Goal: Task Accomplishment & Management: Complete application form

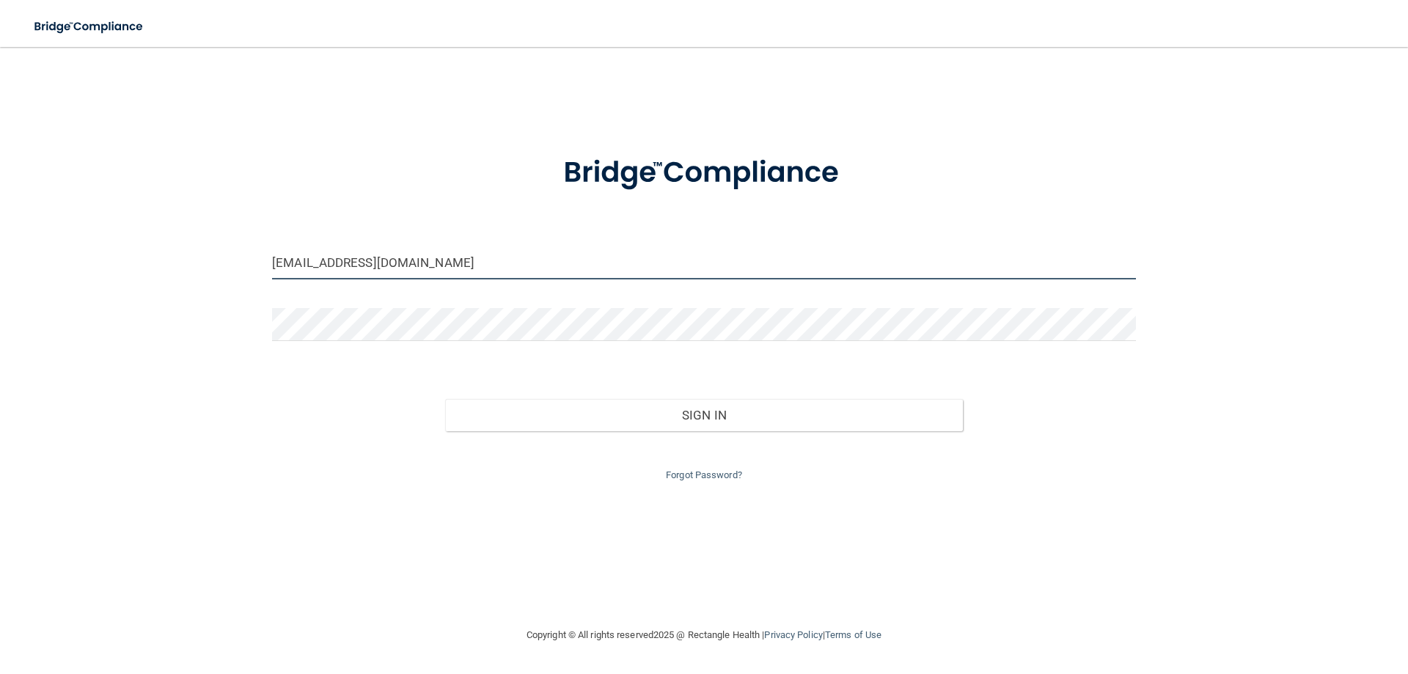
drag, startPoint x: 392, startPoint y: 262, endPoint x: 231, endPoint y: 273, distance: 160.9
click at [231, 273] on div "[EMAIL_ADDRESS][DOMAIN_NAME] Invalid email/password. You don't have permission …" at bounding box center [703, 337] width 1349 height 550
click at [447, 263] on input "[EMAIL_ADDRESS]" at bounding box center [704, 262] width 864 height 33
type input "[EMAIL_ADDRESS][DOMAIN_NAME]"
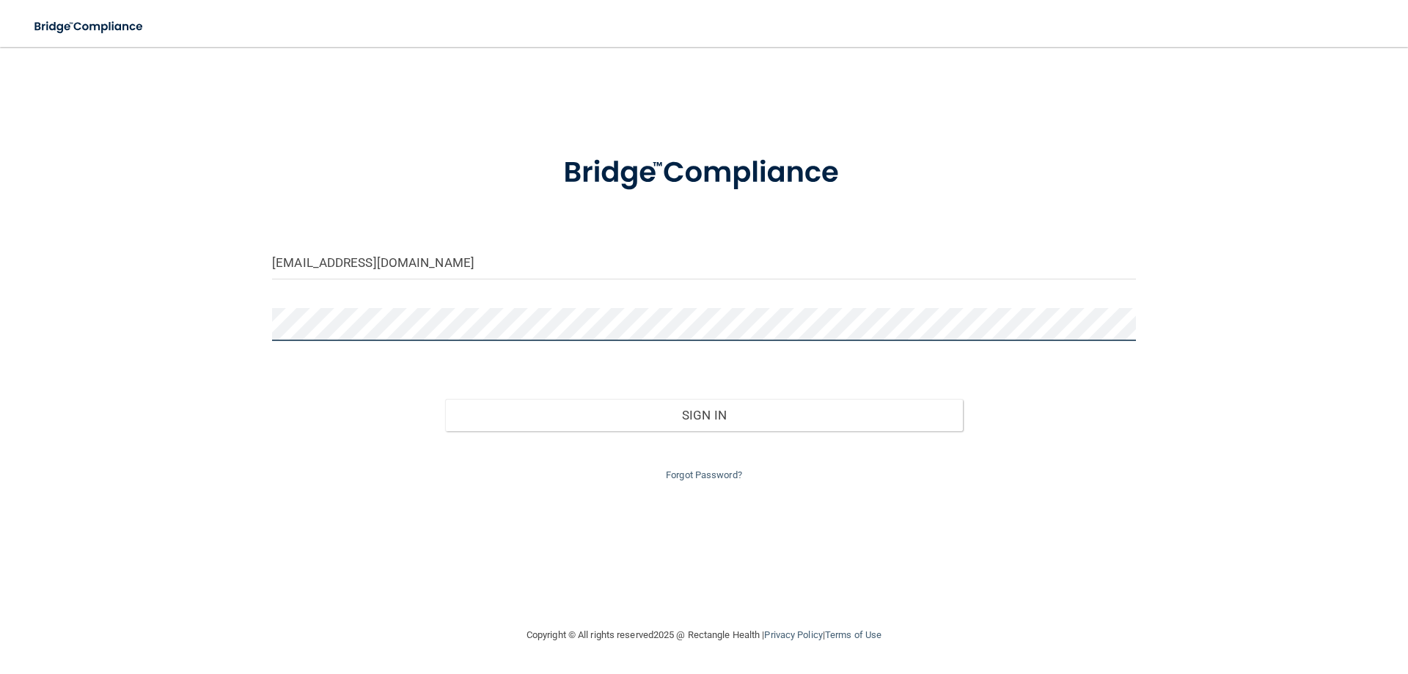
click at [243, 337] on div "[EMAIL_ADDRESS][DOMAIN_NAME] Invalid email/password. You don't have permission …" at bounding box center [703, 337] width 1349 height 550
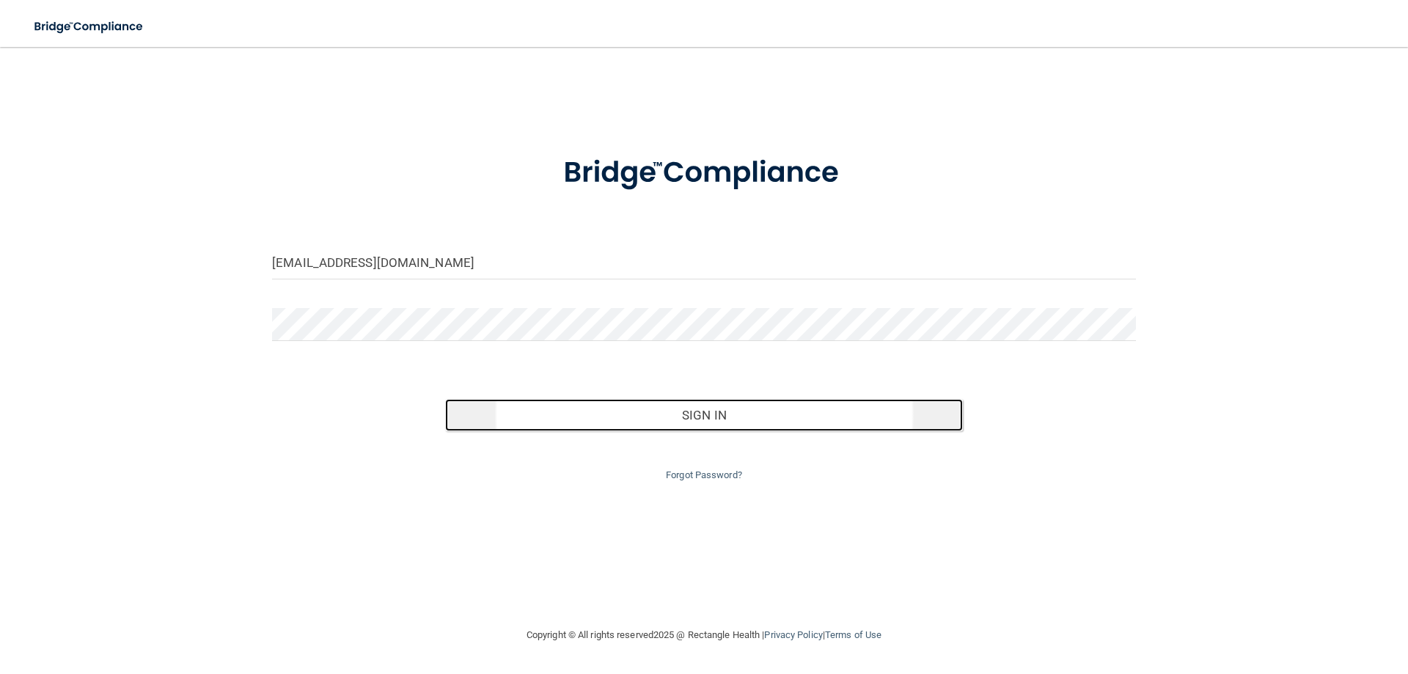
click at [717, 424] on button "Sign In" at bounding box center [704, 415] width 518 height 32
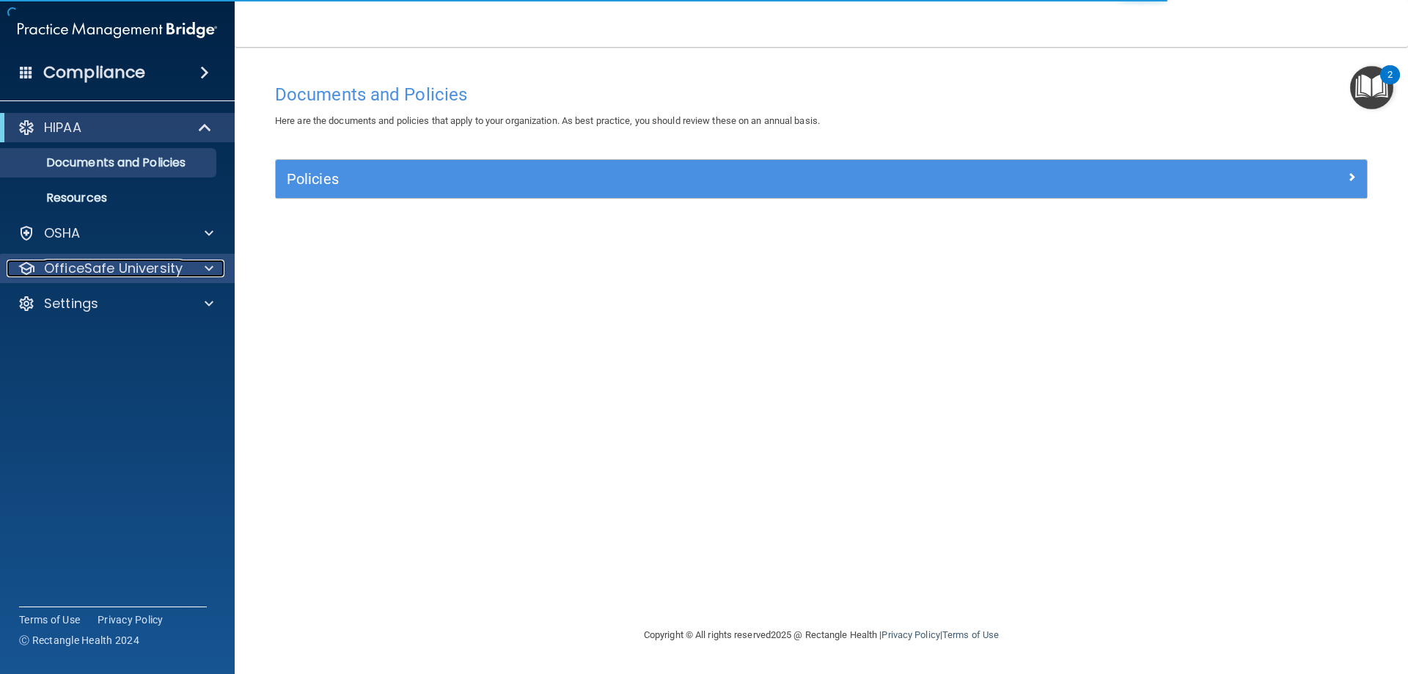
click at [98, 271] on p "OfficeSafe University" at bounding box center [113, 269] width 139 height 18
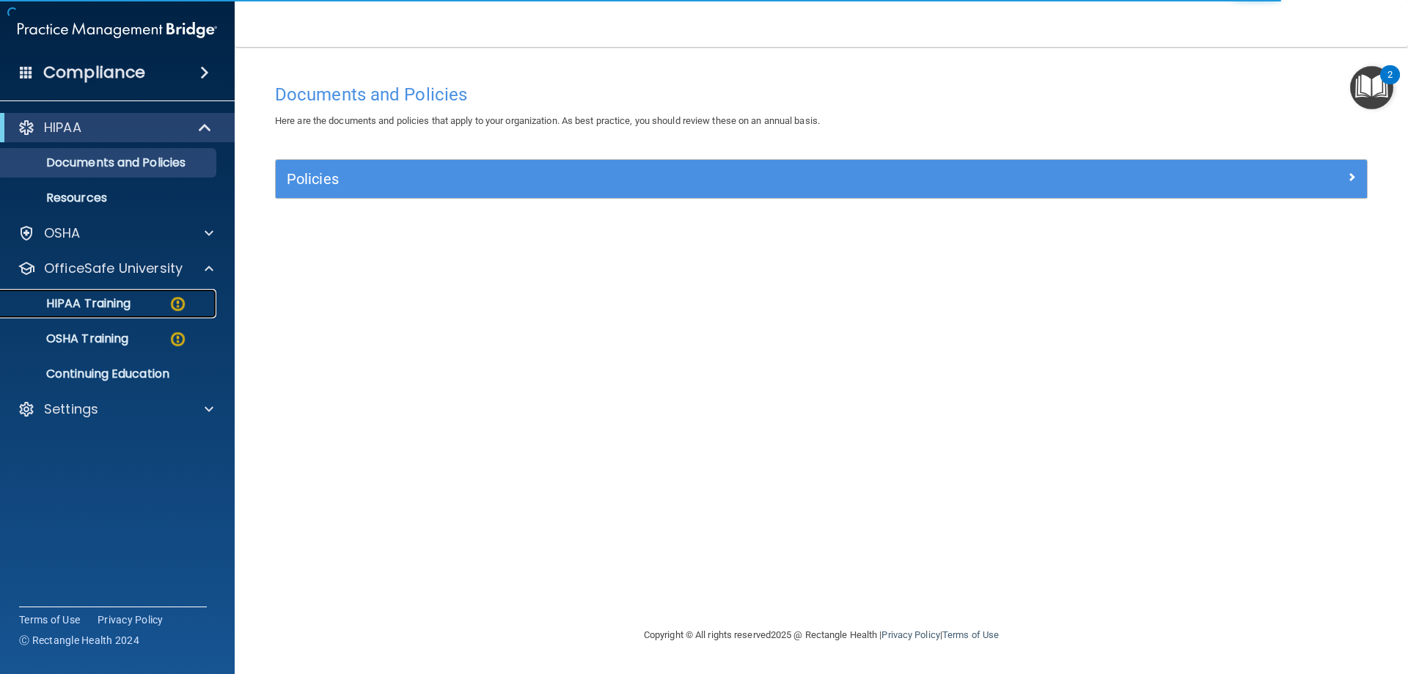
click at [90, 300] on p "HIPAA Training" at bounding box center [70, 303] width 121 height 15
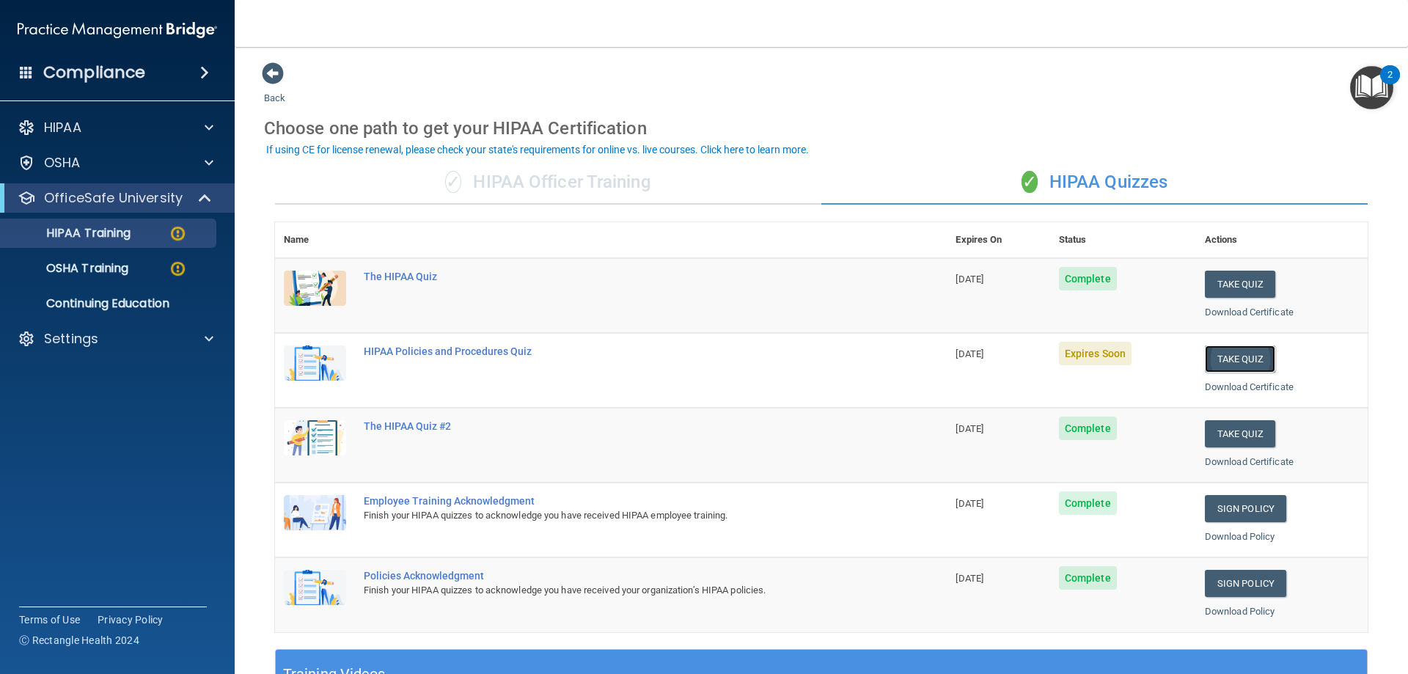
click at [1214, 362] on button "Take Quiz" at bounding box center [1240, 358] width 70 height 27
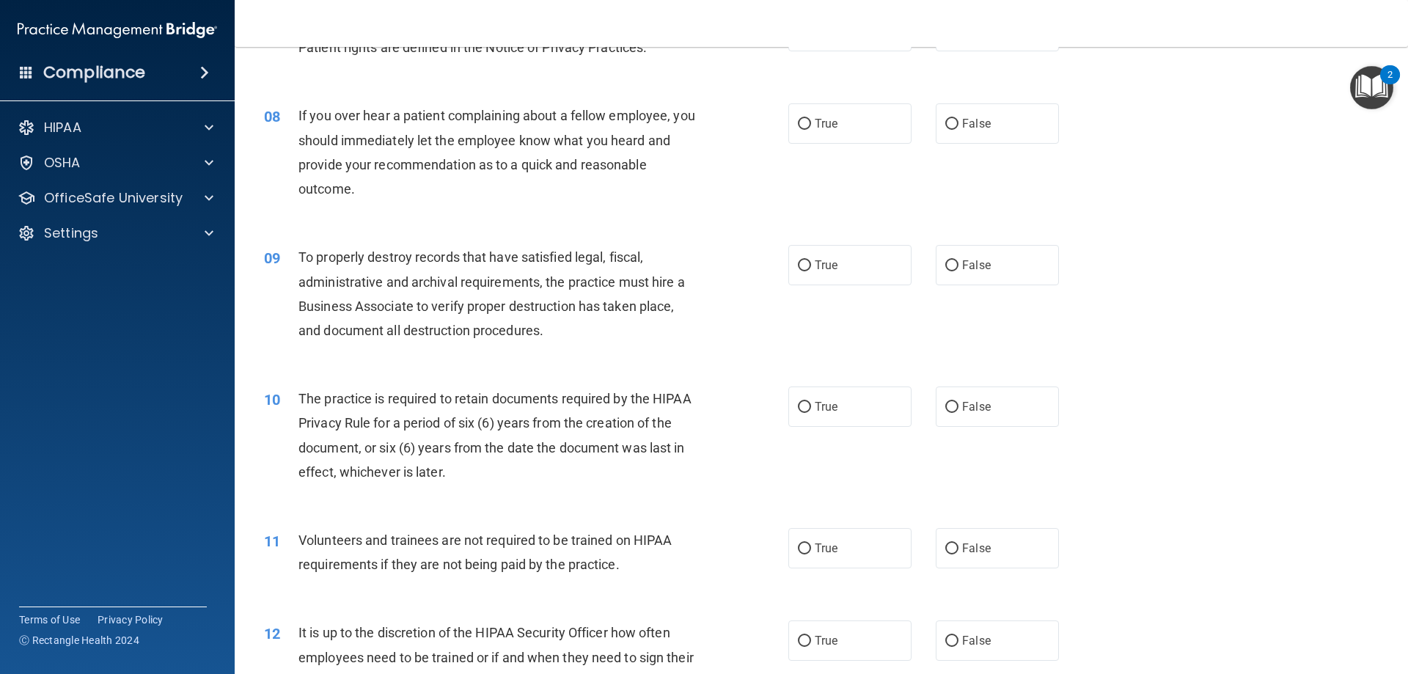
click at [754, 483] on div "10 The practice is required to retain documents required by the HIPAA Privacy R…" at bounding box center [526, 438] width 568 height 105
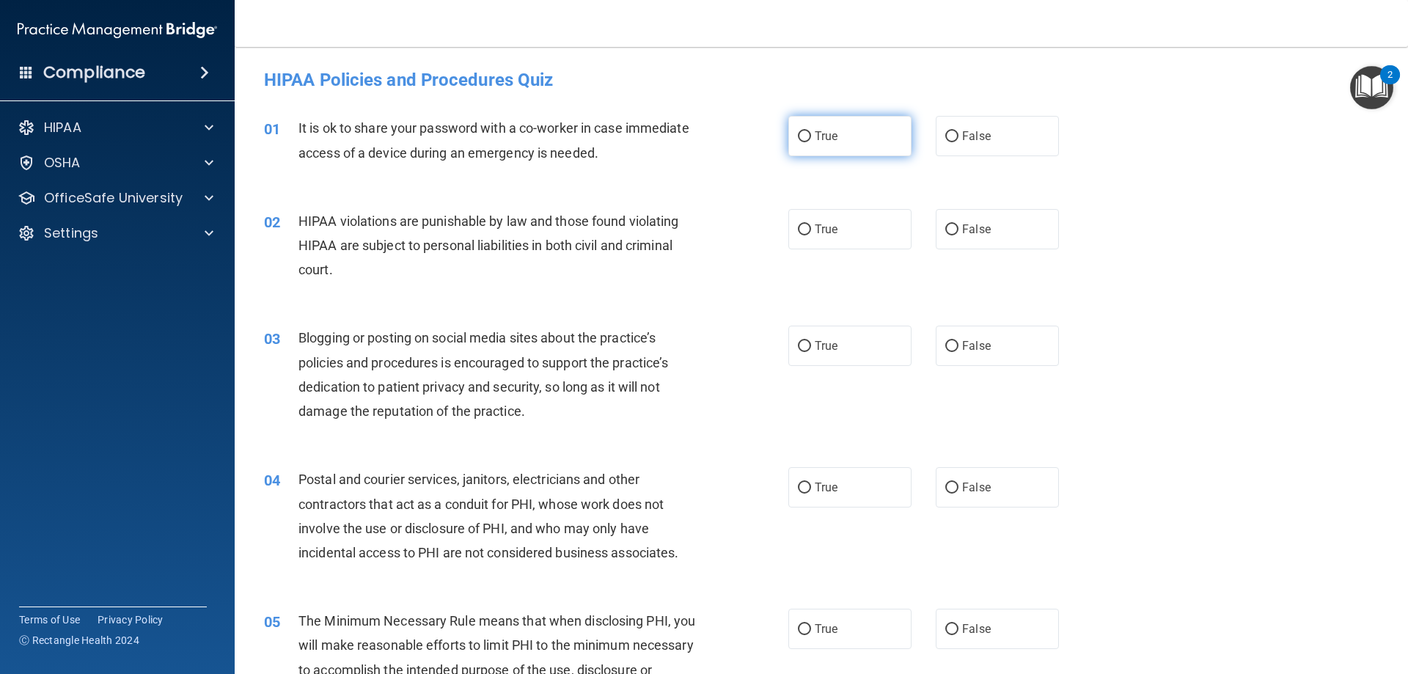
click at [798, 131] on input "True" at bounding box center [804, 136] width 13 height 11
radio input "true"
click at [795, 130] on label "True" at bounding box center [849, 136] width 123 height 40
click at [948, 131] on input "False" at bounding box center [951, 136] width 13 height 11
radio input "true"
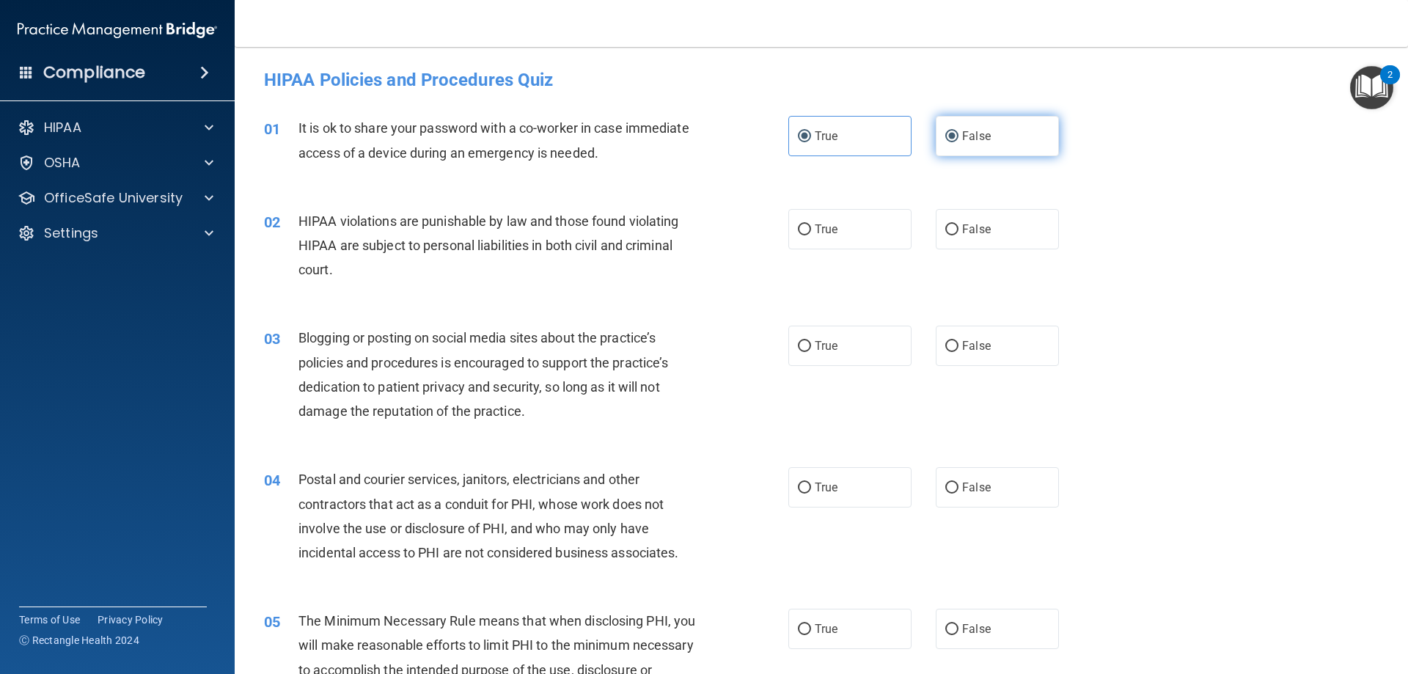
radio input "false"
click at [798, 233] on input "True" at bounding box center [804, 229] width 13 height 11
radio input "true"
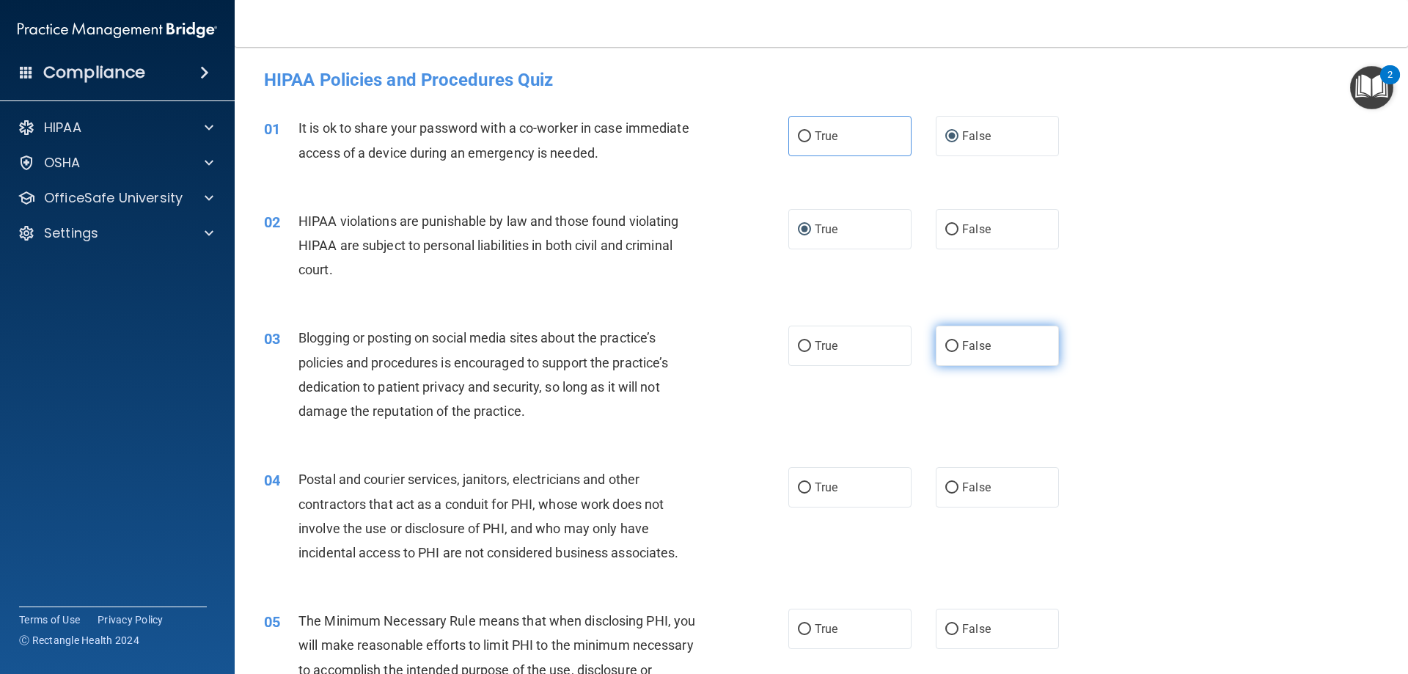
click at [947, 348] on input "False" at bounding box center [951, 346] width 13 height 11
radio input "true"
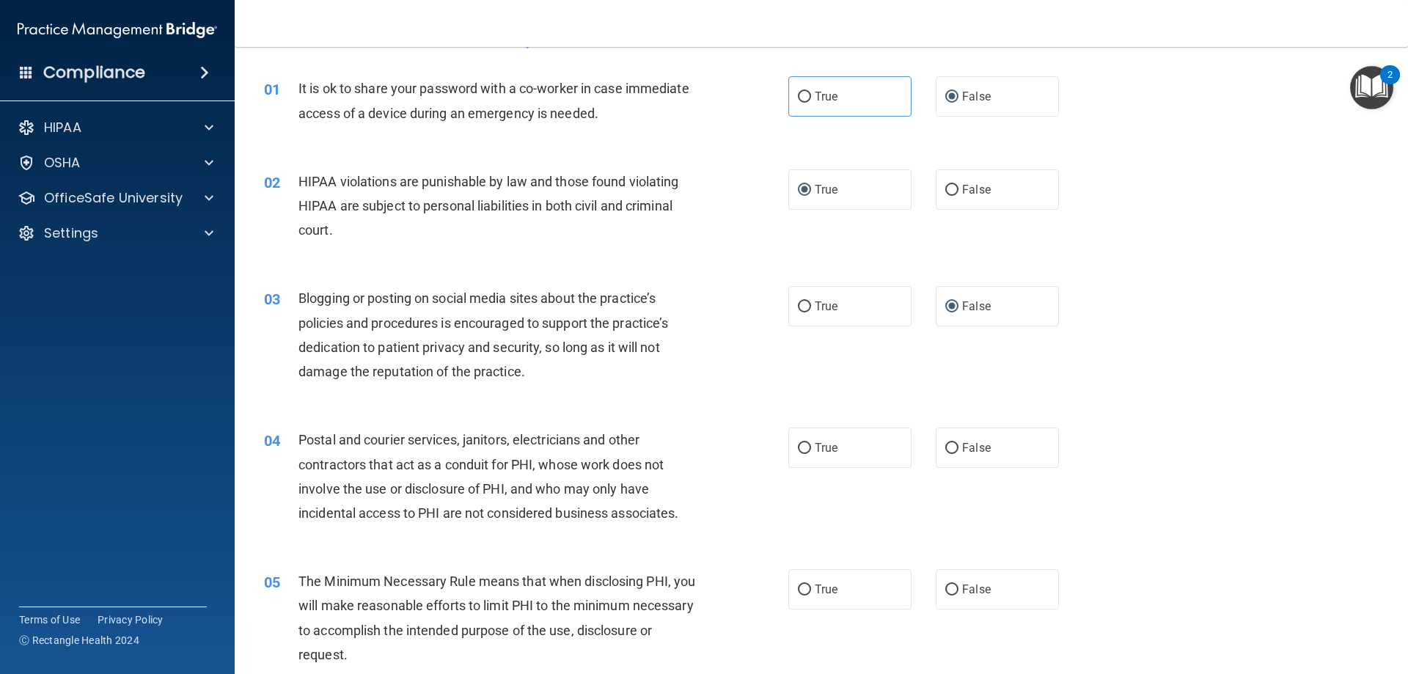
scroll to position [73, 0]
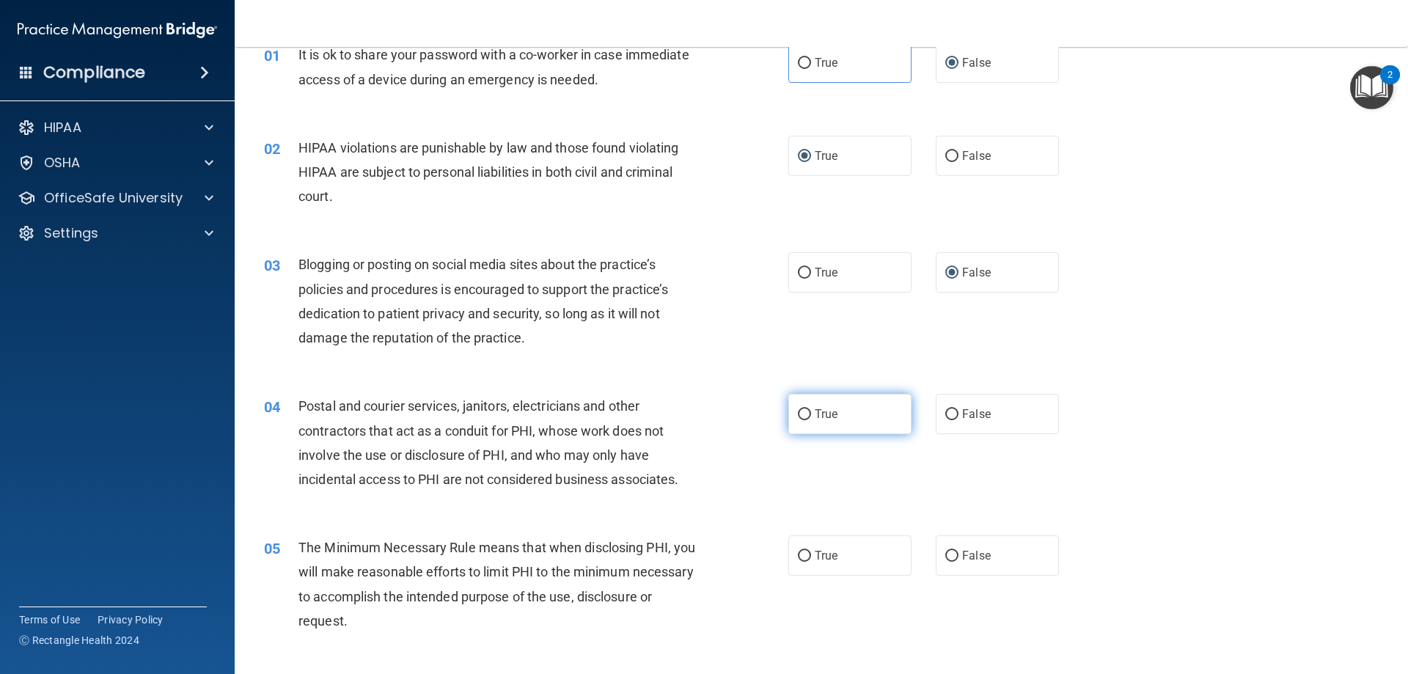
click at [803, 411] on input "True" at bounding box center [804, 414] width 13 height 11
radio input "true"
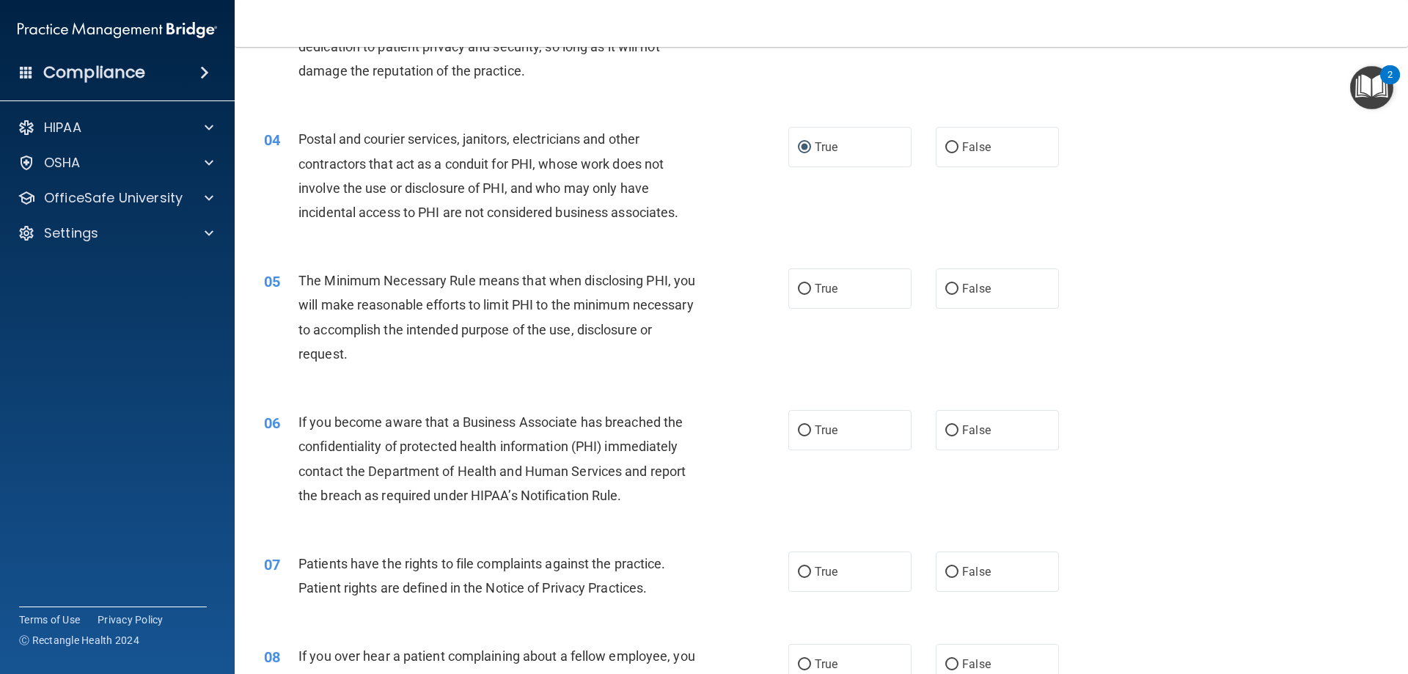
scroll to position [367, 0]
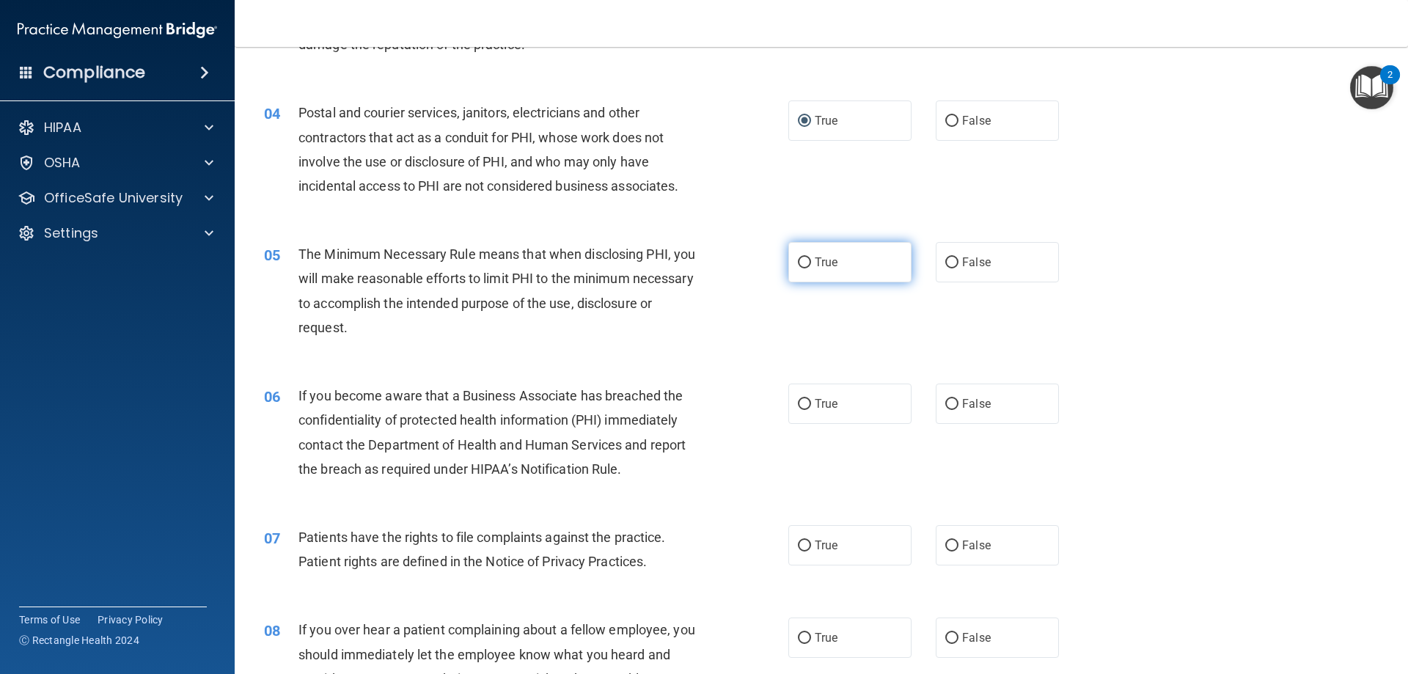
click at [798, 264] on input "True" at bounding box center [804, 262] width 13 height 11
radio input "true"
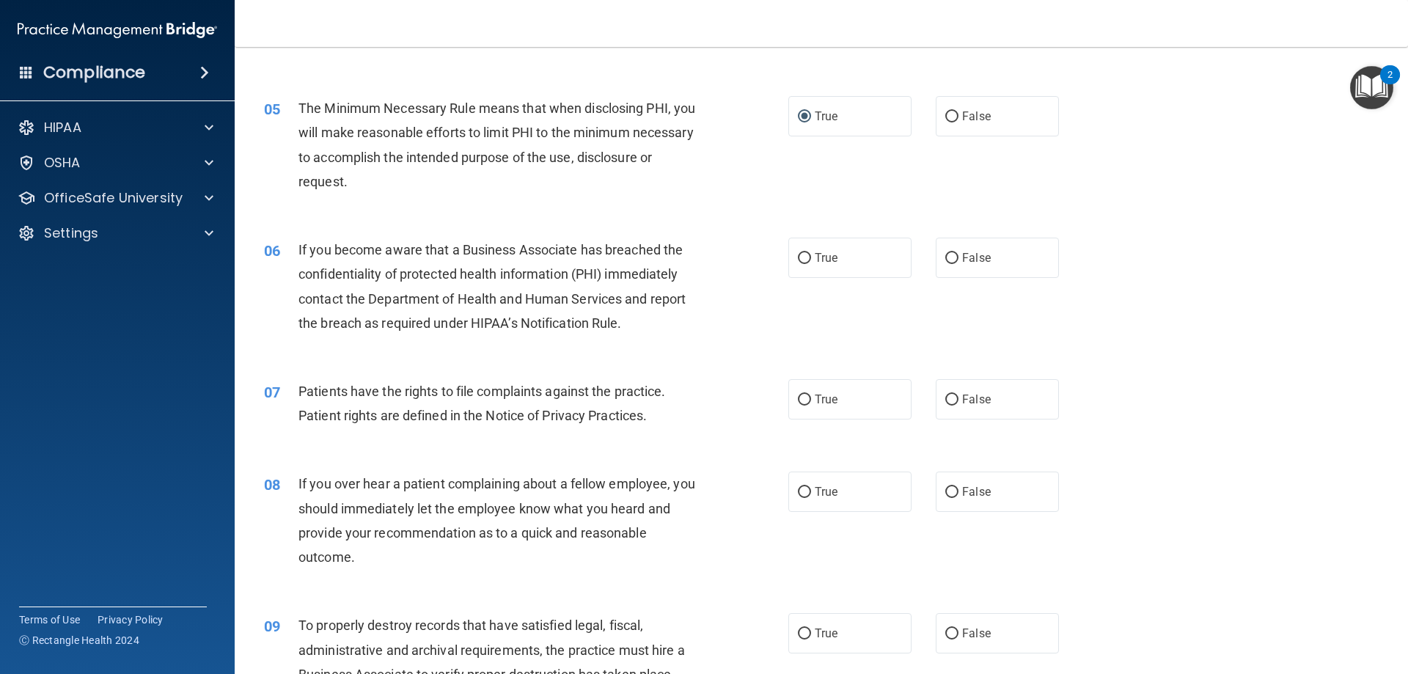
scroll to position [513, 0]
click at [947, 253] on input "False" at bounding box center [951, 257] width 13 height 11
radio input "true"
click at [801, 401] on input "True" at bounding box center [804, 399] width 13 height 11
radio input "true"
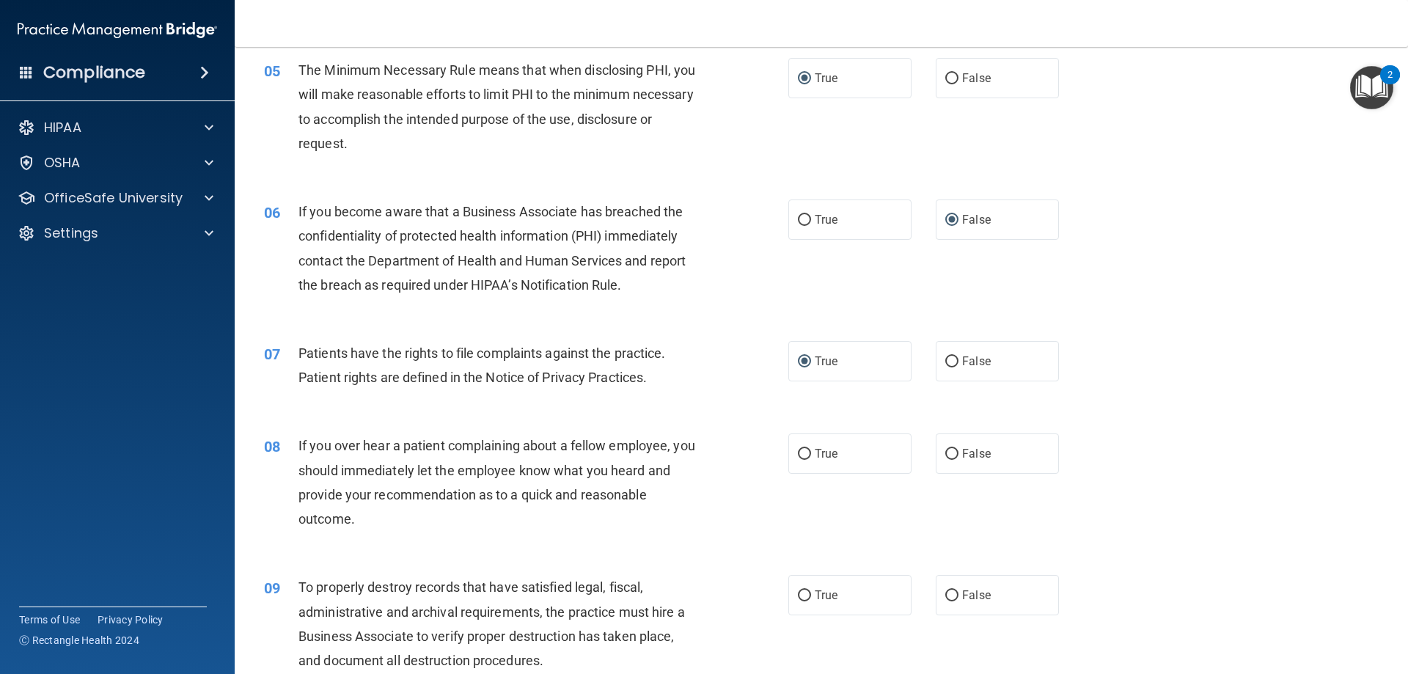
scroll to position [587, 0]
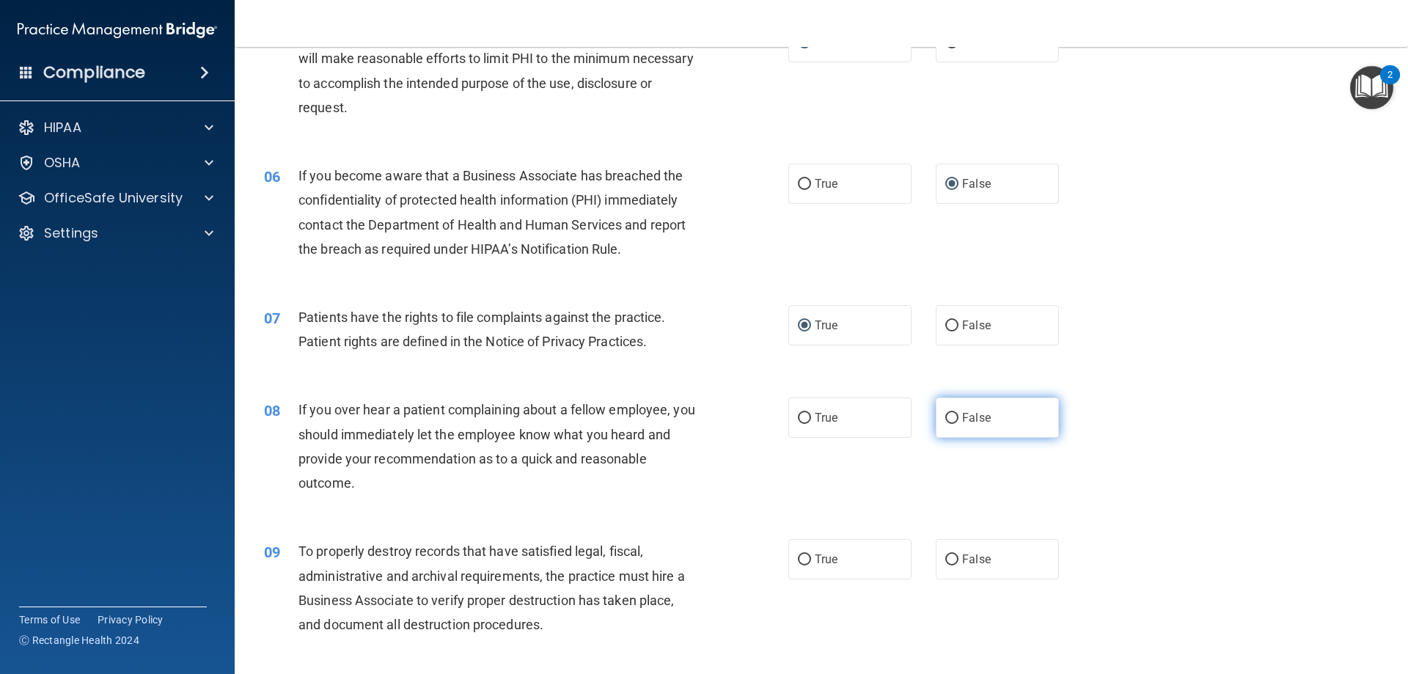
click at [962, 418] on span "False" at bounding box center [976, 418] width 29 height 14
click at [956, 418] on input "False" at bounding box center [951, 418] width 13 height 11
radio input "true"
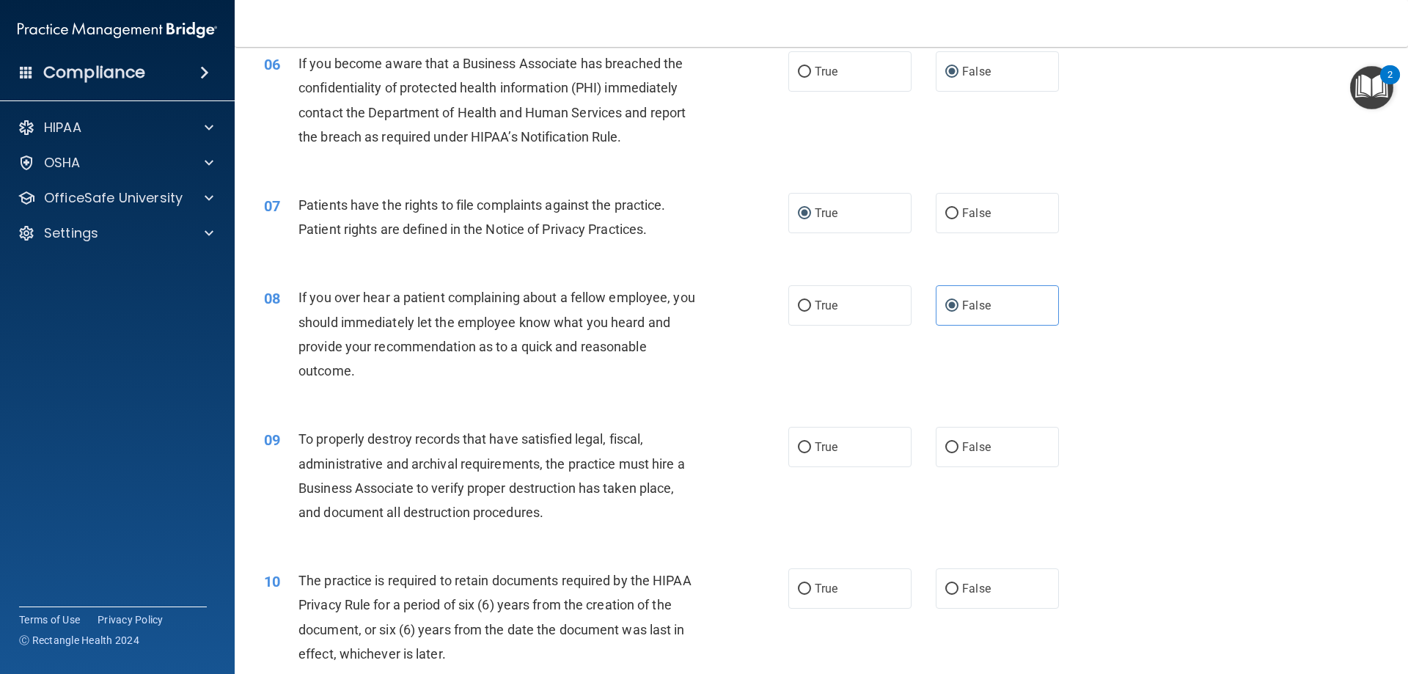
scroll to position [733, 0]
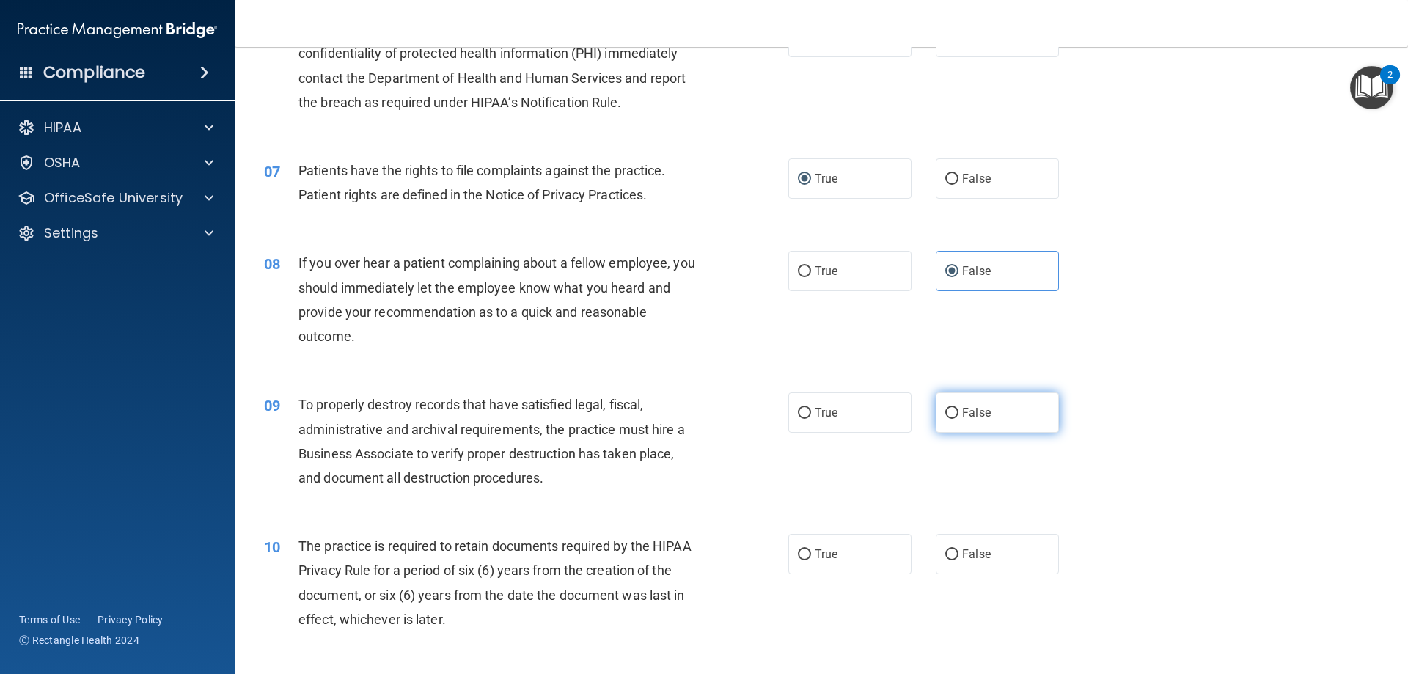
click at [947, 411] on input "False" at bounding box center [951, 413] width 13 height 11
radio input "true"
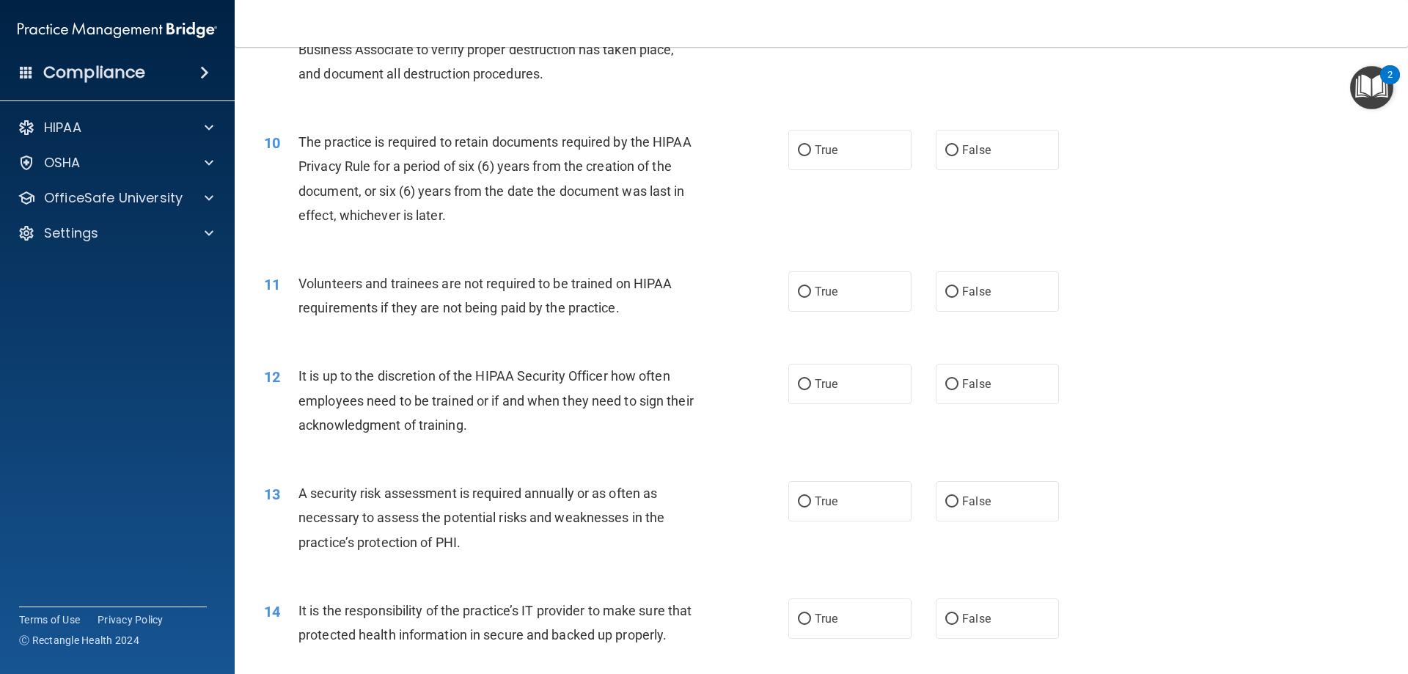
scroll to position [1173, 0]
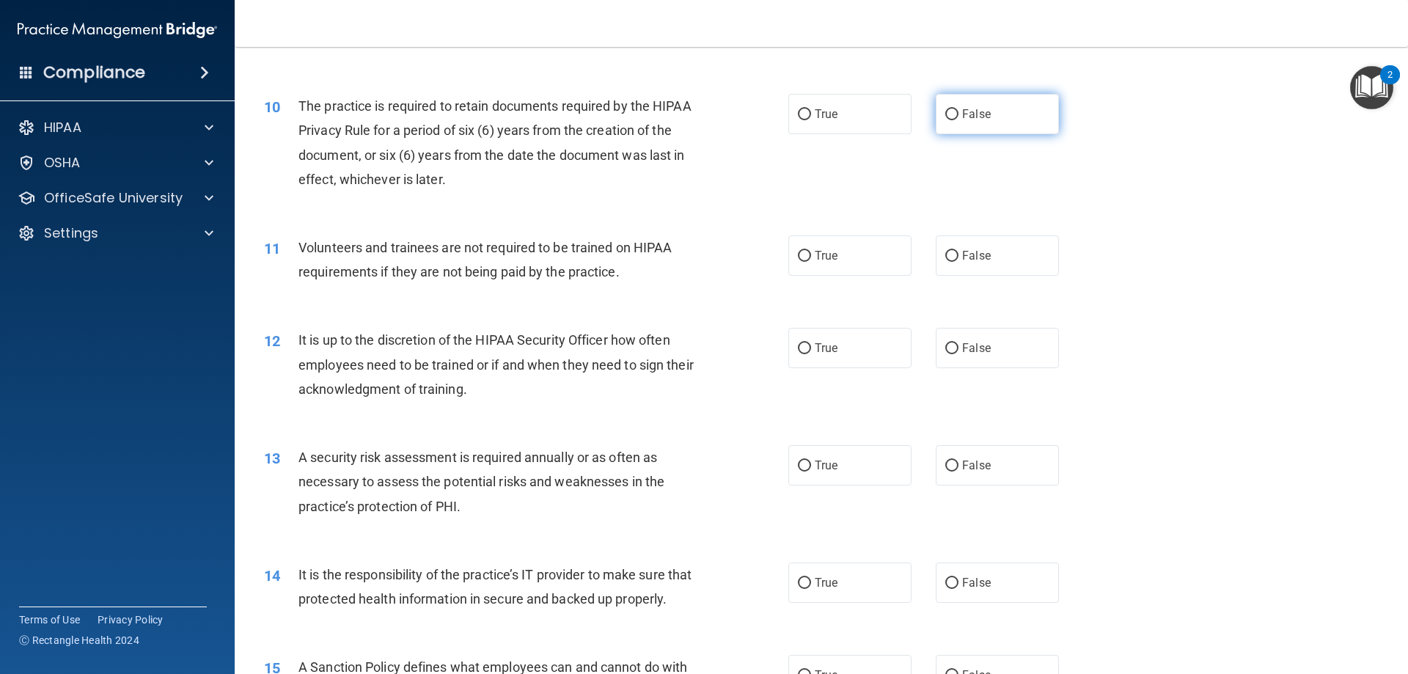
click at [949, 115] on input "False" at bounding box center [951, 114] width 13 height 11
radio input "true"
click at [798, 251] on input "True" at bounding box center [804, 256] width 13 height 11
radio input "true"
drag, startPoint x: 952, startPoint y: 353, endPoint x: 1006, endPoint y: 318, distance: 64.7
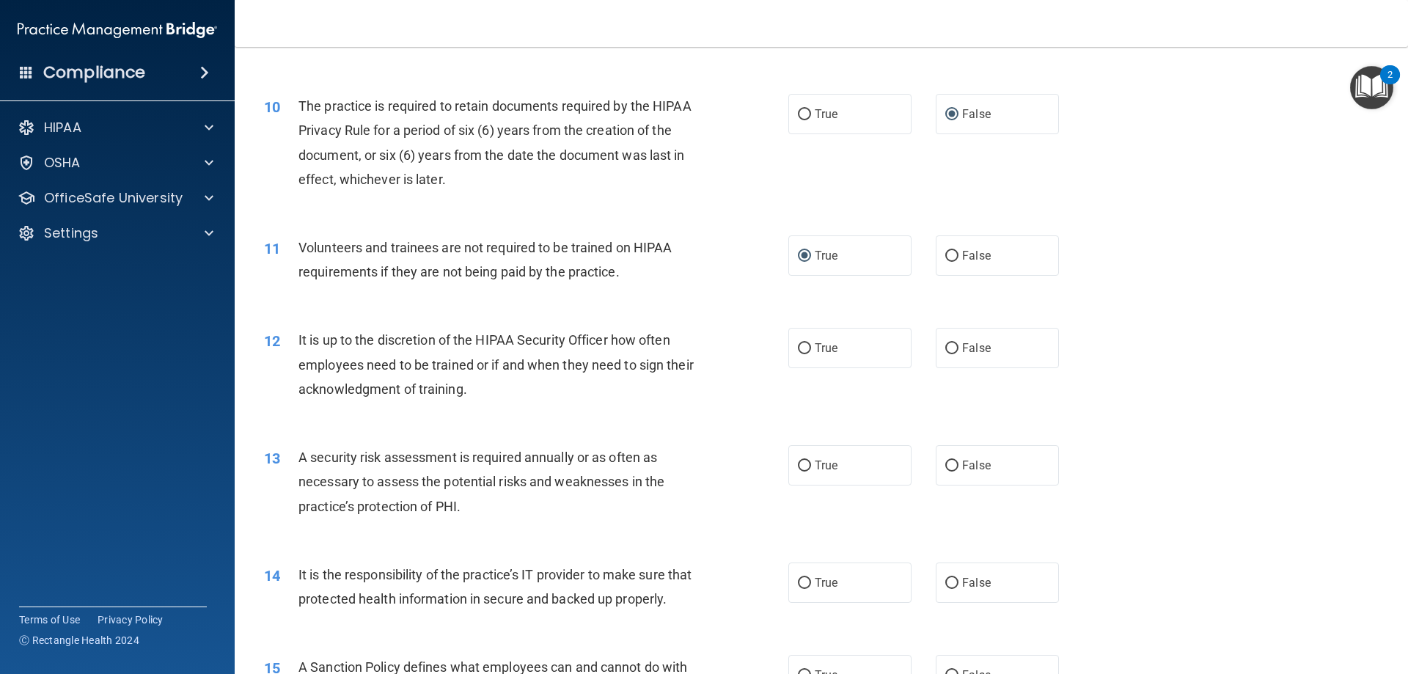
click at [960, 348] on label "False" at bounding box center [997, 348] width 123 height 40
click at [804, 463] on input "True" at bounding box center [804, 465] width 13 height 11
radio input "true"
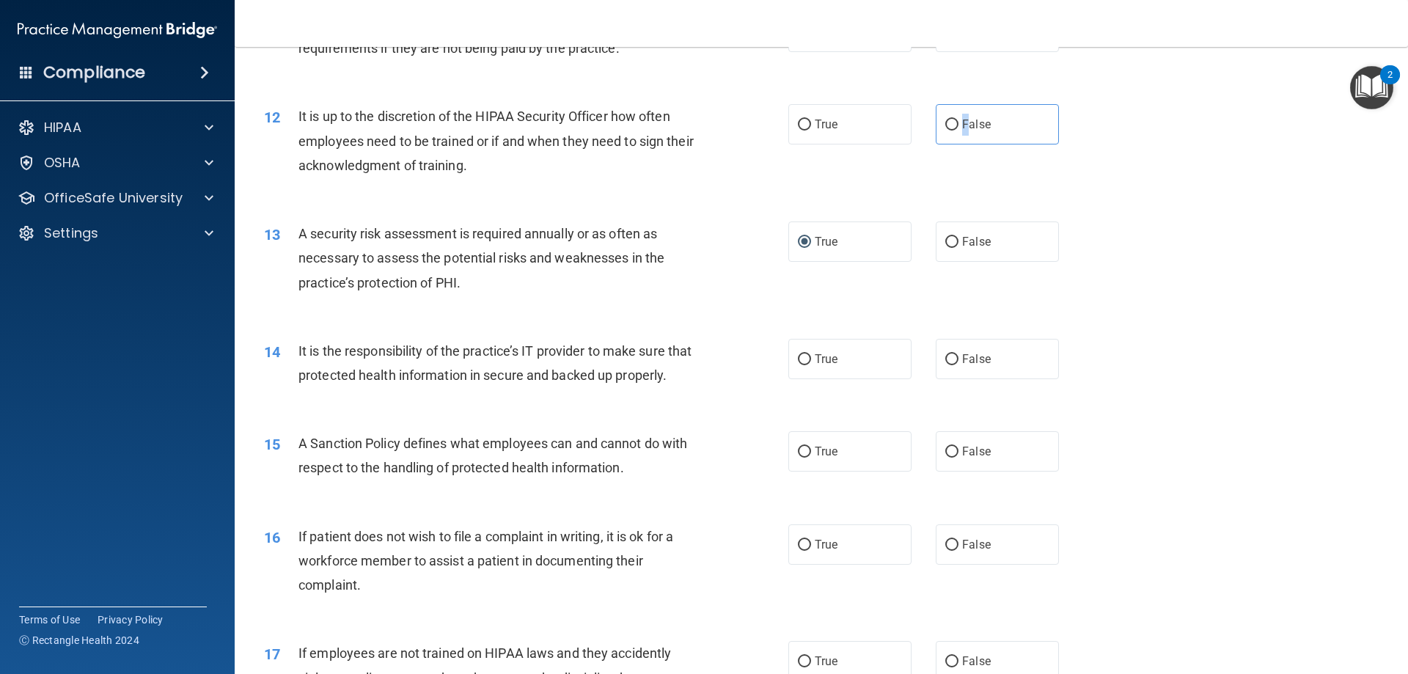
scroll to position [1466, 0]
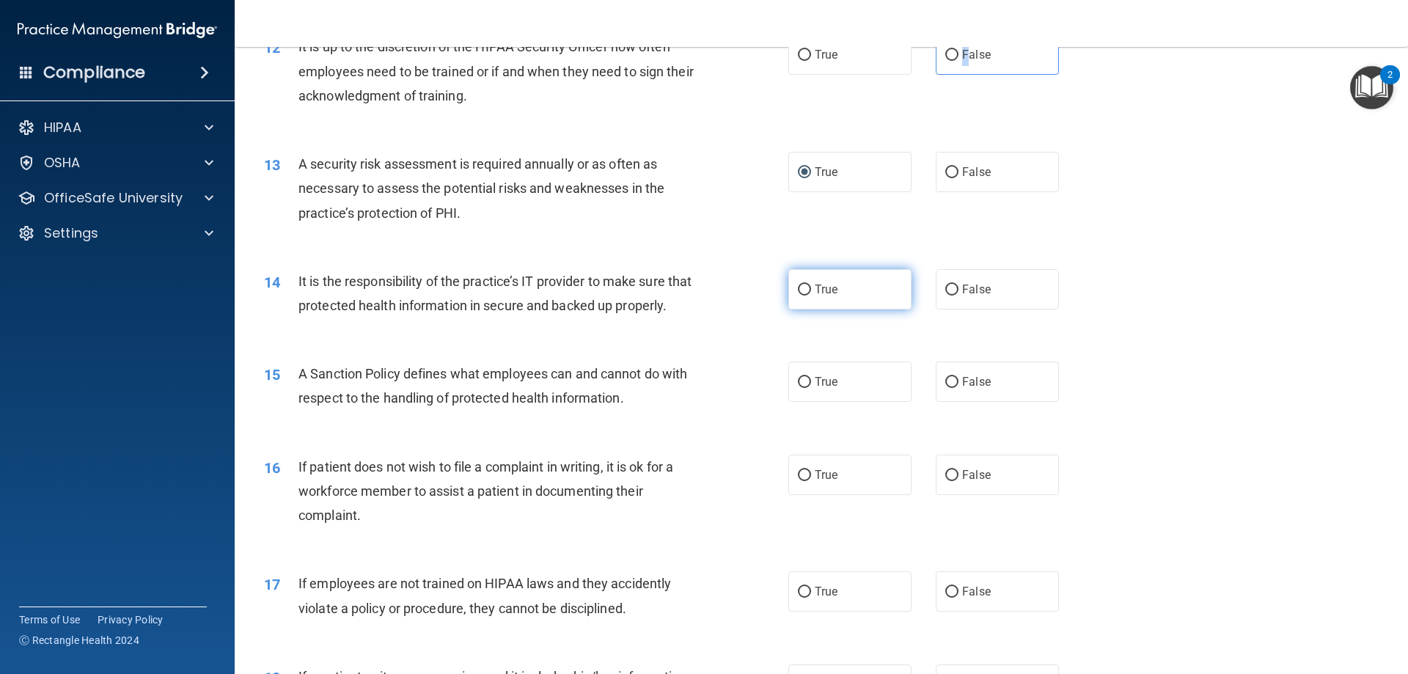
click at [802, 291] on input "True" at bounding box center [804, 289] width 13 height 11
radio input "true"
click at [970, 389] on span "False" at bounding box center [976, 382] width 29 height 14
click at [958, 388] on input "False" at bounding box center [951, 382] width 13 height 11
radio input "true"
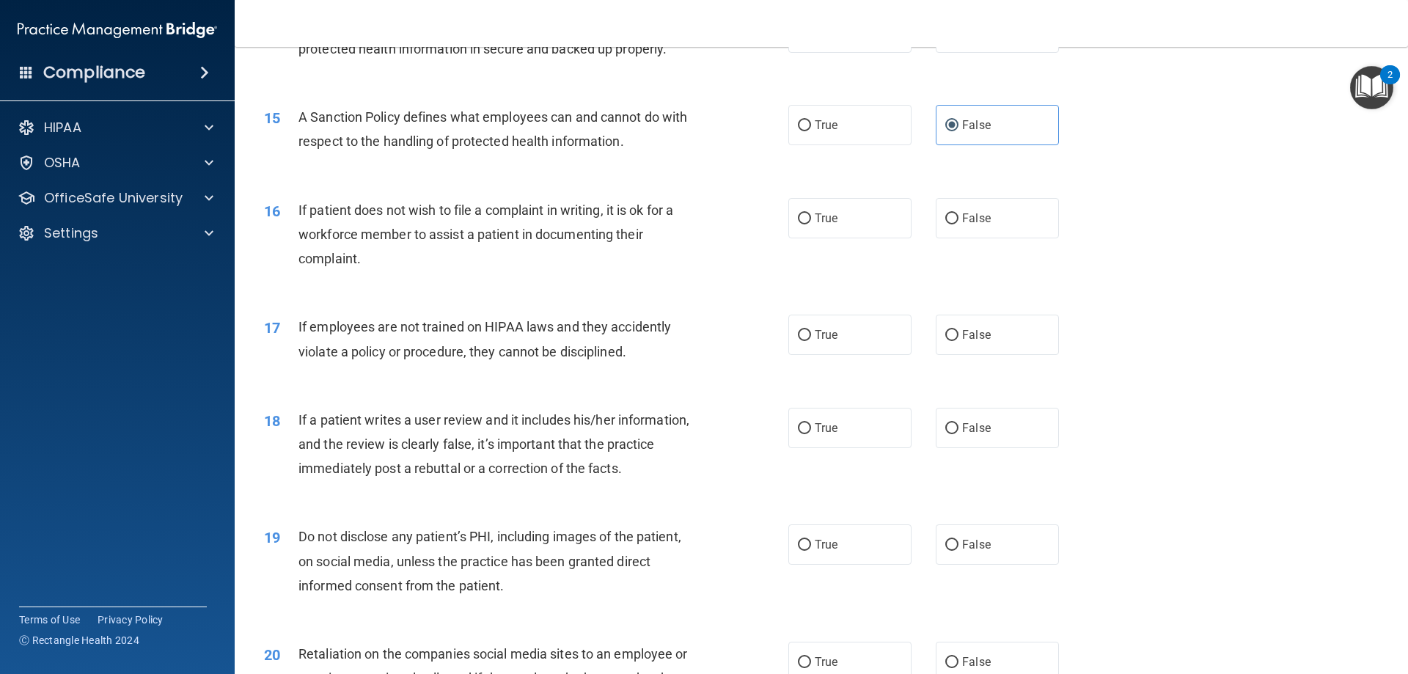
scroll to position [1760, 0]
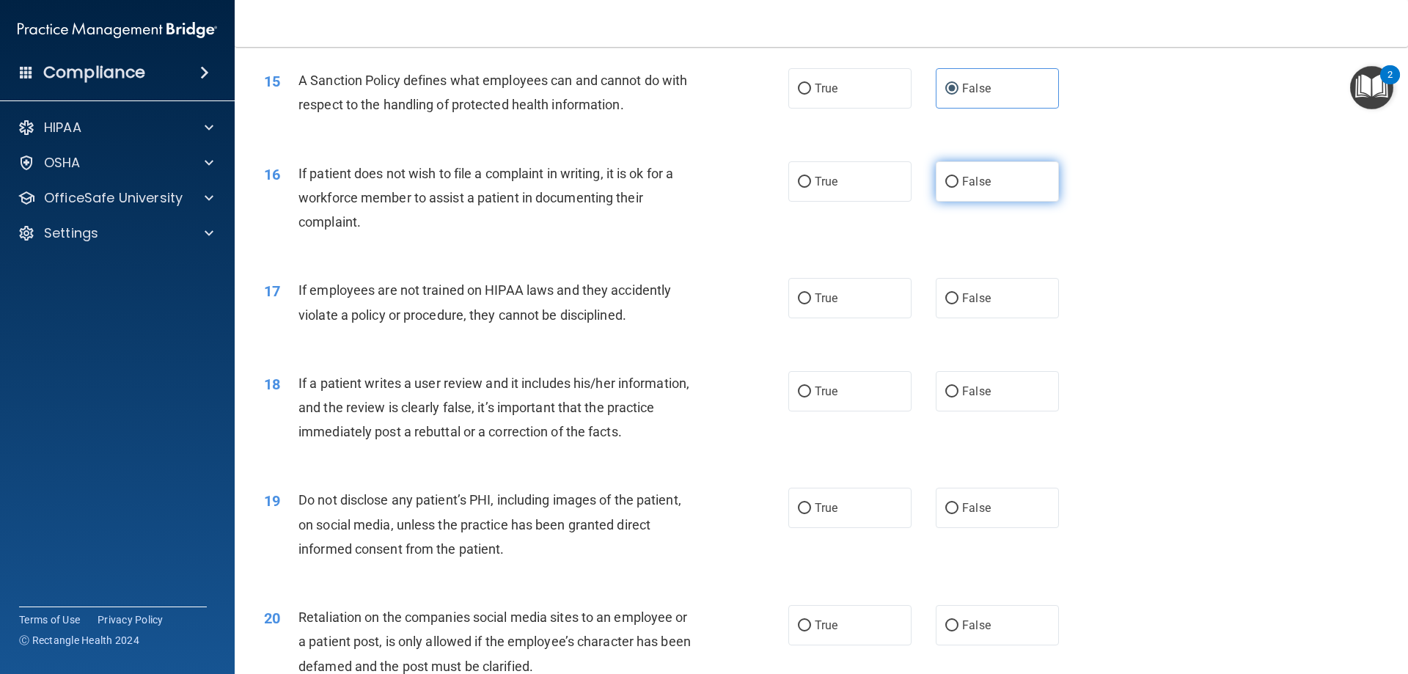
click at [947, 188] on input "False" at bounding box center [951, 182] width 13 height 11
radio input "true"
click at [947, 304] on input "False" at bounding box center [951, 298] width 13 height 11
radio input "true"
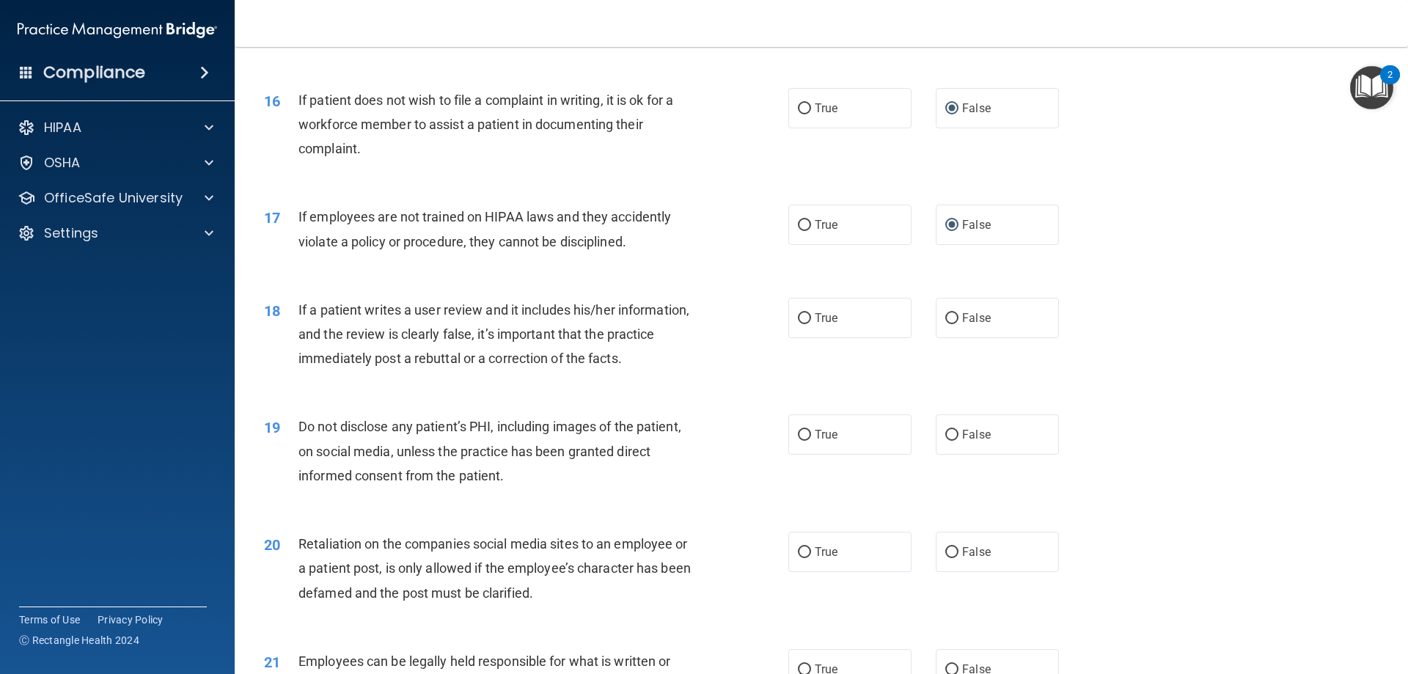
drag, startPoint x: 949, startPoint y: 341, endPoint x: 933, endPoint y: 375, distance: 37.4
click at [947, 324] on input "False" at bounding box center [951, 318] width 13 height 11
radio input "true"
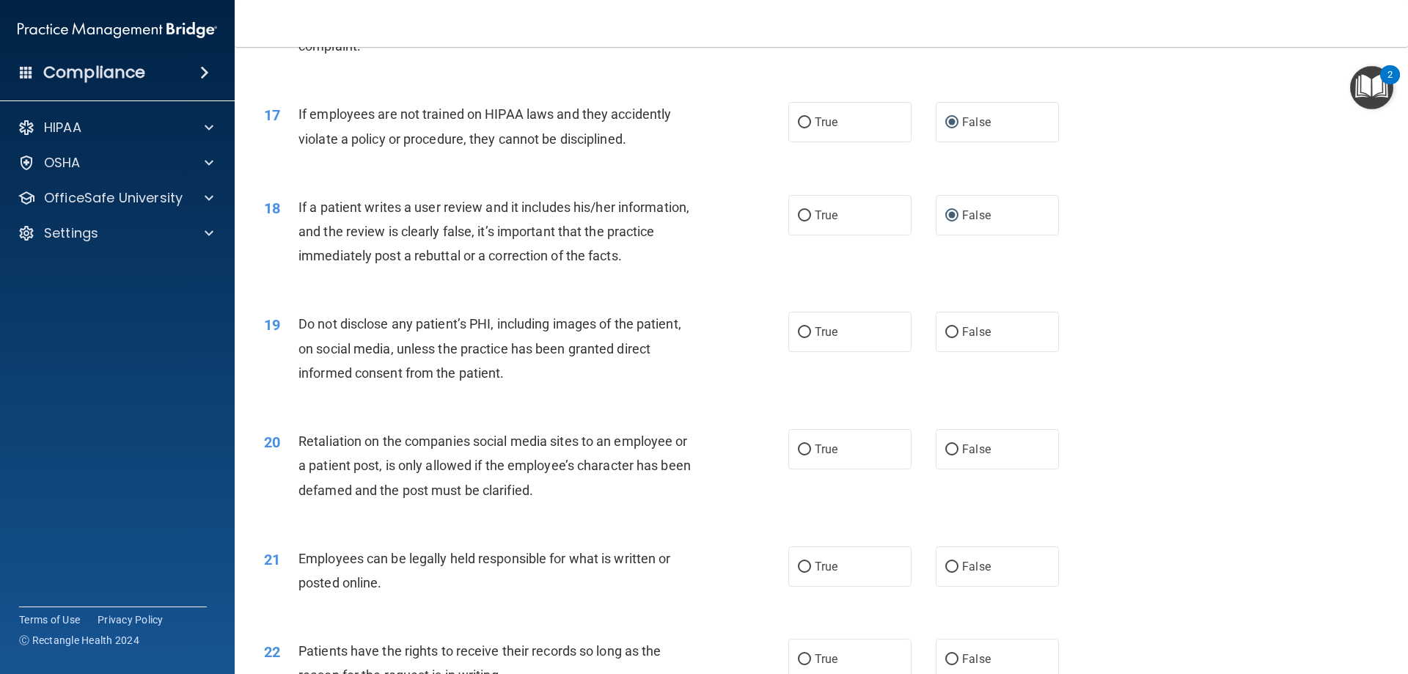
scroll to position [1980, 0]
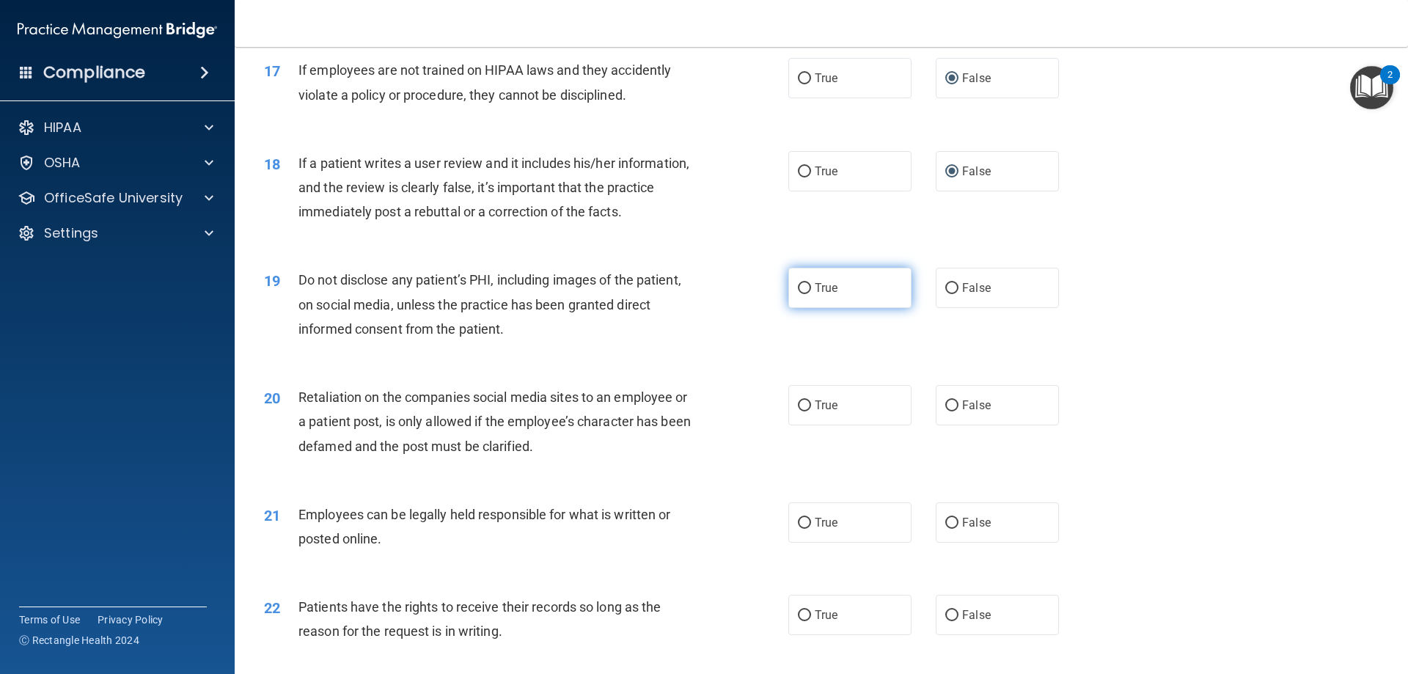
click at [800, 294] on input "True" at bounding box center [804, 288] width 13 height 11
radio input "true"
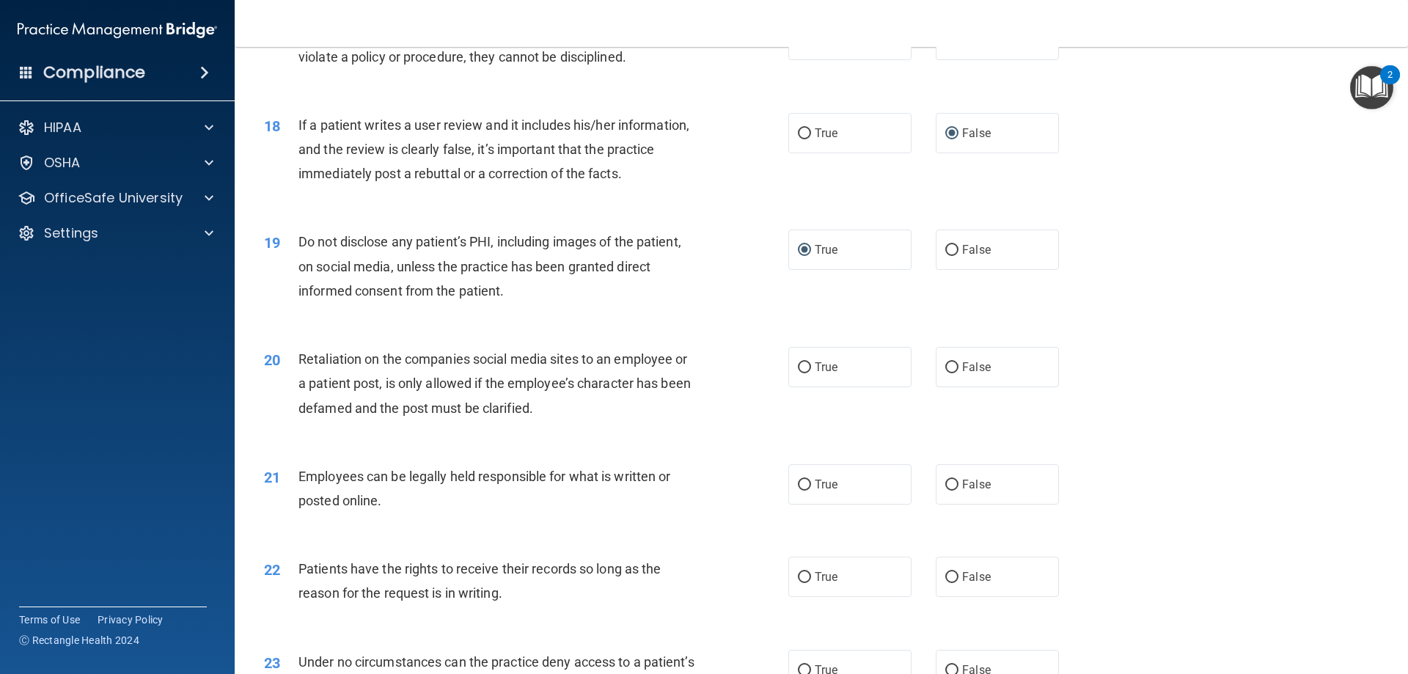
scroll to position [2053, 0]
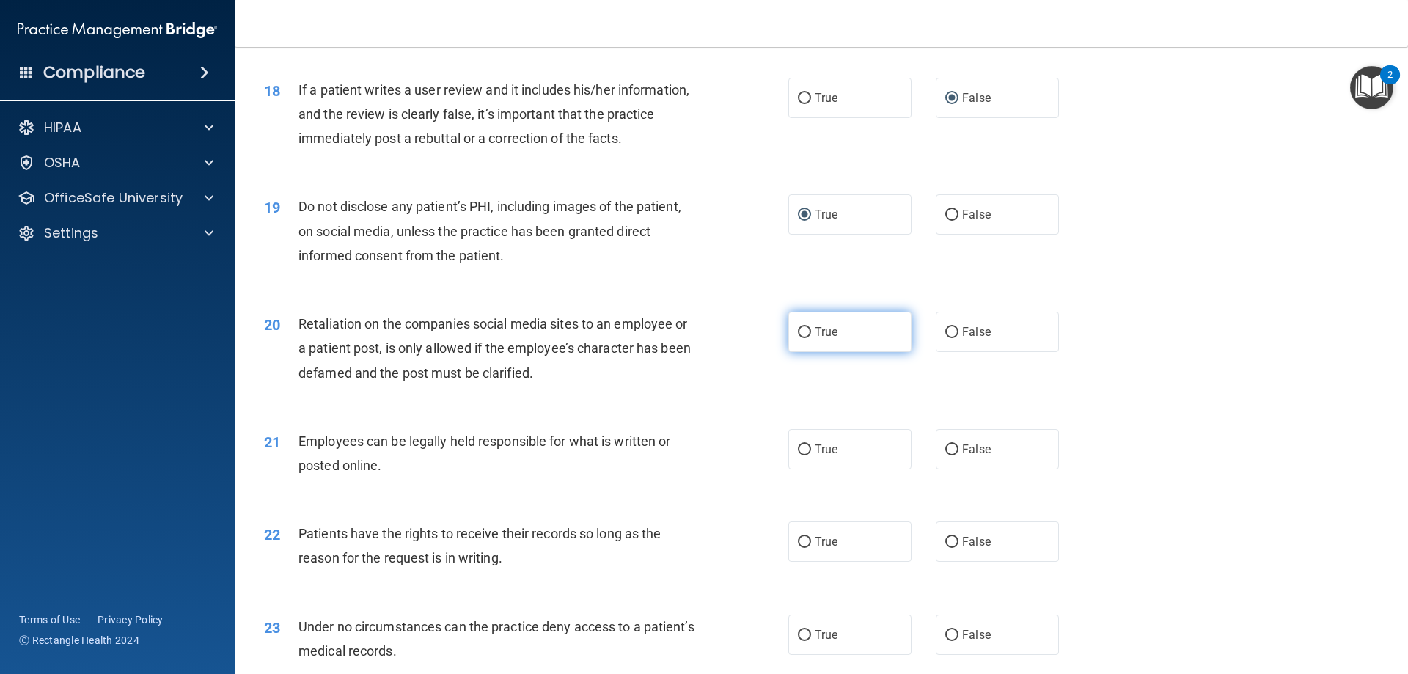
drag, startPoint x: 803, startPoint y: 358, endPoint x: 821, endPoint y: 364, distance: 19.5
click at [802, 338] on input "True" at bounding box center [804, 332] width 13 height 11
radio input "true"
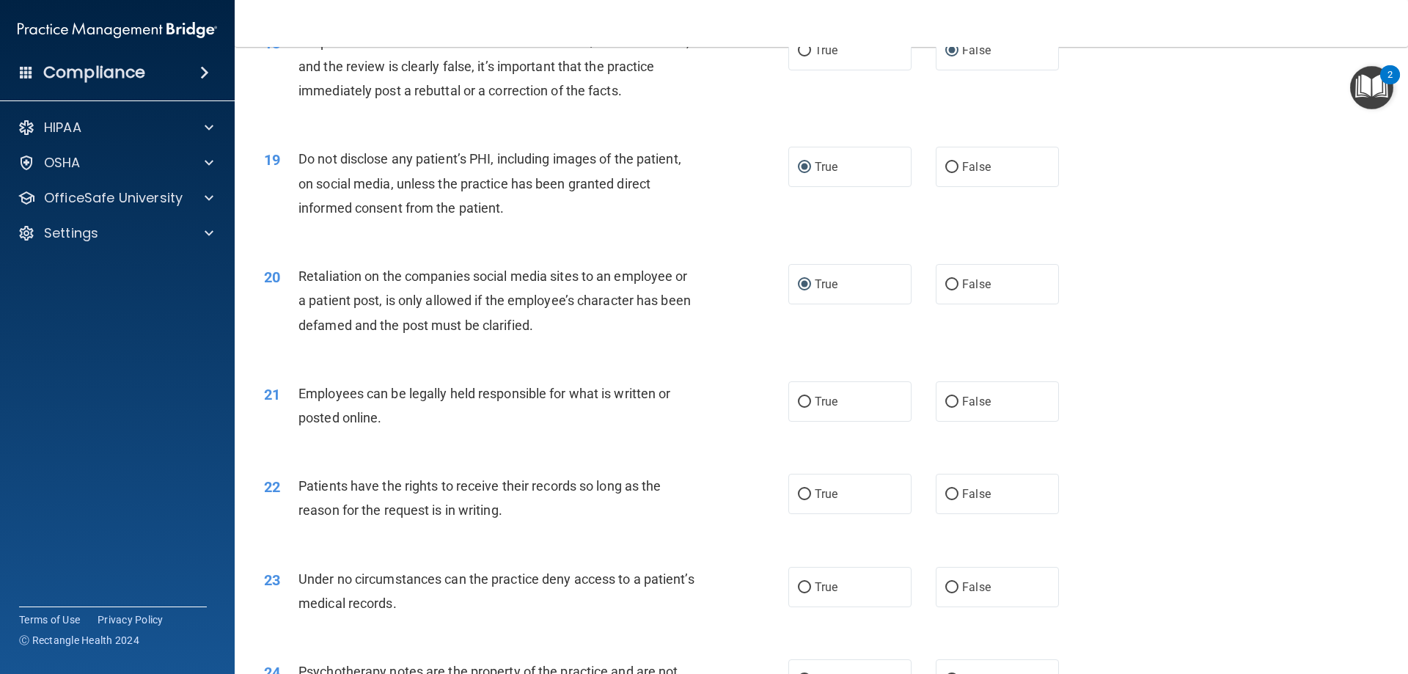
scroll to position [2200, 0]
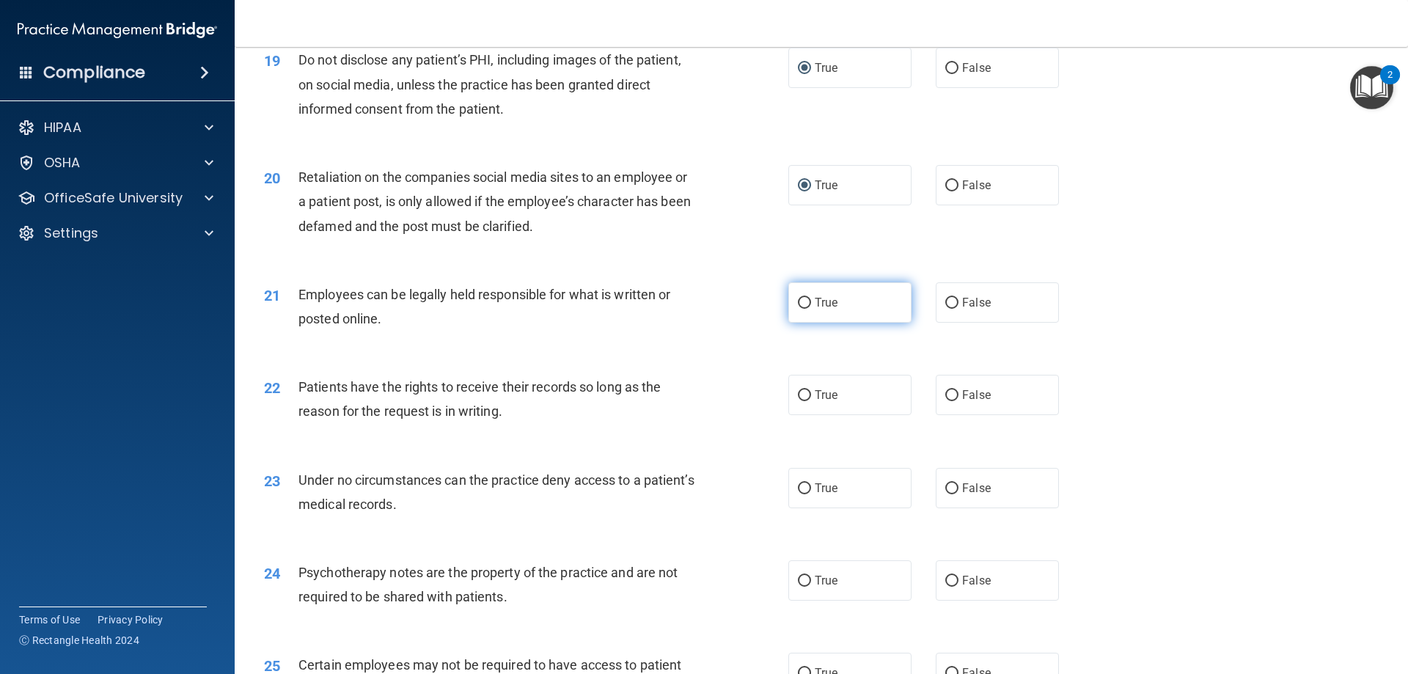
click at [804, 309] on input "True" at bounding box center [804, 303] width 13 height 11
radio input "true"
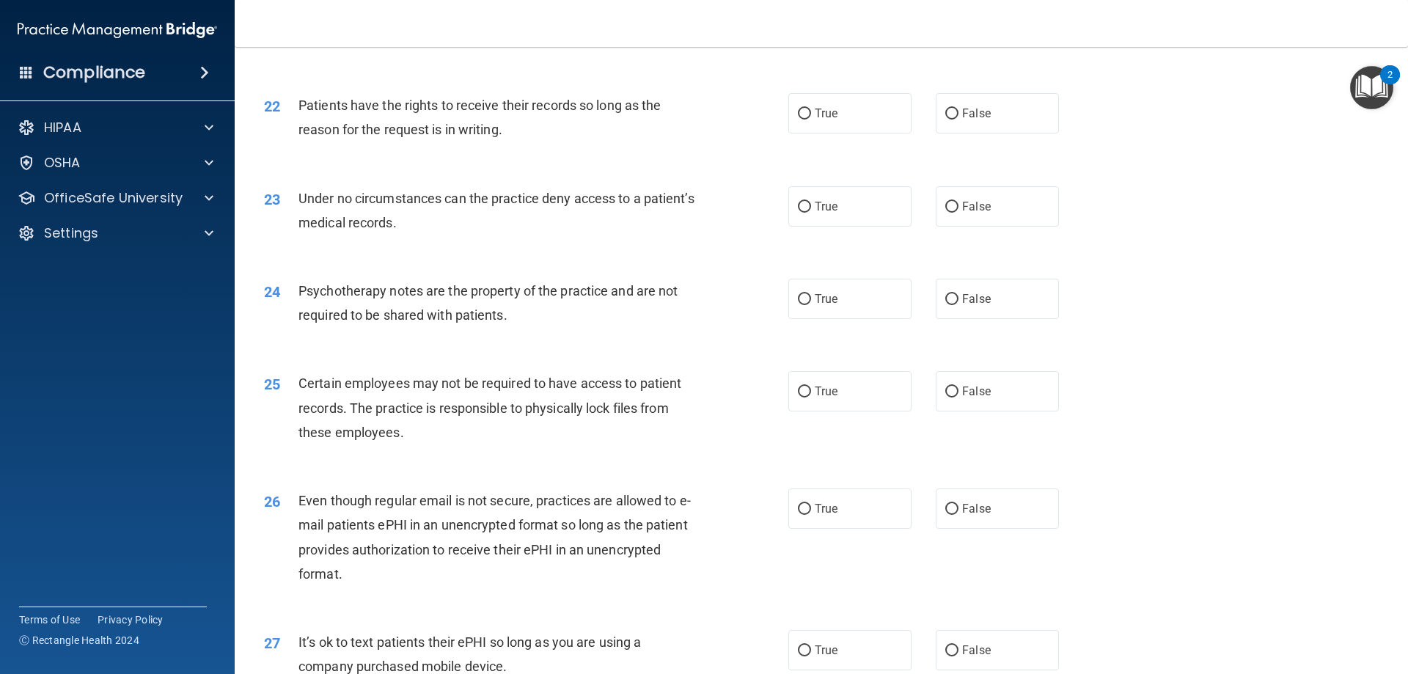
scroll to position [2493, 0]
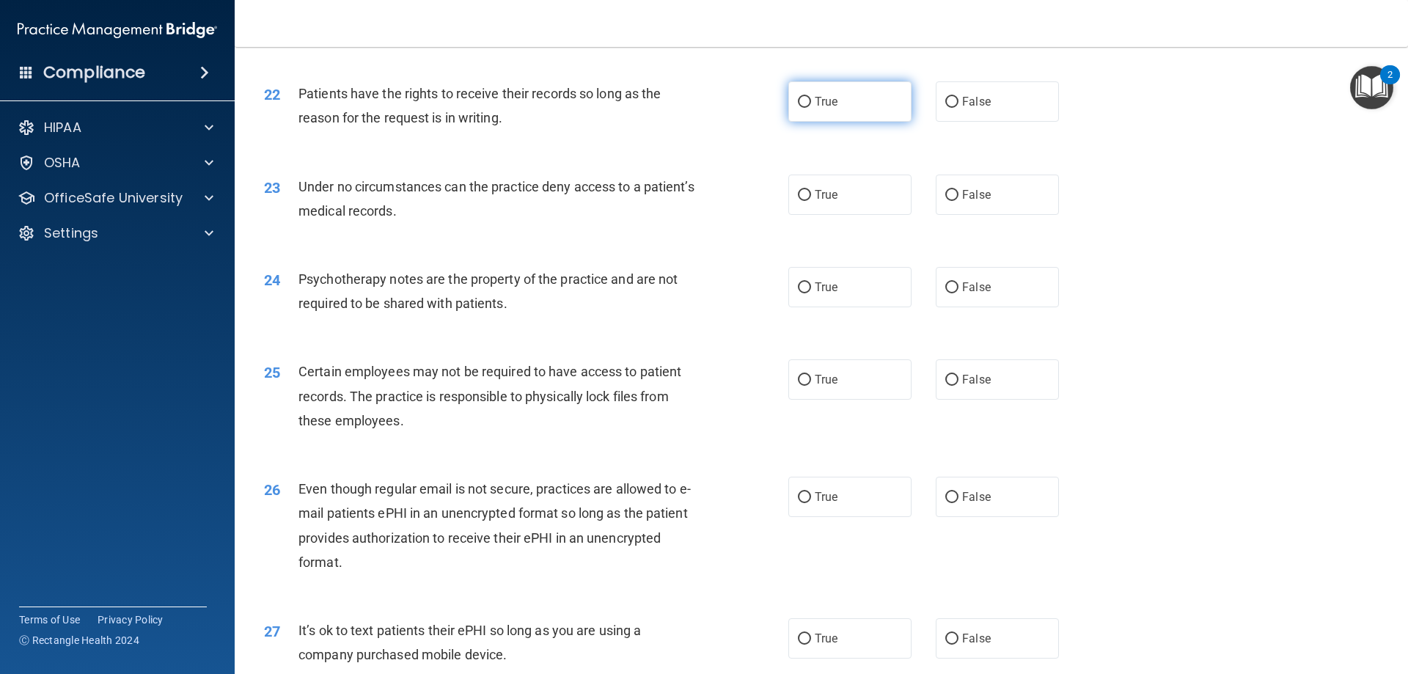
click at [798, 108] on input "True" at bounding box center [804, 102] width 13 height 11
radio input "true"
click at [803, 201] on input "True" at bounding box center [804, 195] width 13 height 11
radio input "true"
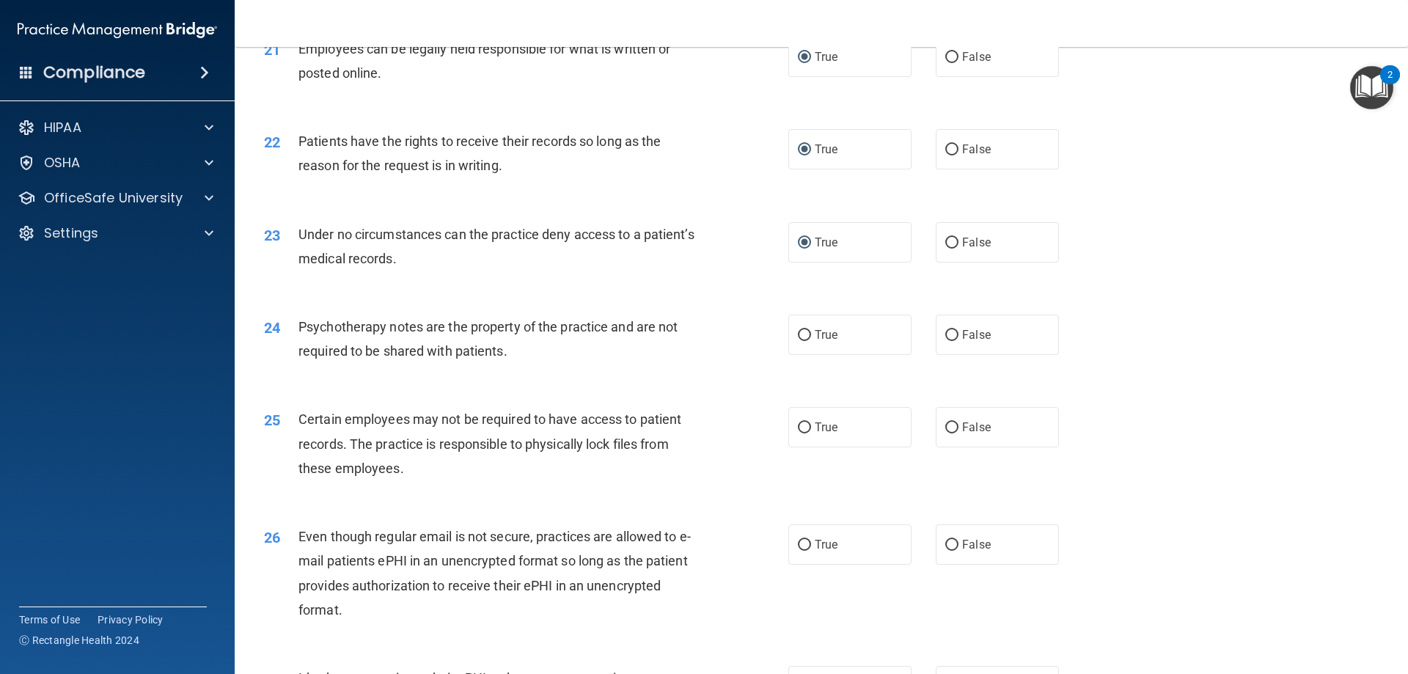
scroll to position [2420, 0]
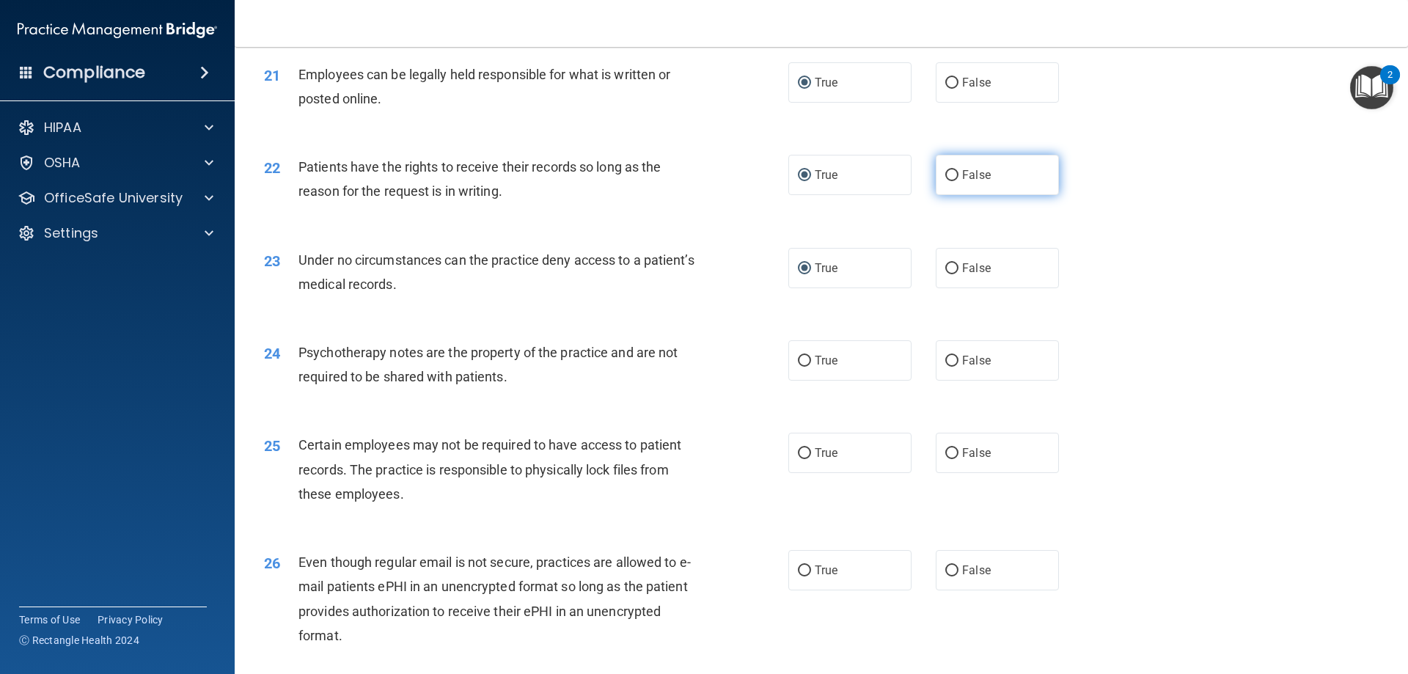
click at [947, 181] on input "False" at bounding box center [951, 175] width 13 height 11
radio input "true"
radio input "false"
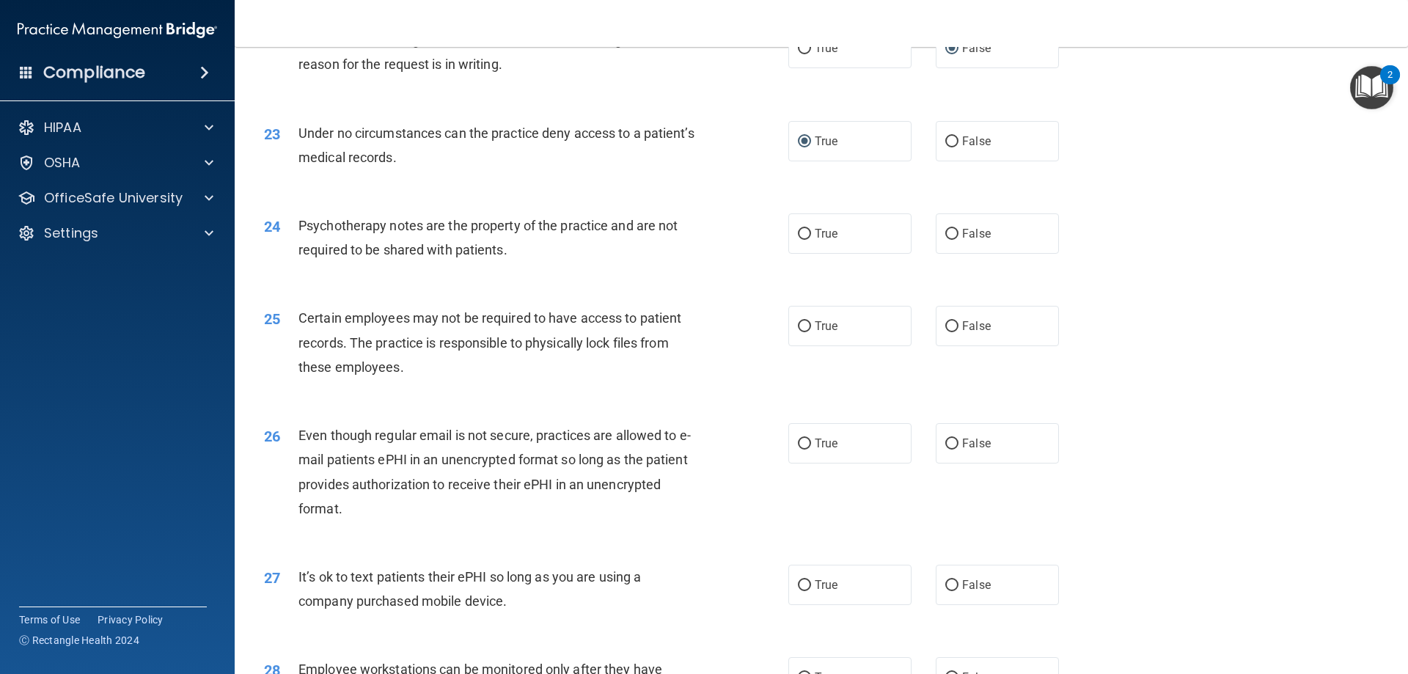
scroll to position [2566, 0]
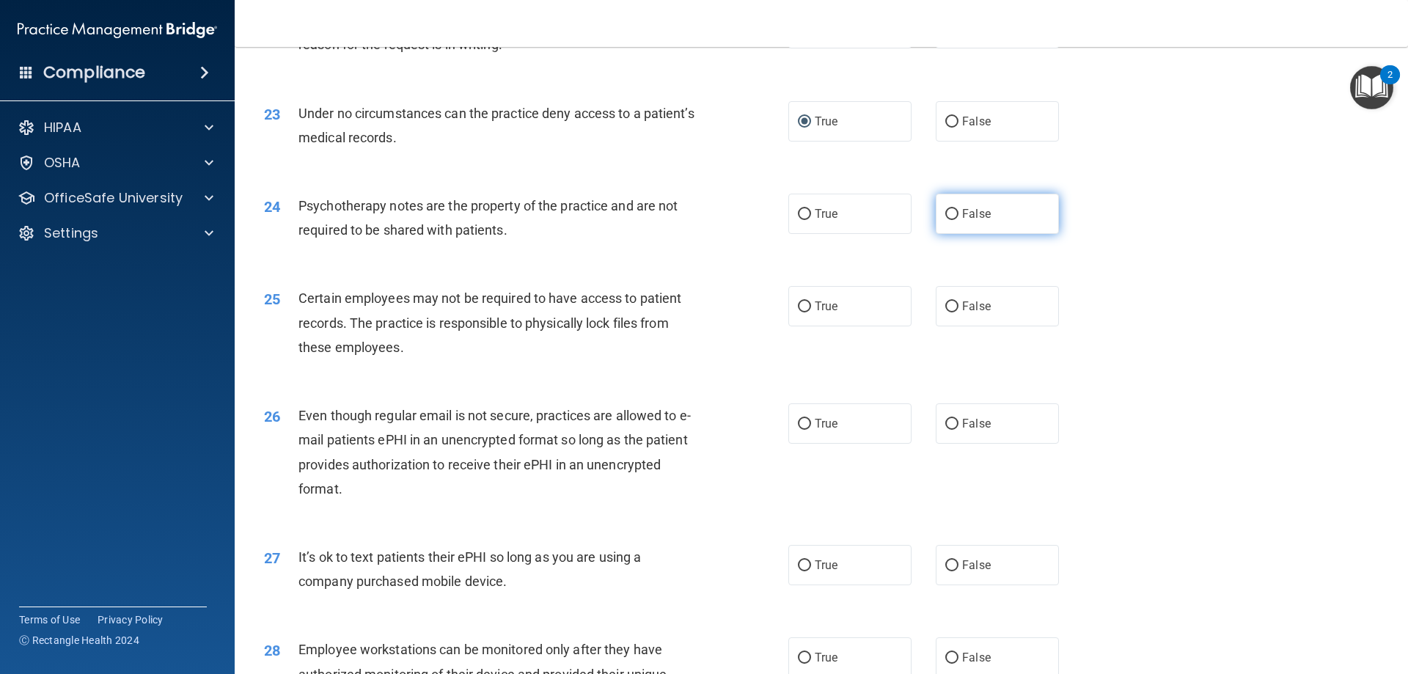
drag, startPoint x: 949, startPoint y: 232, endPoint x: 943, endPoint y: 237, distance: 8.4
click at [941, 234] on label "False" at bounding box center [997, 214] width 123 height 40
click at [948, 220] on input "False" at bounding box center [951, 214] width 13 height 11
radio input "true"
click at [805, 312] on input "True" at bounding box center [804, 306] width 13 height 11
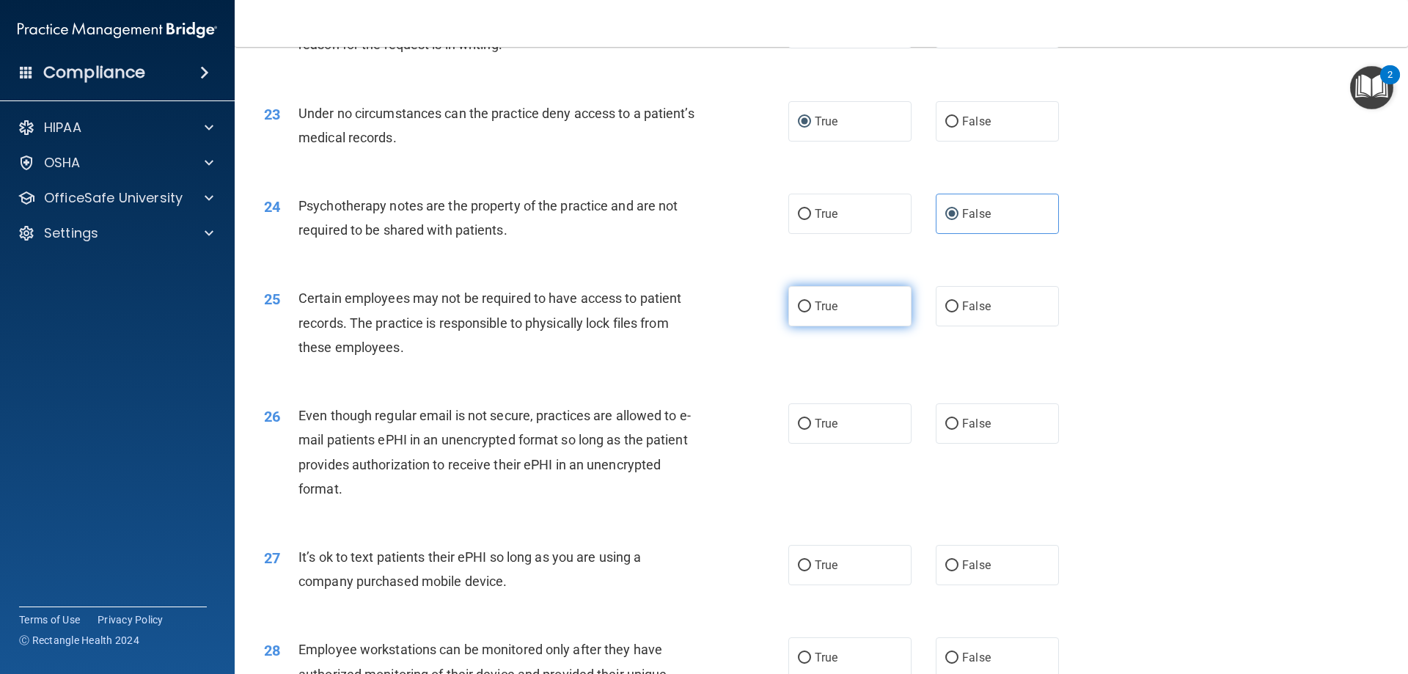
radio input "true"
drag, startPoint x: 636, startPoint y: 469, endPoint x: 675, endPoint y: 469, distance: 38.9
click at [675, 469] on span "Even though regular email is not secure, practices are allowed to e-mail patien…" at bounding box center [494, 452] width 392 height 89
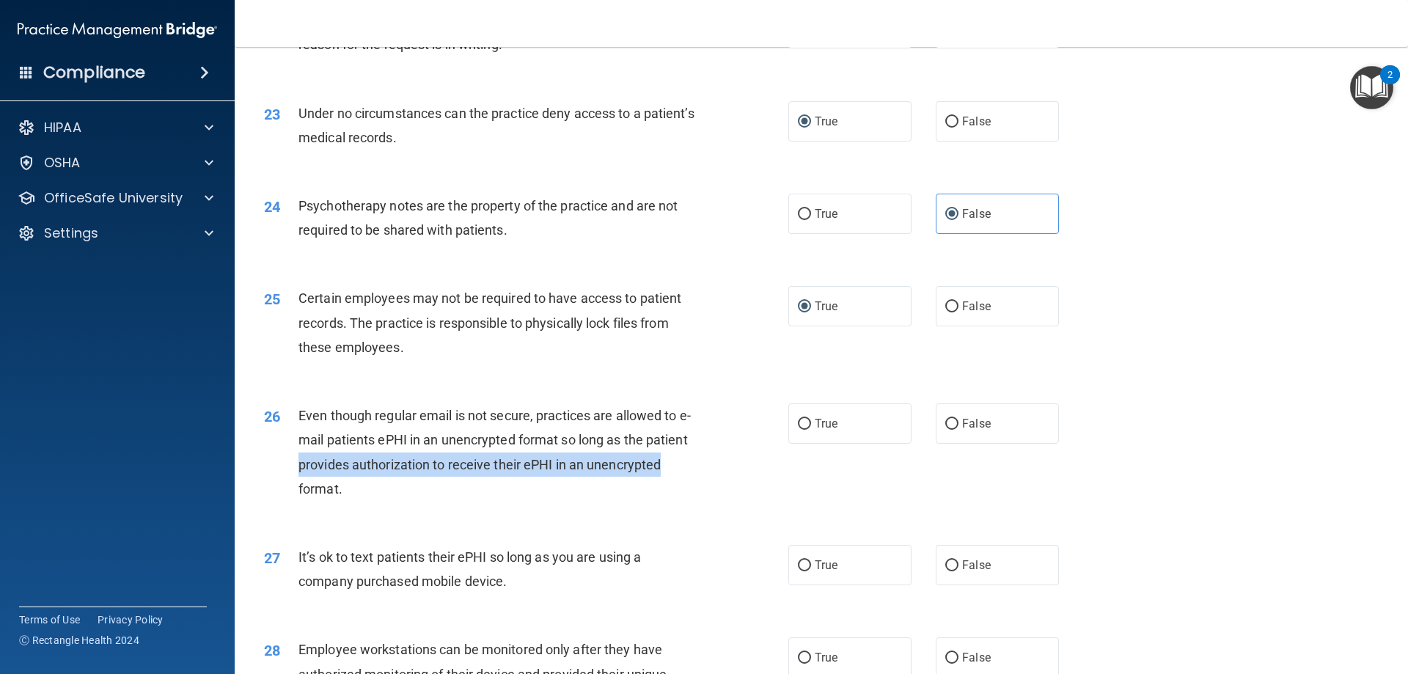
click at [720, 480] on div "26 Even though regular email is not secure, practices are allowed to e-mail pat…" at bounding box center [526, 455] width 568 height 105
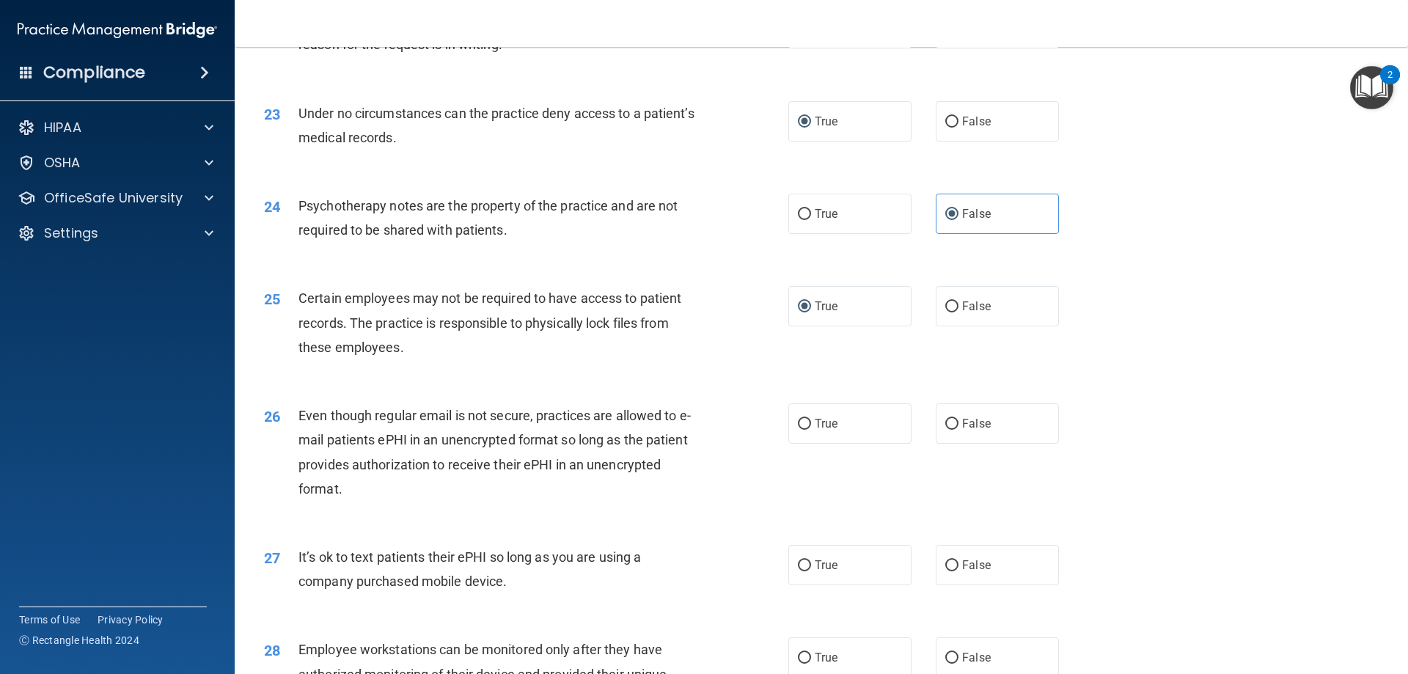
click at [439, 501] on div "Even though regular email is not secure, practices are allowed to e-mail patien…" at bounding box center [503, 452] width 410 height 98
click at [801, 430] on input "True" at bounding box center [804, 424] width 13 height 11
radio input "true"
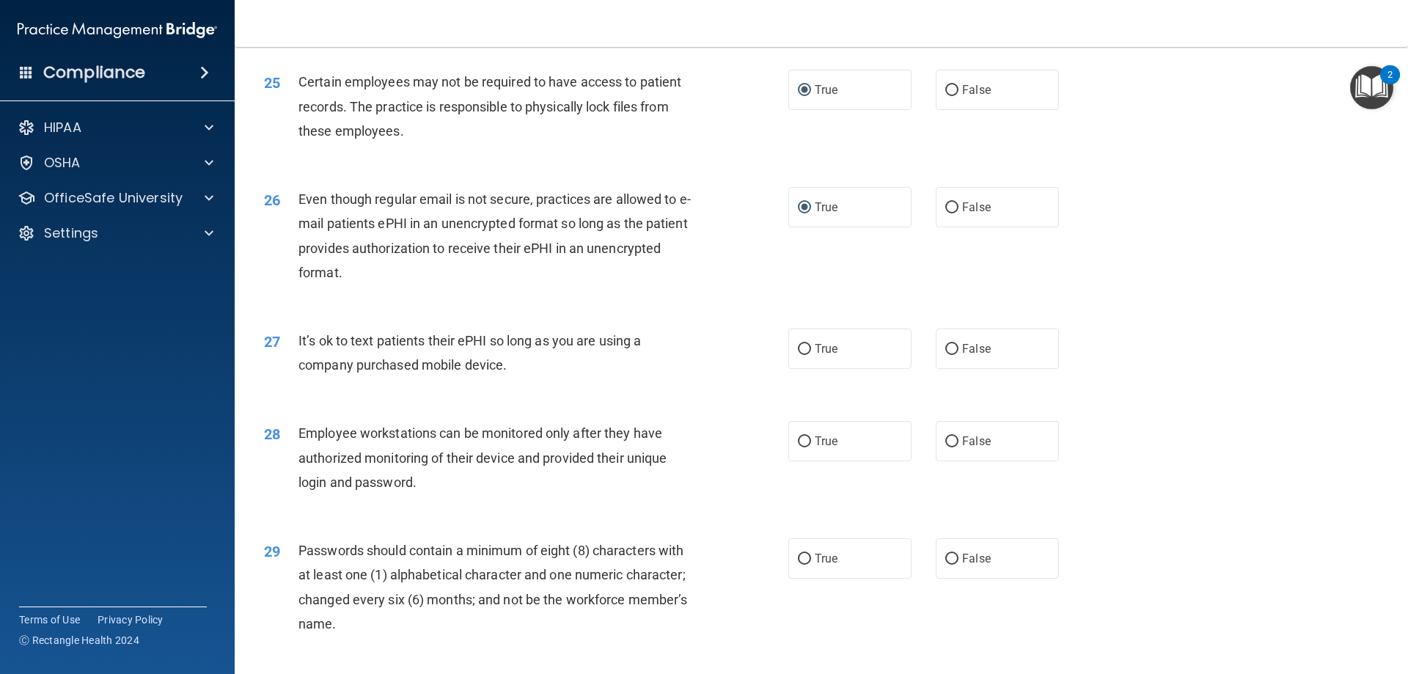
scroll to position [2786, 0]
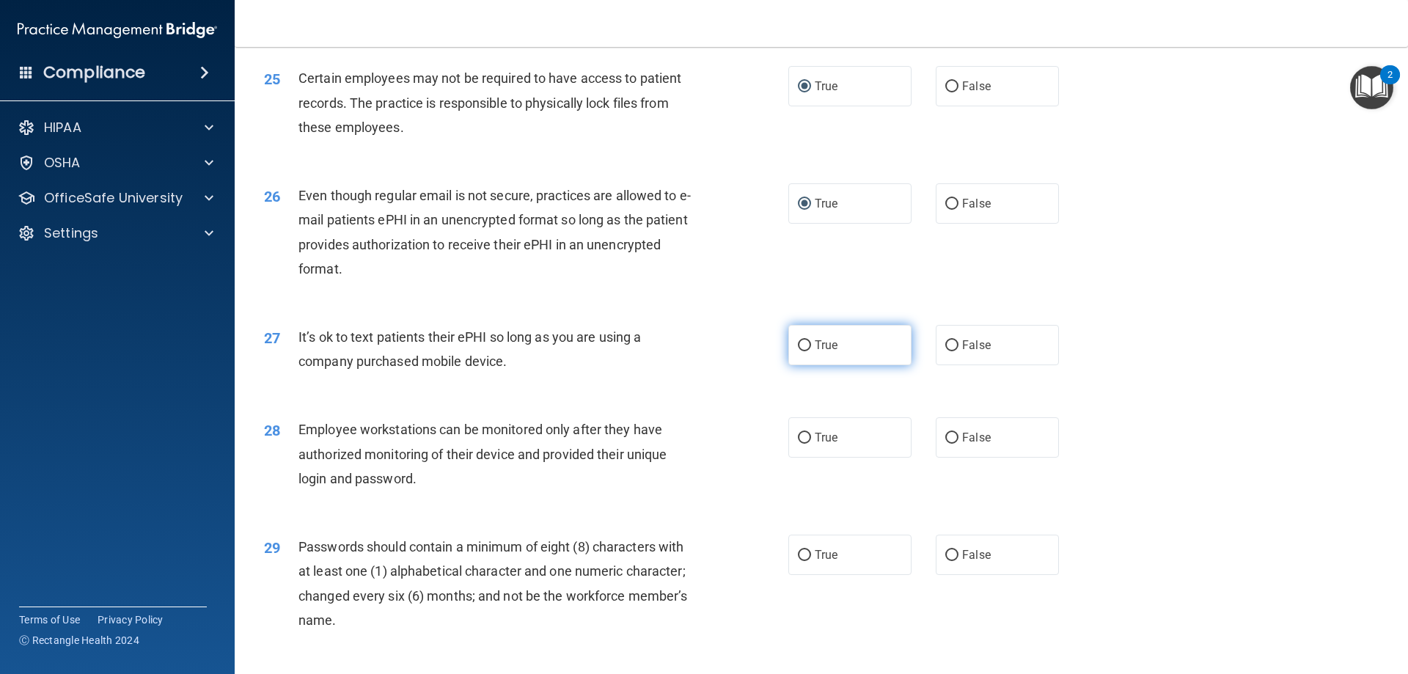
click at [800, 351] on input "True" at bounding box center [804, 345] width 13 height 11
radio input "true"
click at [802, 444] on input "True" at bounding box center [804, 438] width 13 height 11
radio input "true"
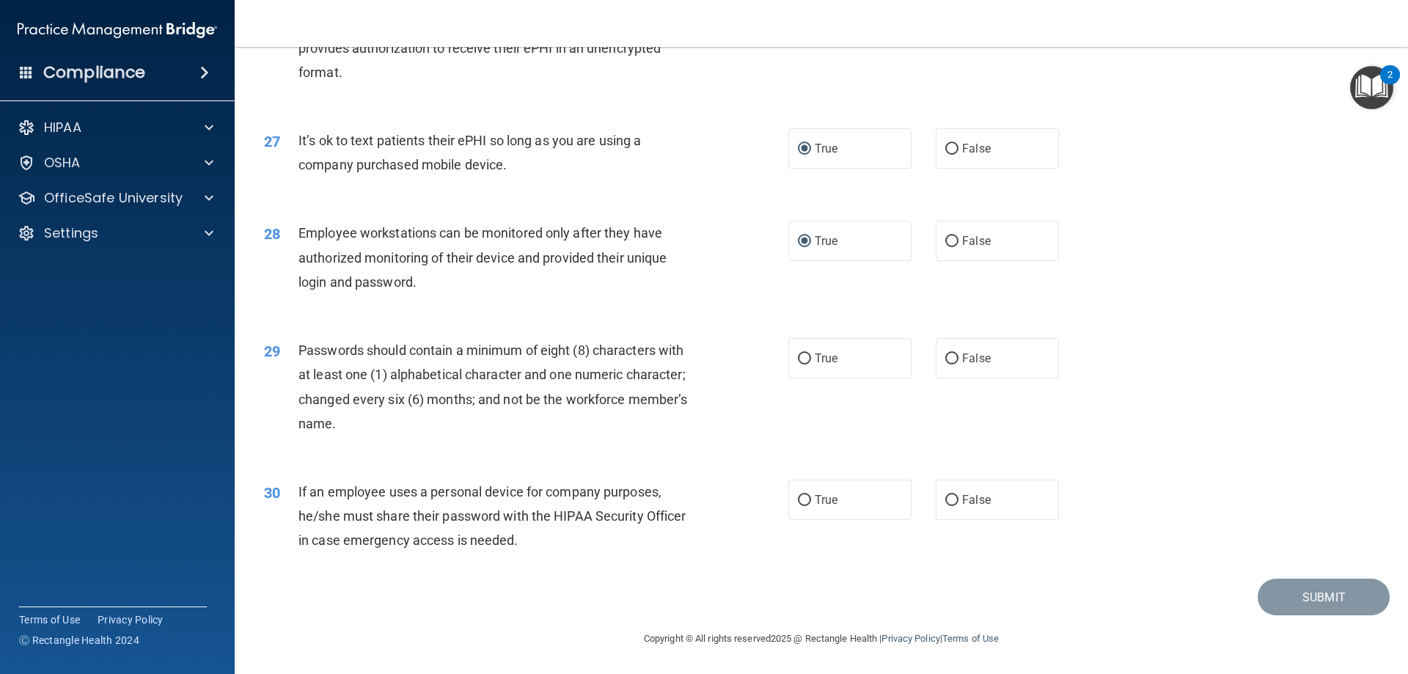
scroll to position [3006, 0]
click at [947, 361] on input "False" at bounding box center [951, 358] width 13 height 11
radio input "true"
click at [963, 499] on span "False" at bounding box center [976, 500] width 29 height 14
click at [958, 499] on input "False" at bounding box center [951, 500] width 13 height 11
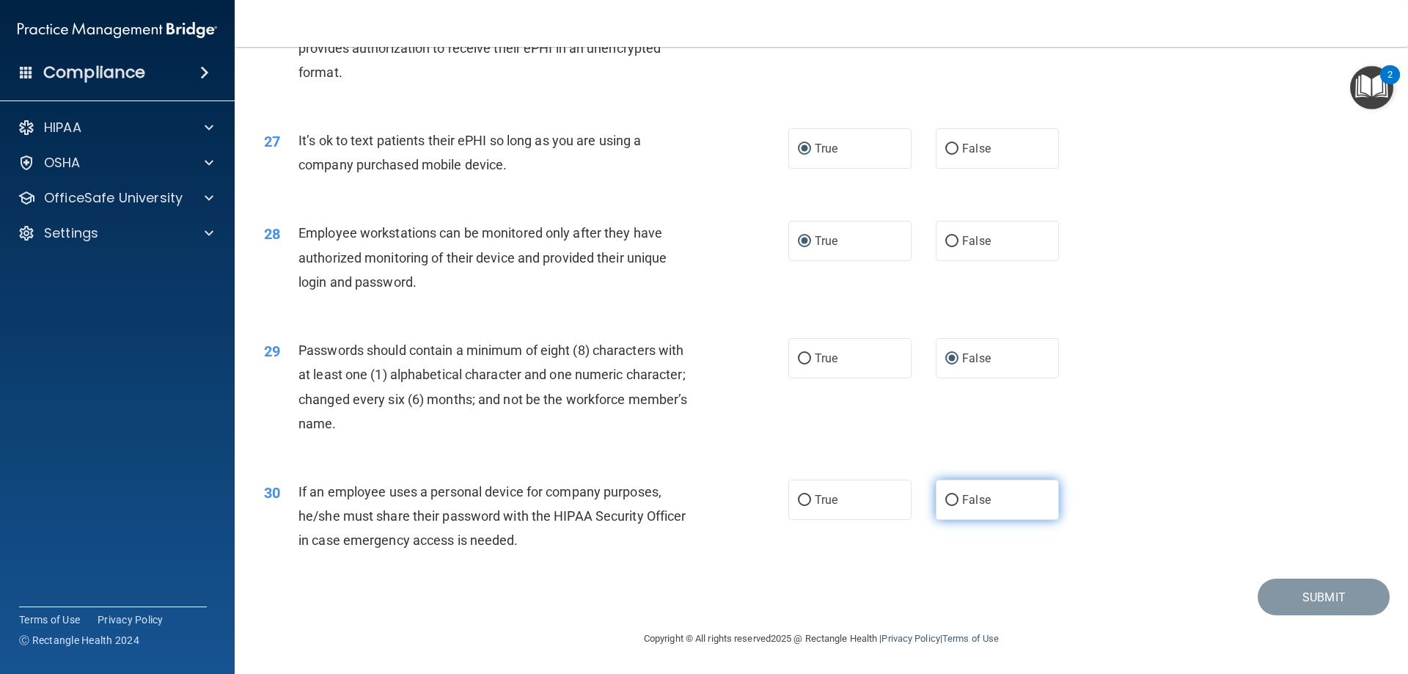
radio input "true"
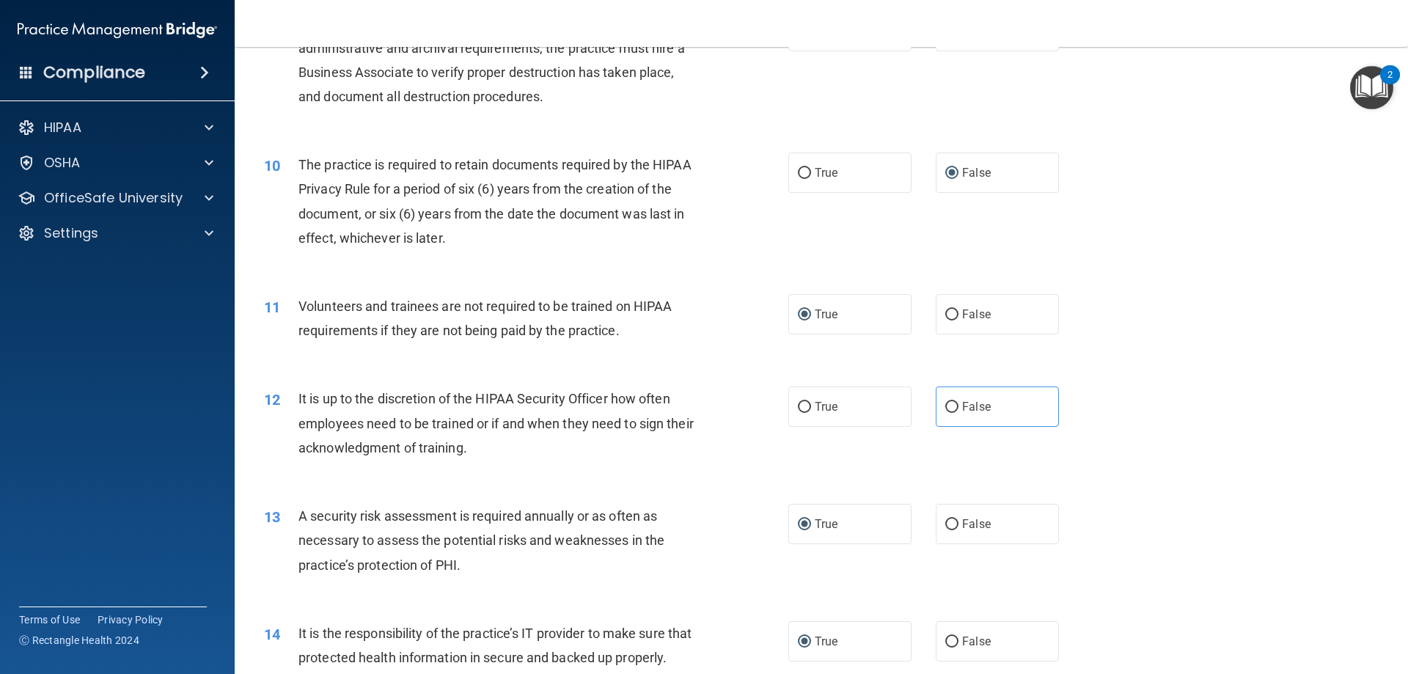
scroll to position [1173, 0]
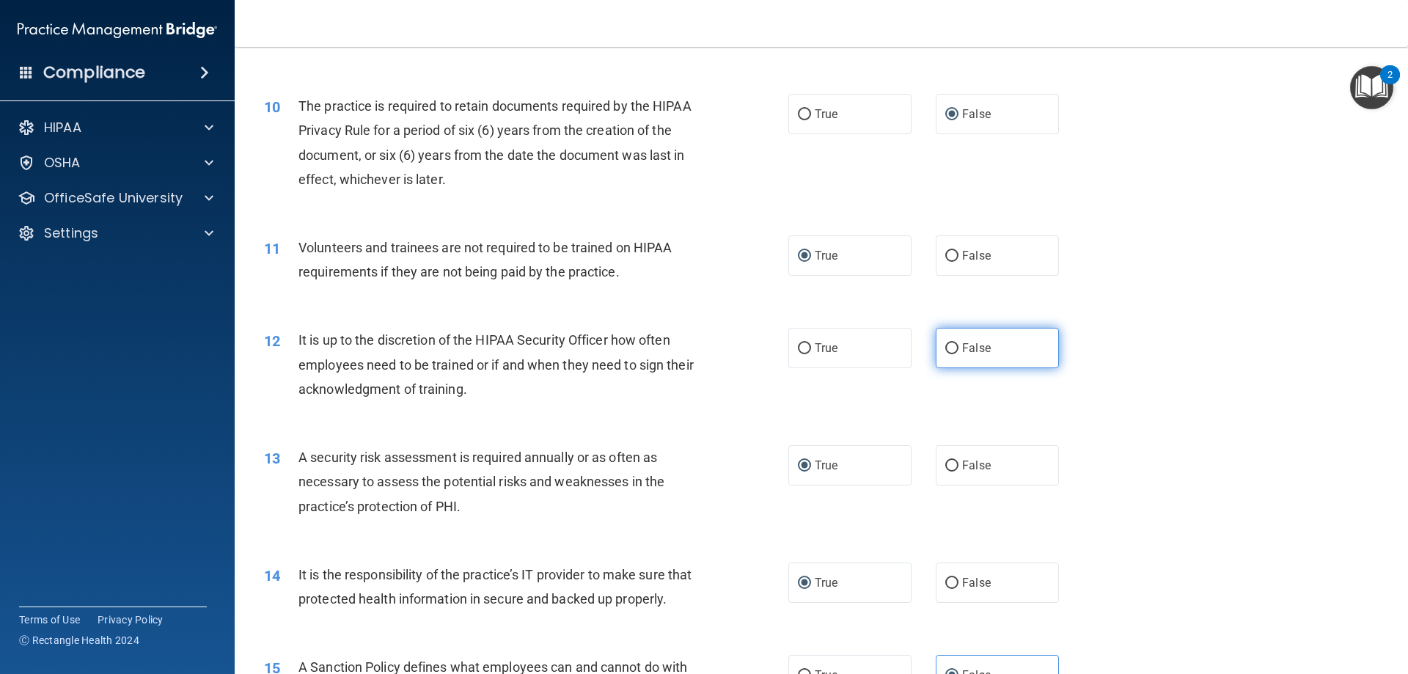
click at [945, 348] on input "False" at bounding box center [951, 348] width 13 height 11
radio input "true"
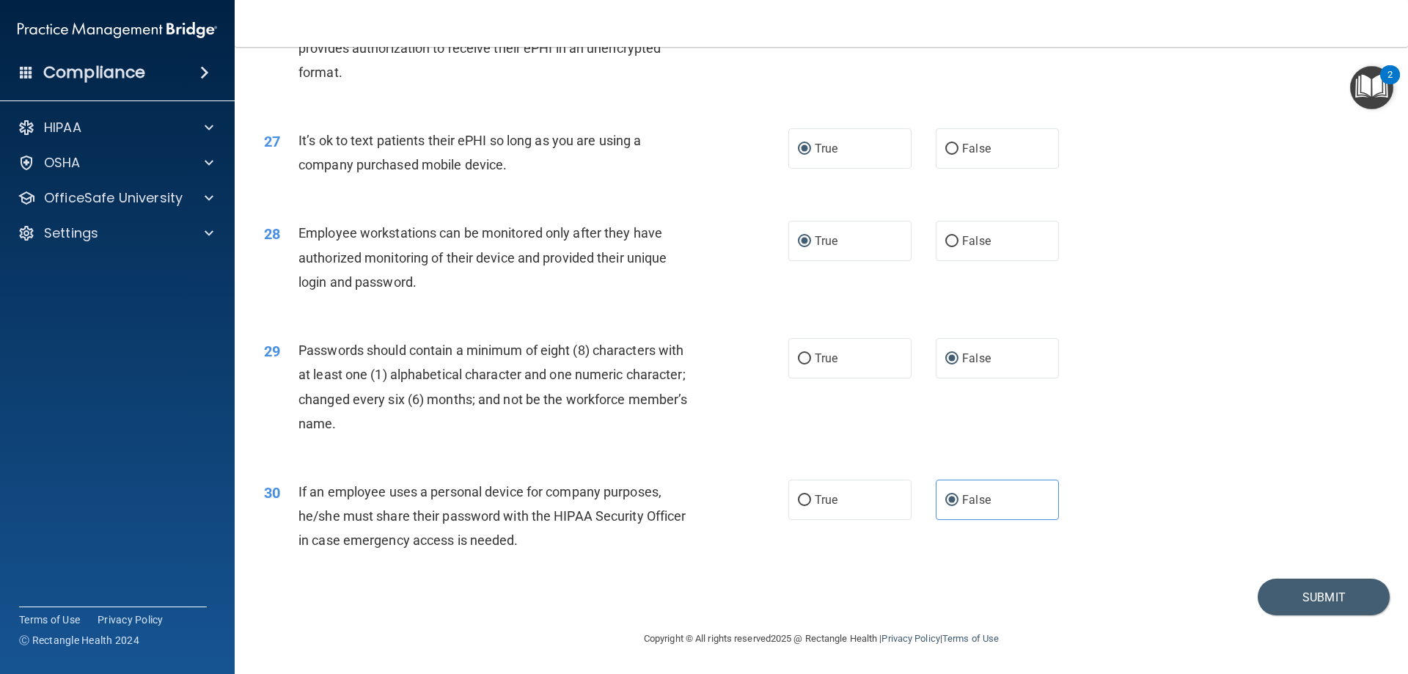
scroll to position [3007, 0]
click at [1269, 598] on button "Submit" at bounding box center [1323, 596] width 132 height 37
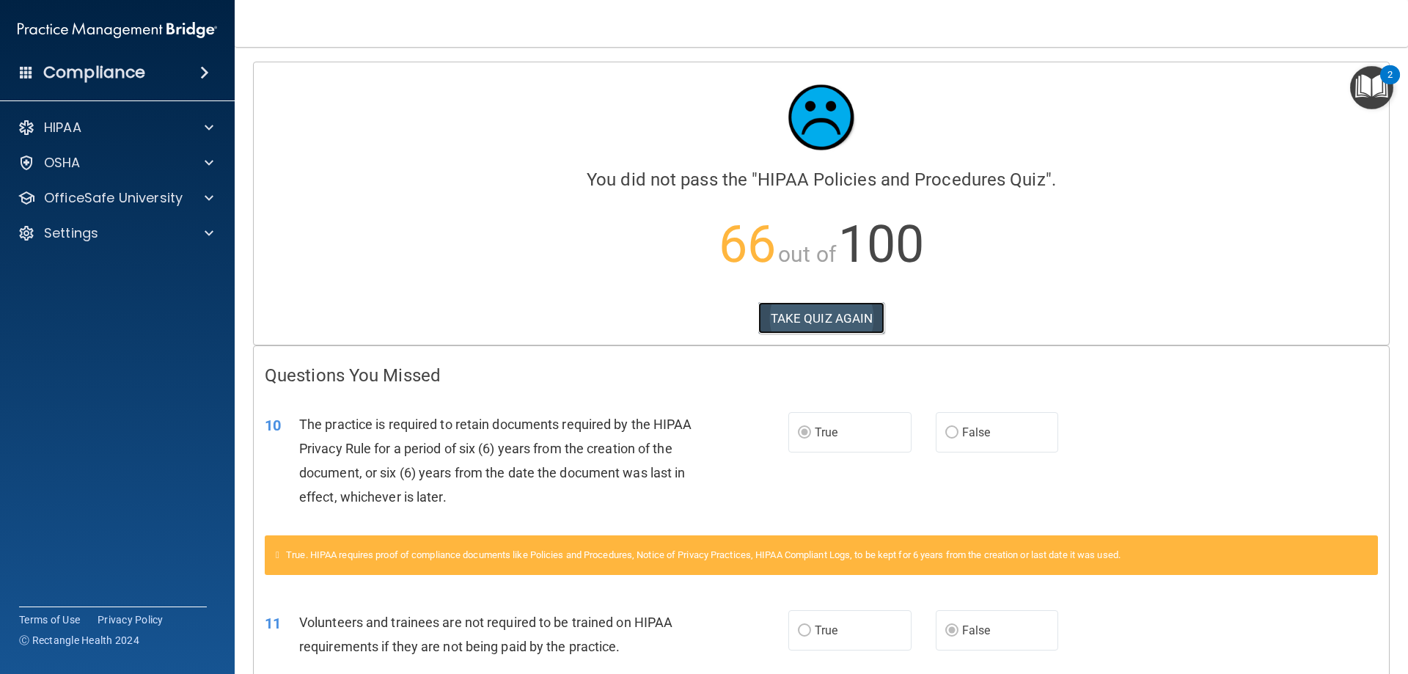
click at [794, 317] on button "TAKE QUIZ AGAIN" at bounding box center [821, 318] width 127 height 32
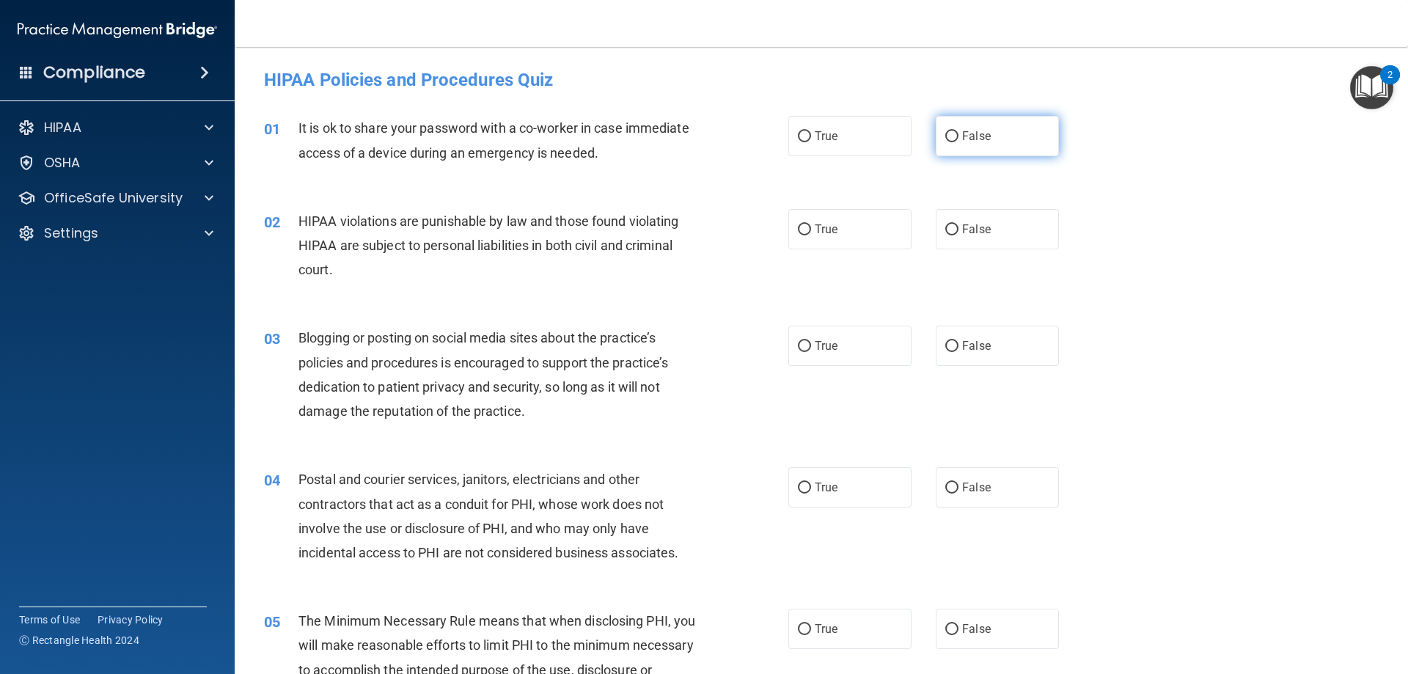
click at [1004, 137] on label "False" at bounding box center [997, 136] width 123 height 40
click at [958, 137] on input "False" at bounding box center [951, 136] width 13 height 11
radio input "true"
click at [828, 225] on span "True" at bounding box center [826, 229] width 23 height 14
click at [811, 225] on input "True" at bounding box center [804, 229] width 13 height 11
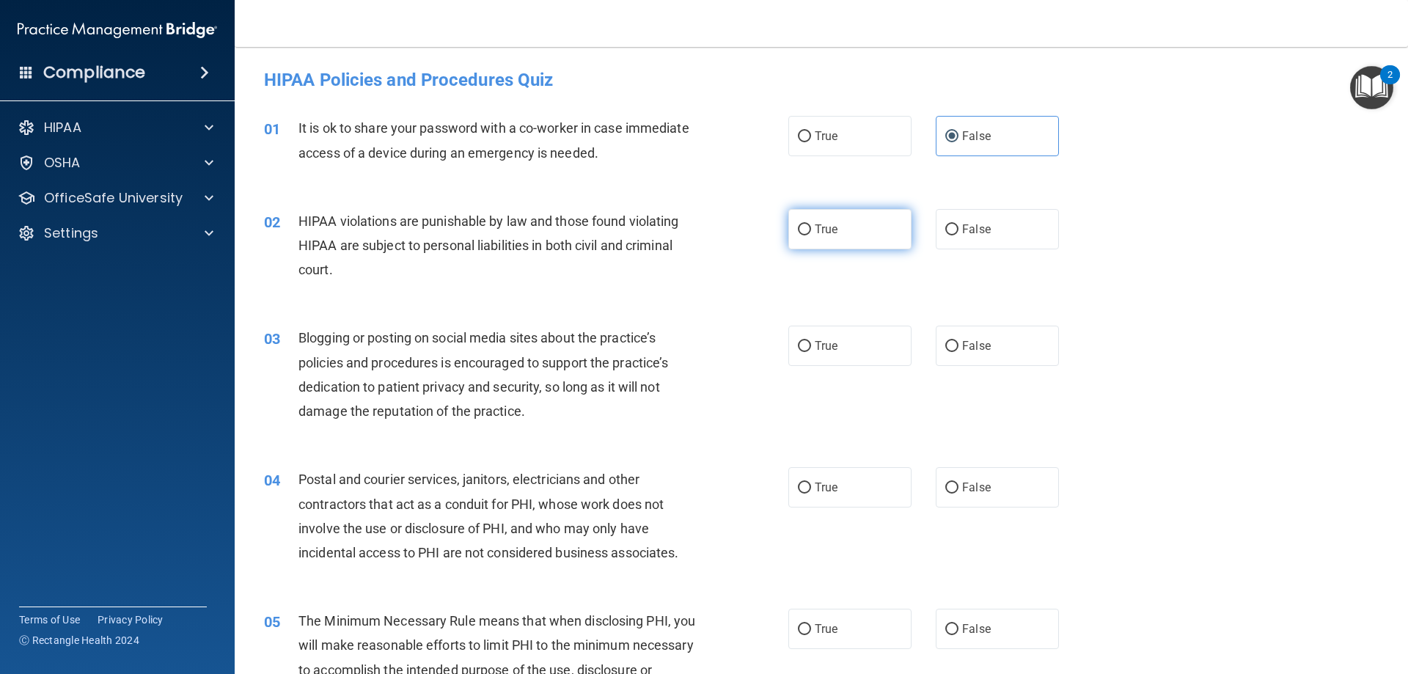
radio input "true"
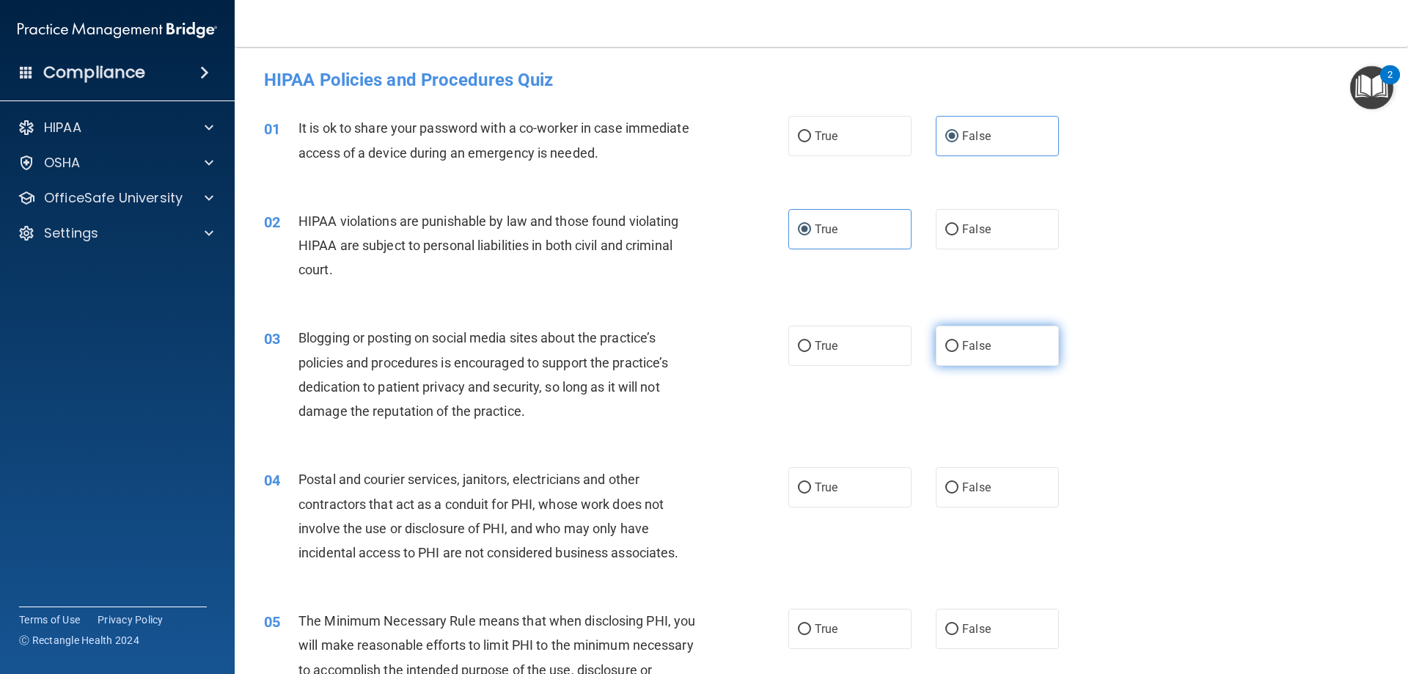
click at [996, 359] on label "False" at bounding box center [997, 346] width 123 height 40
click at [958, 352] on input "False" at bounding box center [951, 346] width 13 height 11
radio input "true"
click at [810, 495] on label "True" at bounding box center [849, 487] width 123 height 40
click at [810, 493] on input "True" at bounding box center [804, 487] width 13 height 11
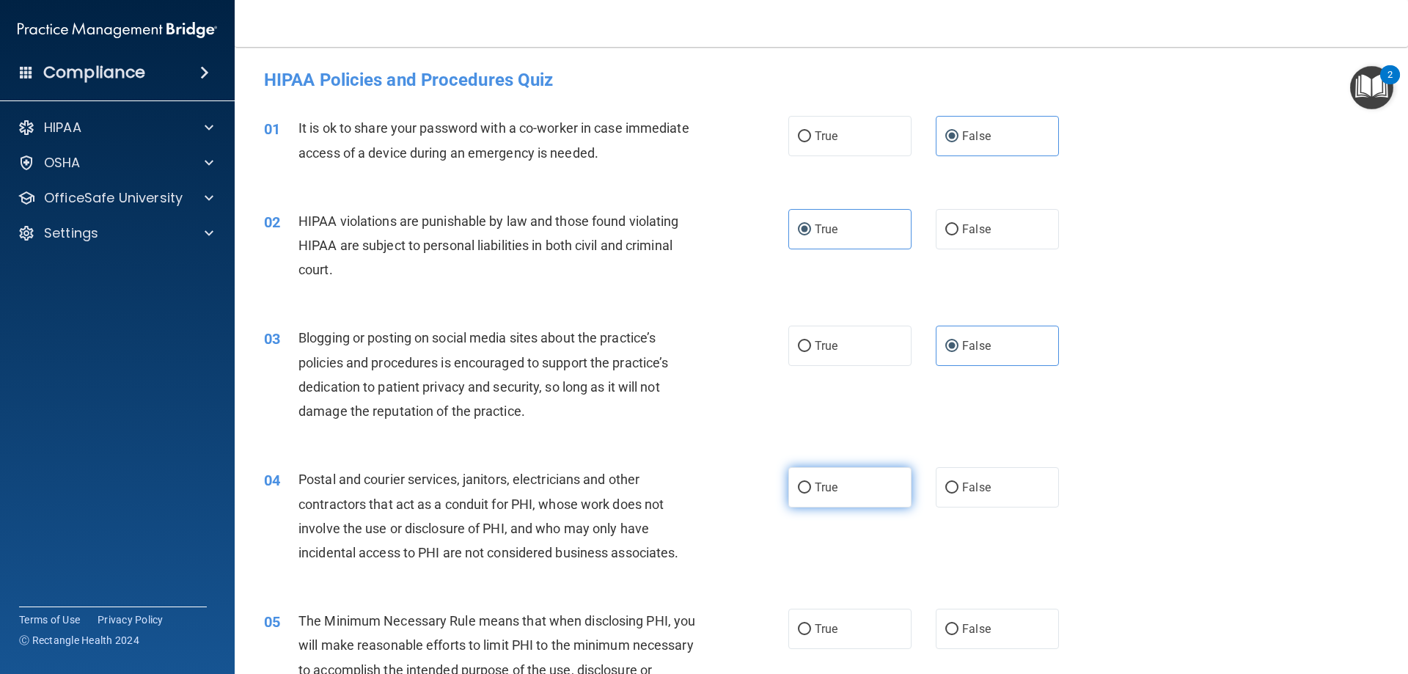
radio input "true"
click at [837, 624] on label "True" at bounding box center [849, 629] width 123 height 40
click at [811, 624] on input "True" at bounding box center [804, 629] width 13 height 11
radio input "true"
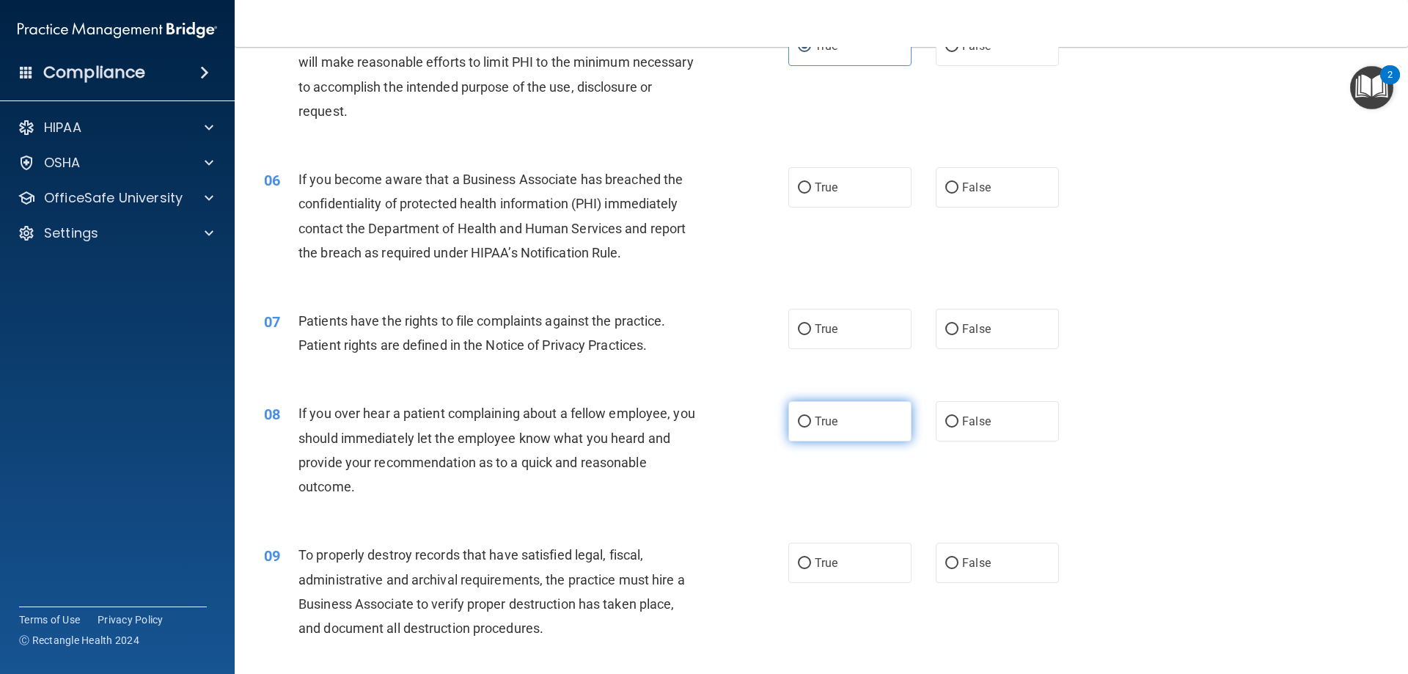
scroll to position [587, 0]
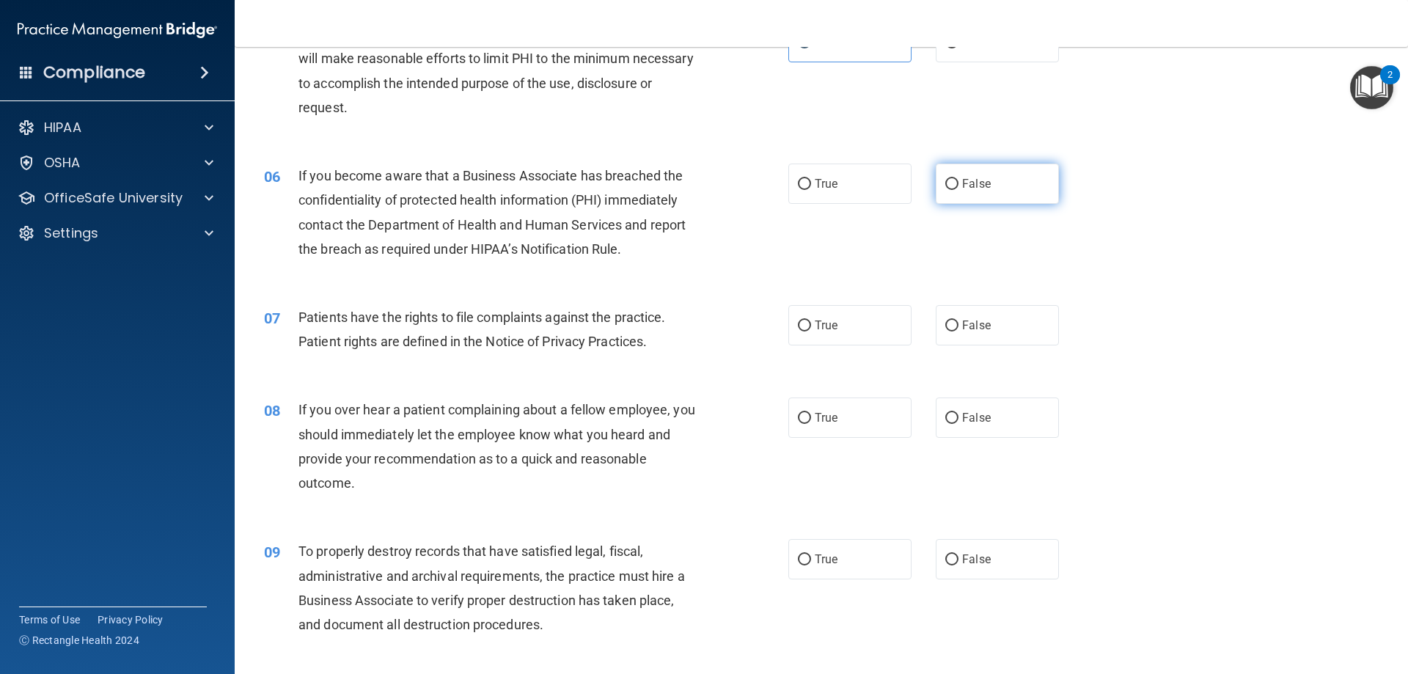
click at [953, 184] on label "False" at bounding box center [997, 184] width 123 height 40
click at [953, 184] on input "False" at bounding box center [951, 184] width 13 height 11
radio input "true"
click at [826, 328] on span "True" at bounding box center [826, 325] width 23 height 14
click at [811, 328] on input "True" at bounding box center [804, 325] width 13 height 11
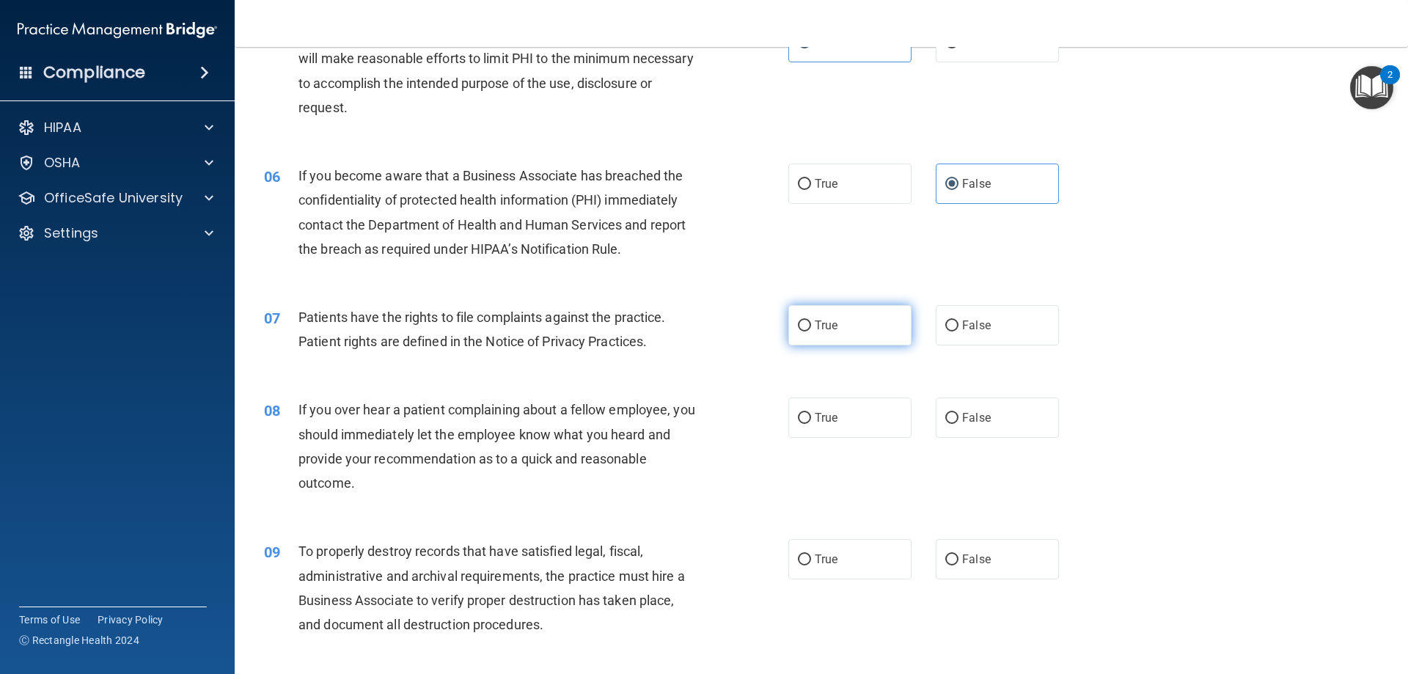
radio input "true"
click at [964, 421] on span "False" at bounding box center [976, 418] width 29 height 14
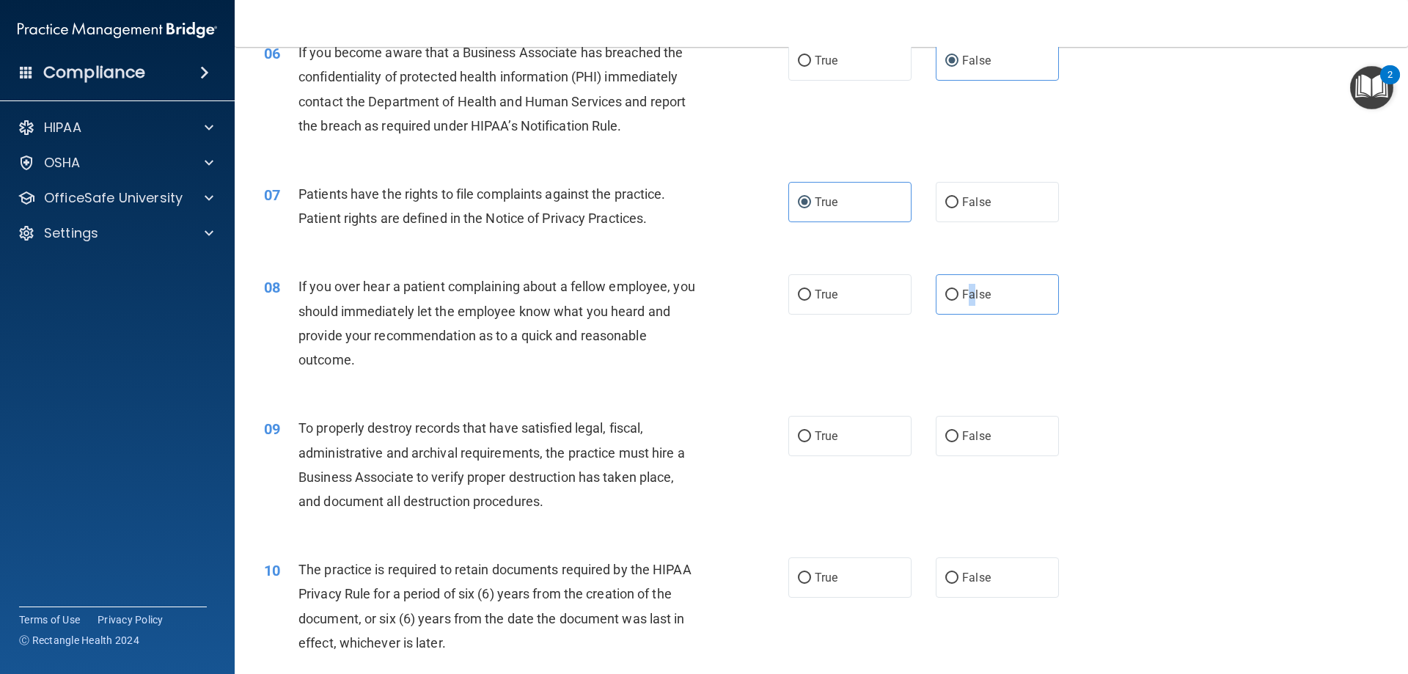
scroll to position [733, 0]
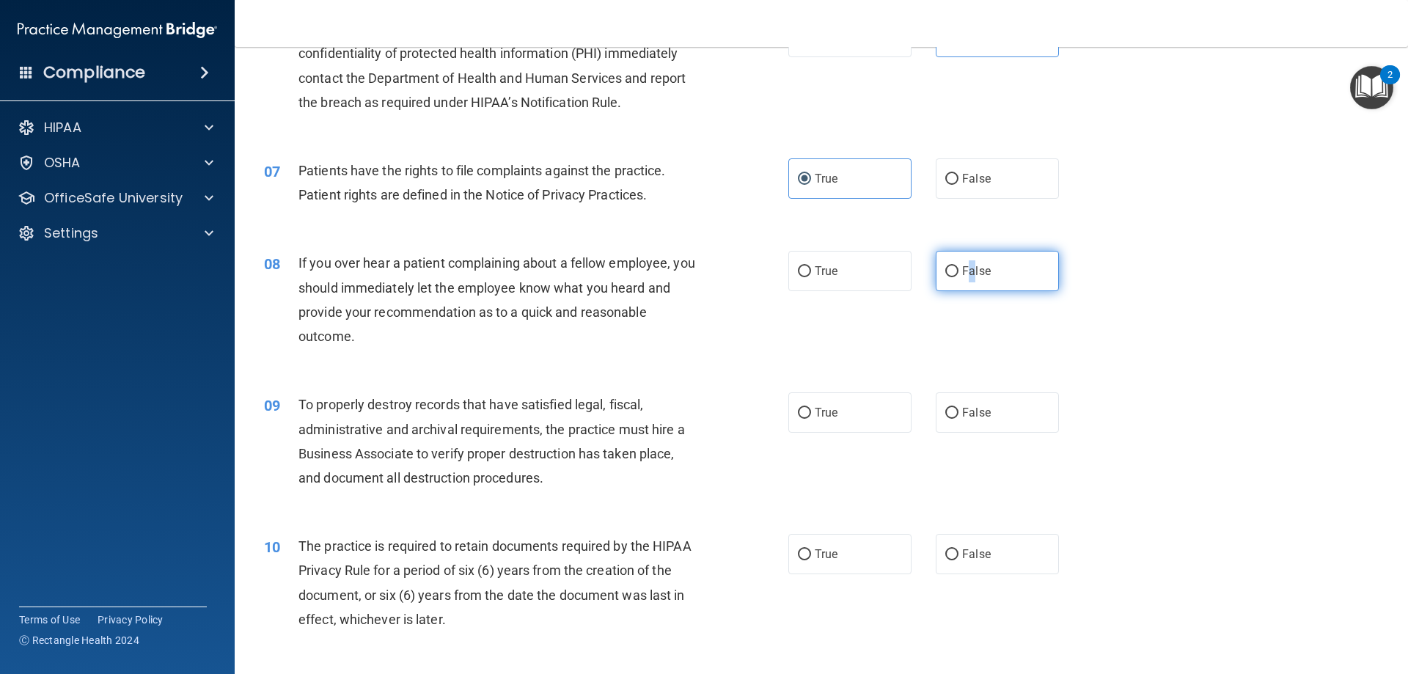
click at [945, 268] on input "False" at bounding box center [951, 271] width 13 height 11
radio input "true"
click at [801, 413] on input "True" at bounding box center [804, 413] width 13 height 11
radio input "true"
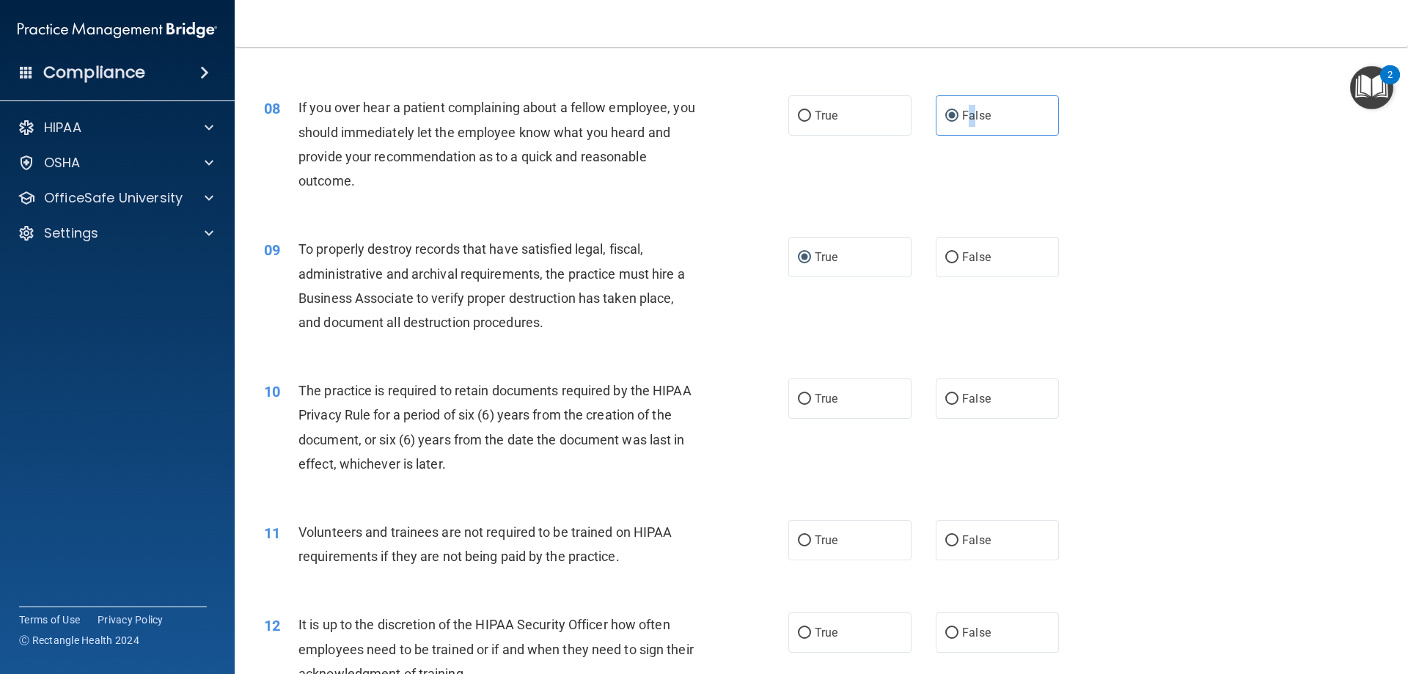
scroll to position [953, 0]
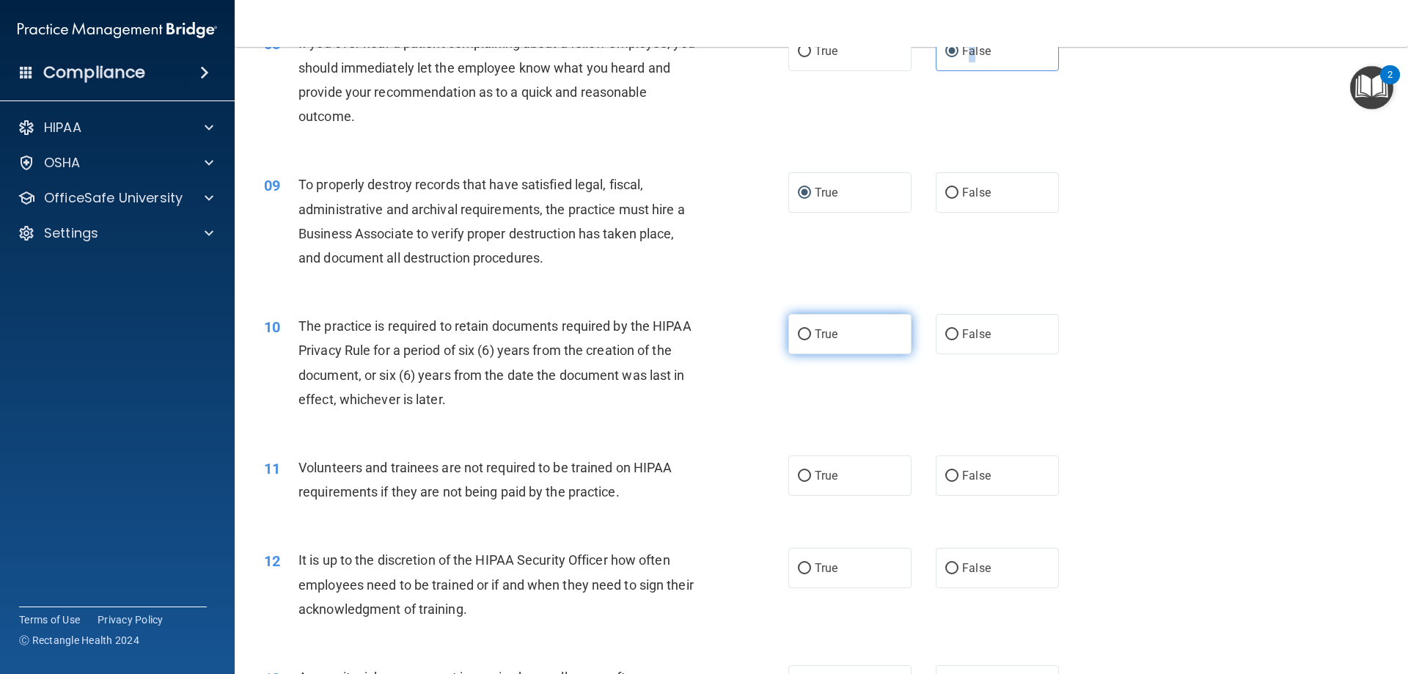
click at [800, 331] on input "True" at bounding box center [804, 334] width 13 height 11
radio input "true"
click at [949, 475] on input "False" at bounding box center [951, 476] width 13 height 11
radio input "true"
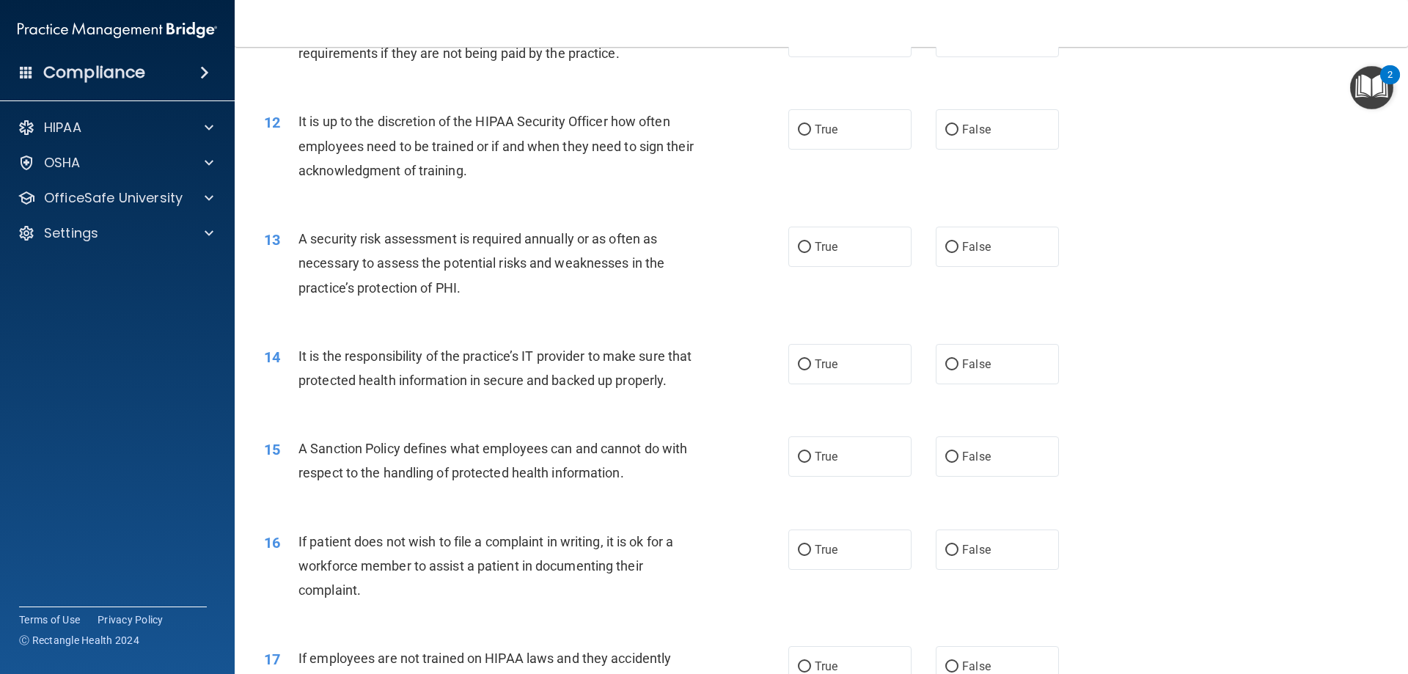
scroll to position [1393, 0]
click at [945, 128] on input "False" at bounding box center [951, 128] width 13 height 11
radio input "true"
click at [798, 247] on input "True" at bounding box center [804, 245] width 13 height 11
radio input "true"
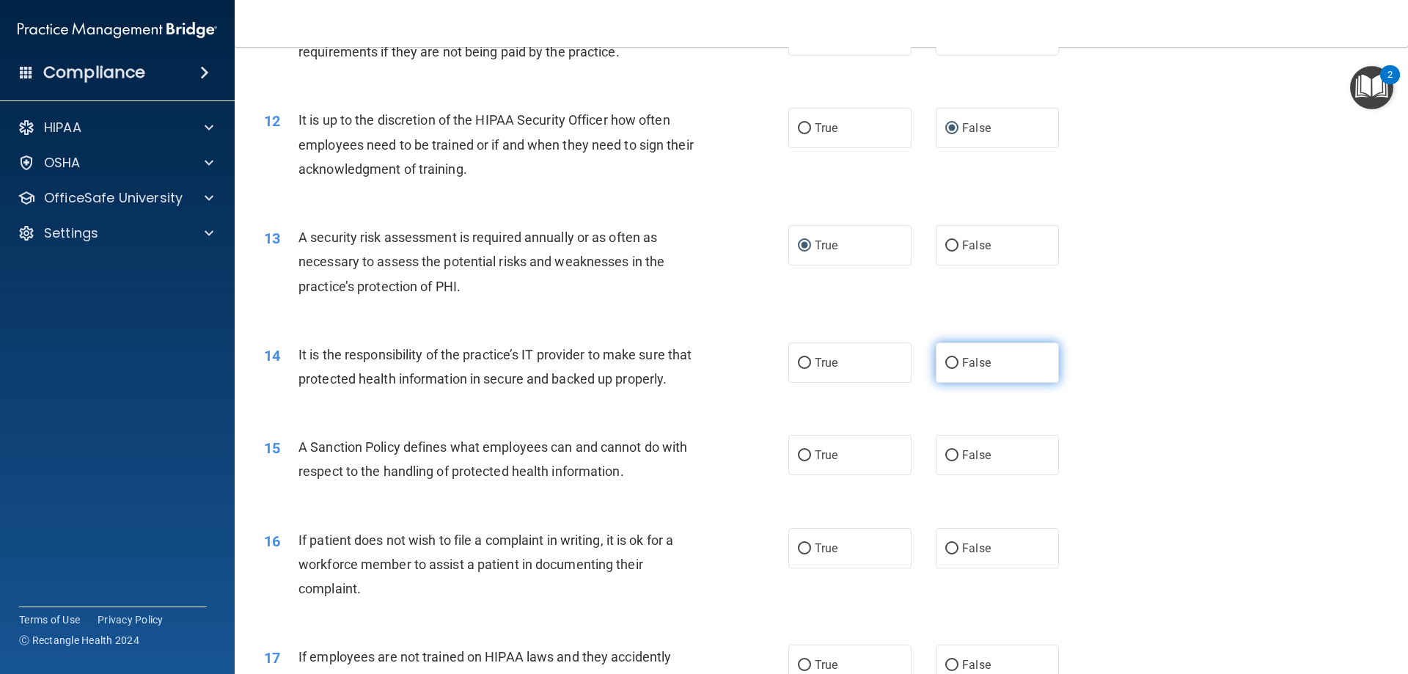
click at [945, 362] on input "False" at bounding box center [951, 363] width 13 height 11
radio input "true"
click at [945, 461] on input "False" at bounding box center [951, 455] width 13 height 11
radio input "true"
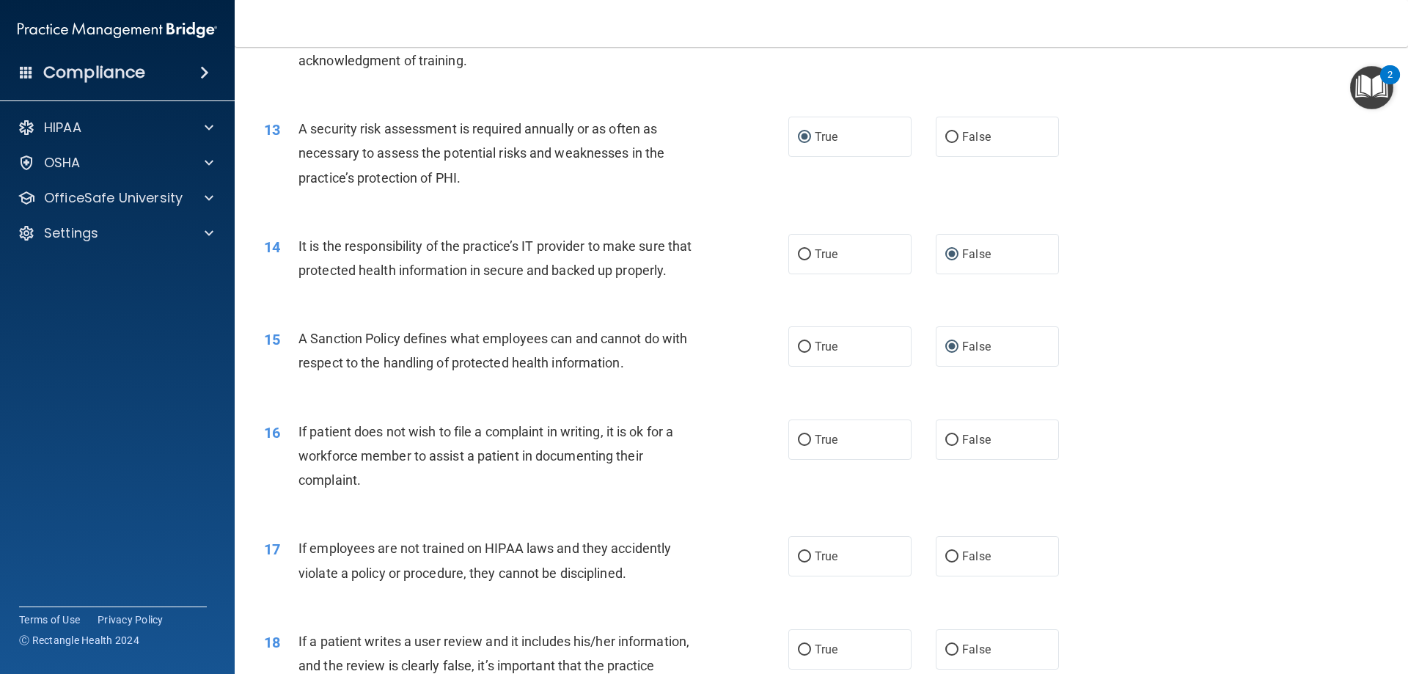
scroll to position [1540, 0]
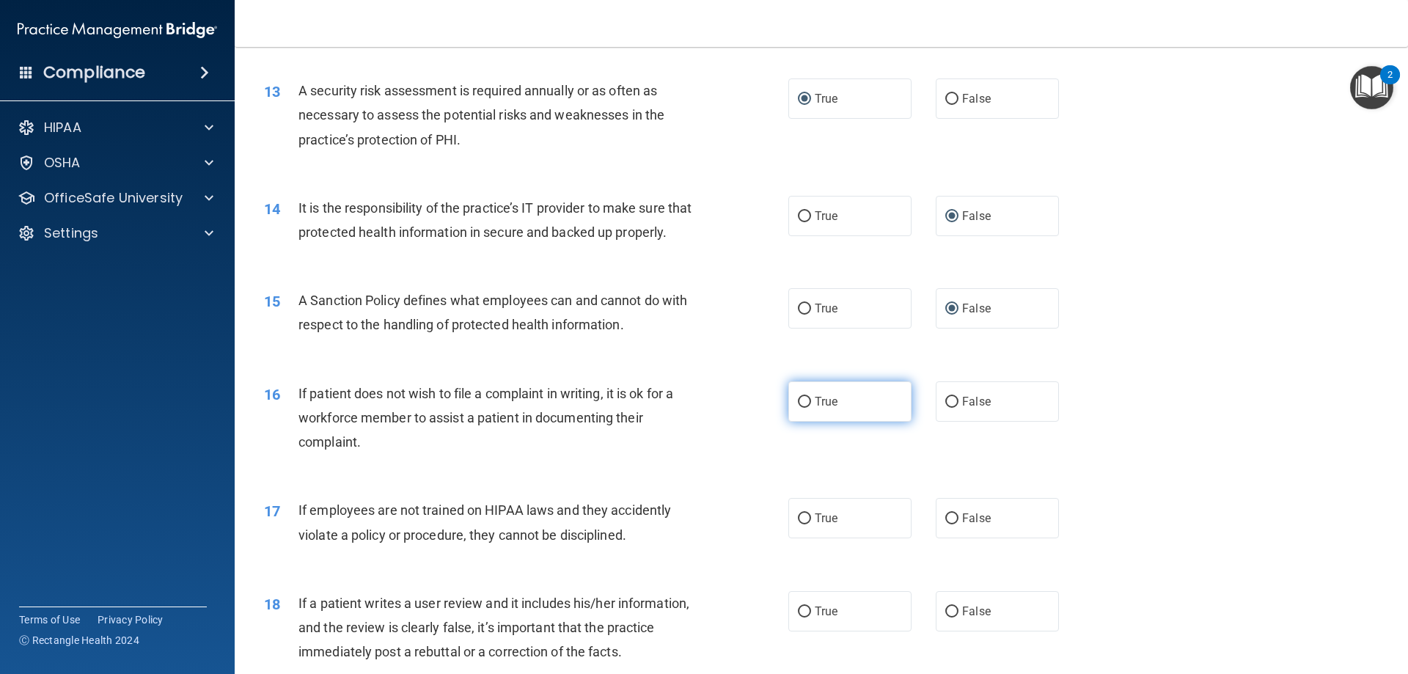
click at [798, 408] on input "True" at bounding box center [804, 402] width 13 height 11
radio input "true"
click at [946, 524] on input "False" at bounding box center [951, 518] width 13 height 11
radio input "true"
click at [945, 617] on input "False" at bounding box center [951, 611] width 13 height 11
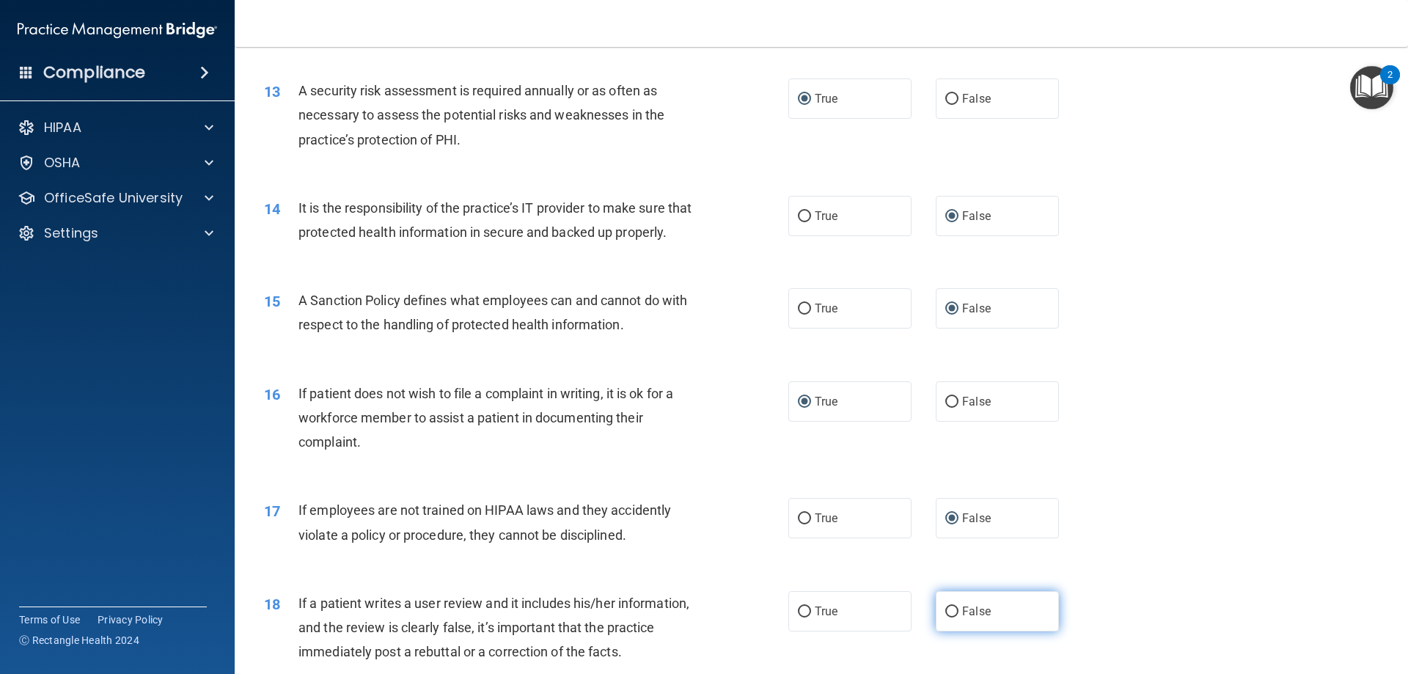
radio input "true"
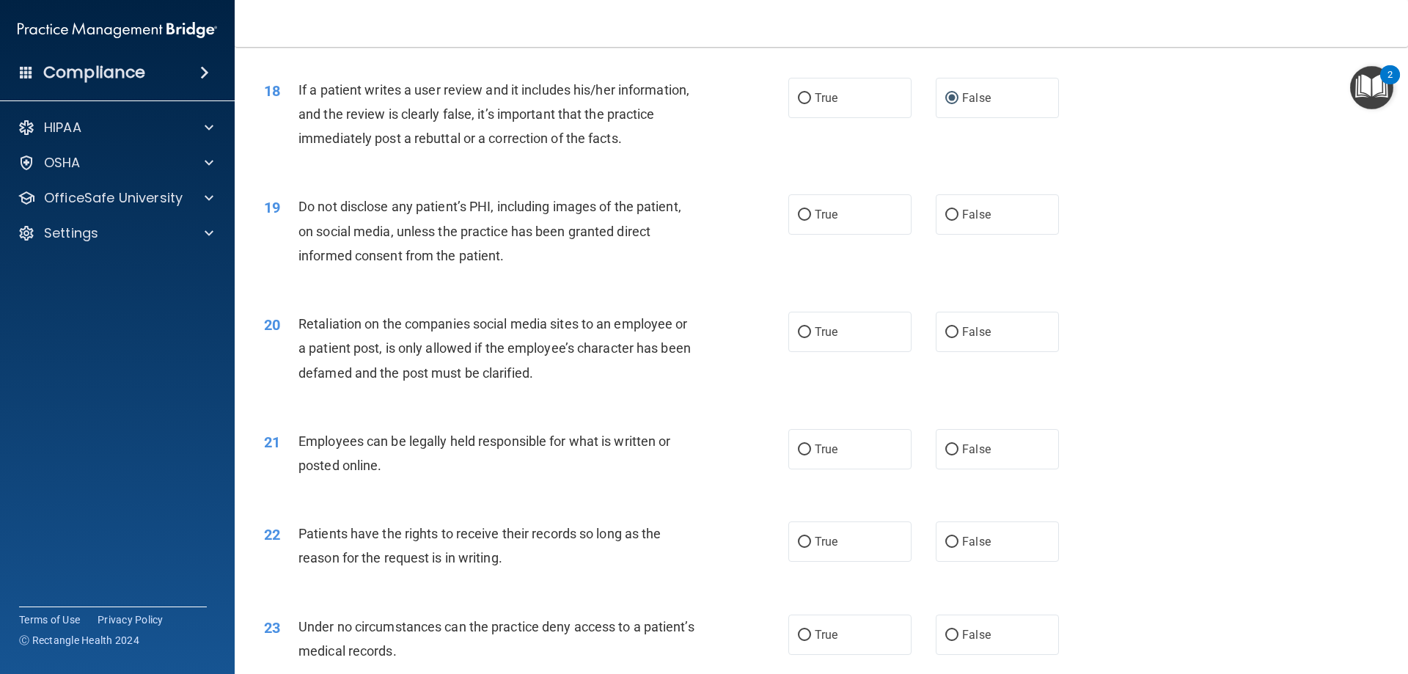
scroll to position [2126, 0]
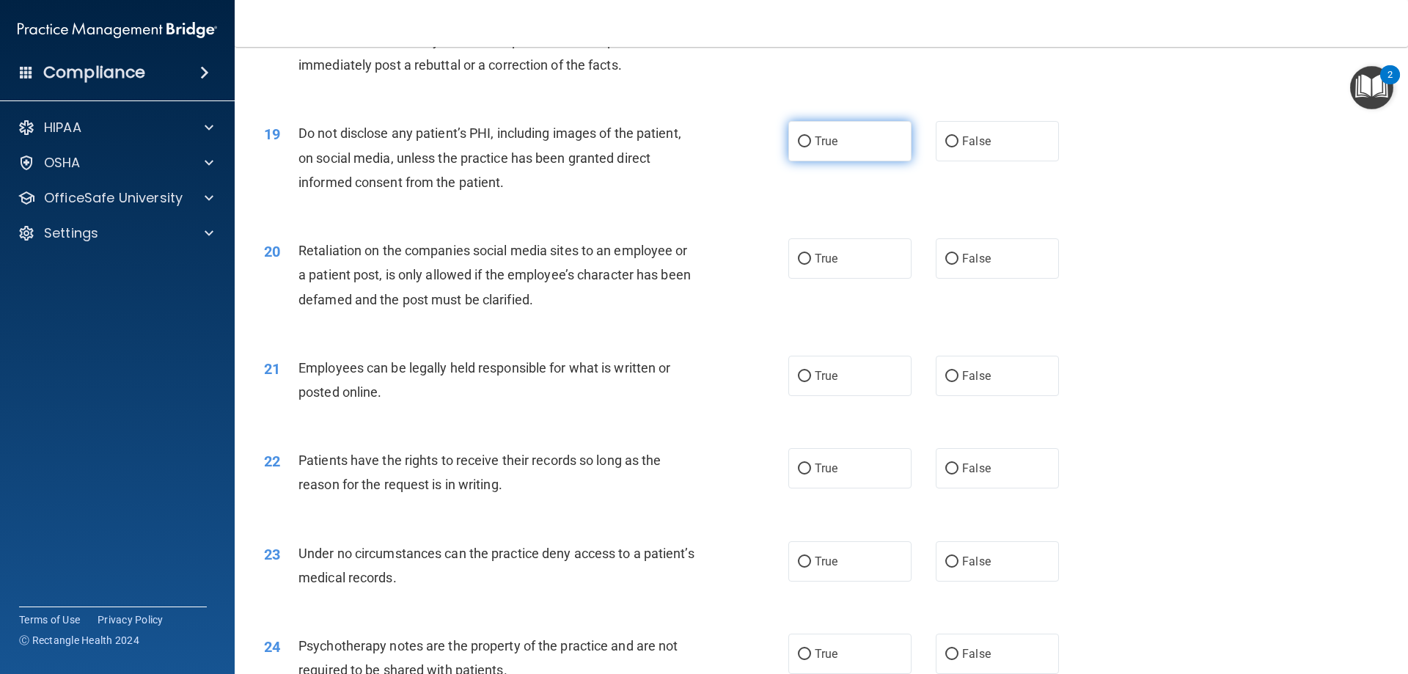
click at [799, 147] on input "True" at bounding box center [804, 141] width 13 height 11
radio input "true"
click at [962, 265] on span "False" at bounding box center [976, 258] width 29 height 14
click at [958, 265] on input "False" at bounding box center [951, 259] width 13 height 11
radio input "true"
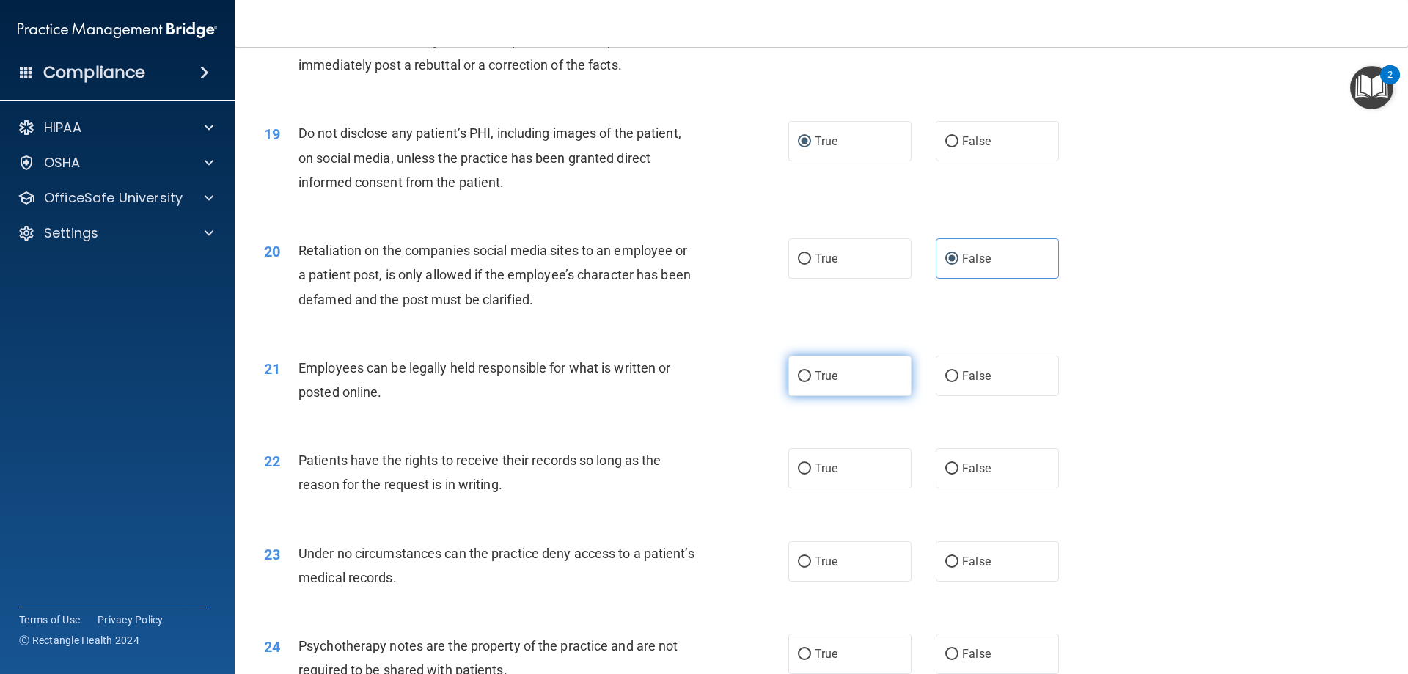
click at [798, 382] on input "True" at bounding box center [804, 376] width 13 height 11
radio input "true"
click at [945, 474] on input "False" at bounding box center [951, 468] width 13 height 11
radio input "true"
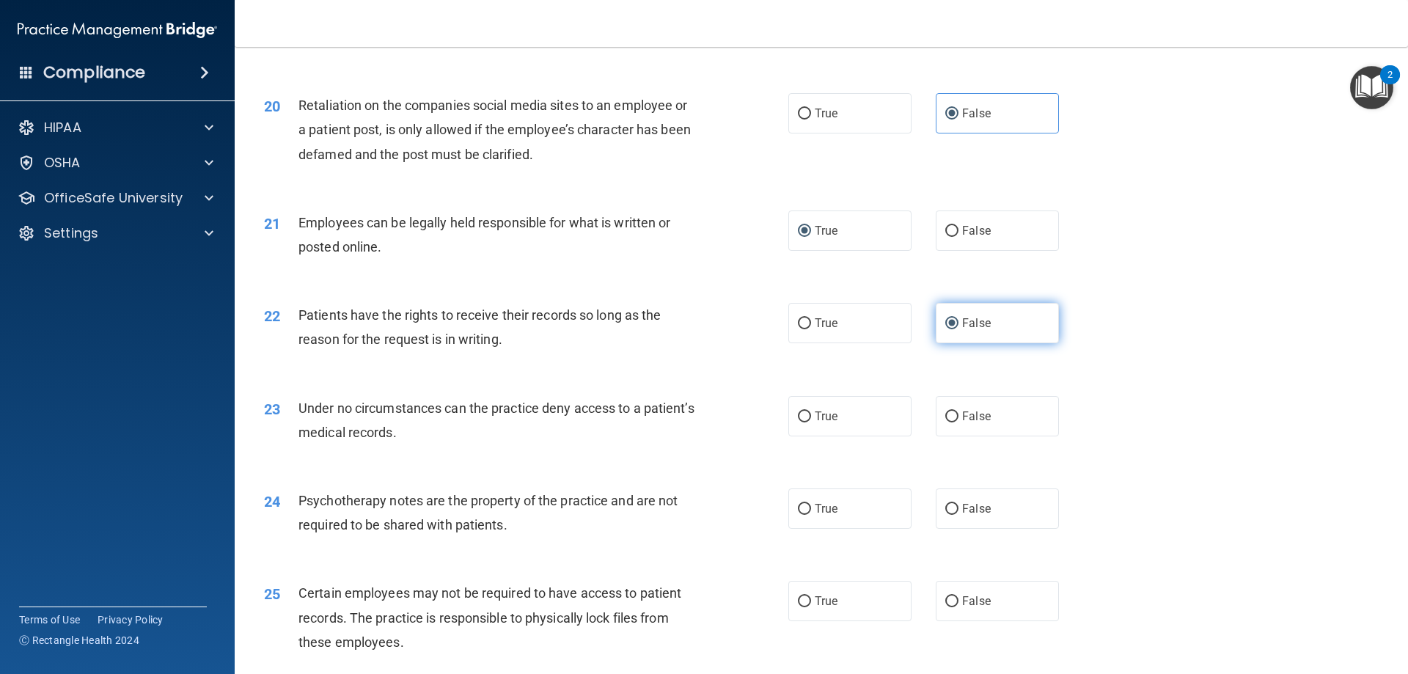
scroll to position [2273, 0]
click at [945, 421] on input "False" at bounding box center [951, 415] width 13 height 11
radio input "true"
click at [798, 513] on input "True" at bounding box center [804, 507] width 13 height 11
radio input "true"
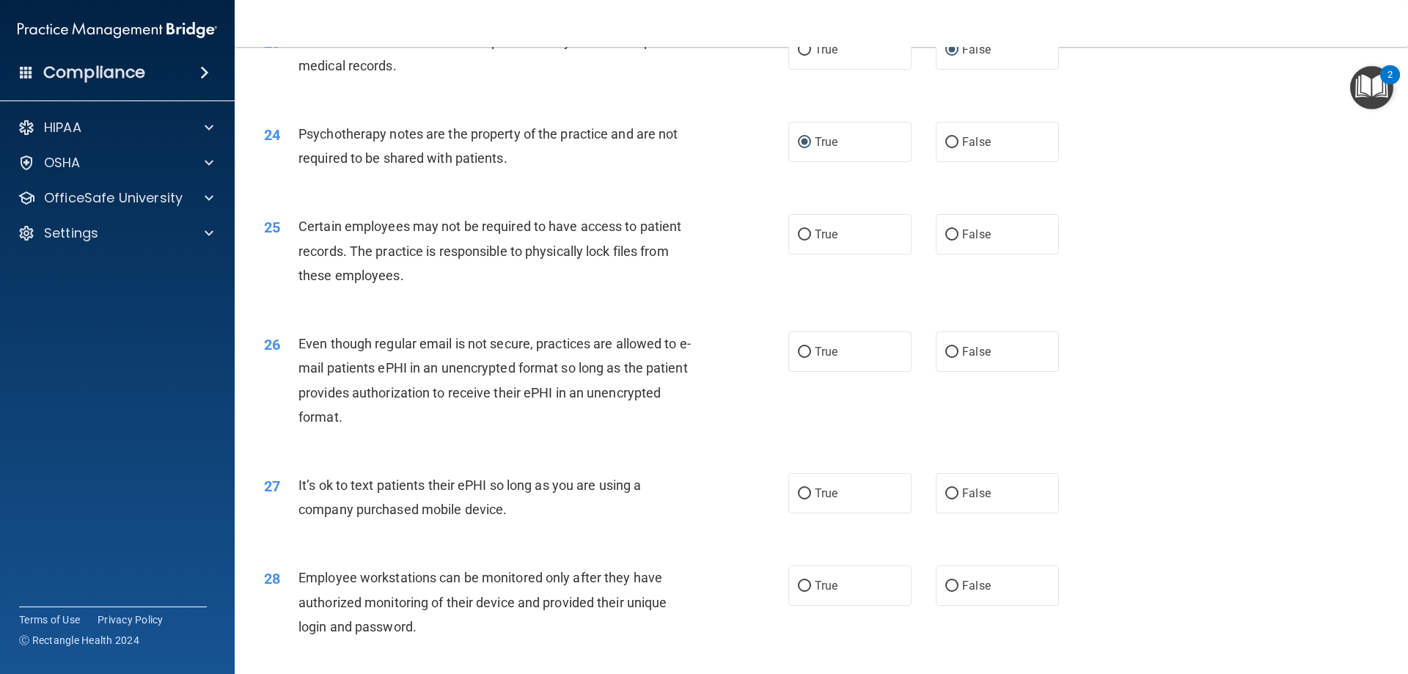
scroll to position [2640, 0]
click at [798, 239] on input "True" at bounding box center [804, 233] width 13 height 11
radio input "true"
click at [798, 356] on input "True" at bounding box center [804, 350] width 13 height 11
radio input "true"
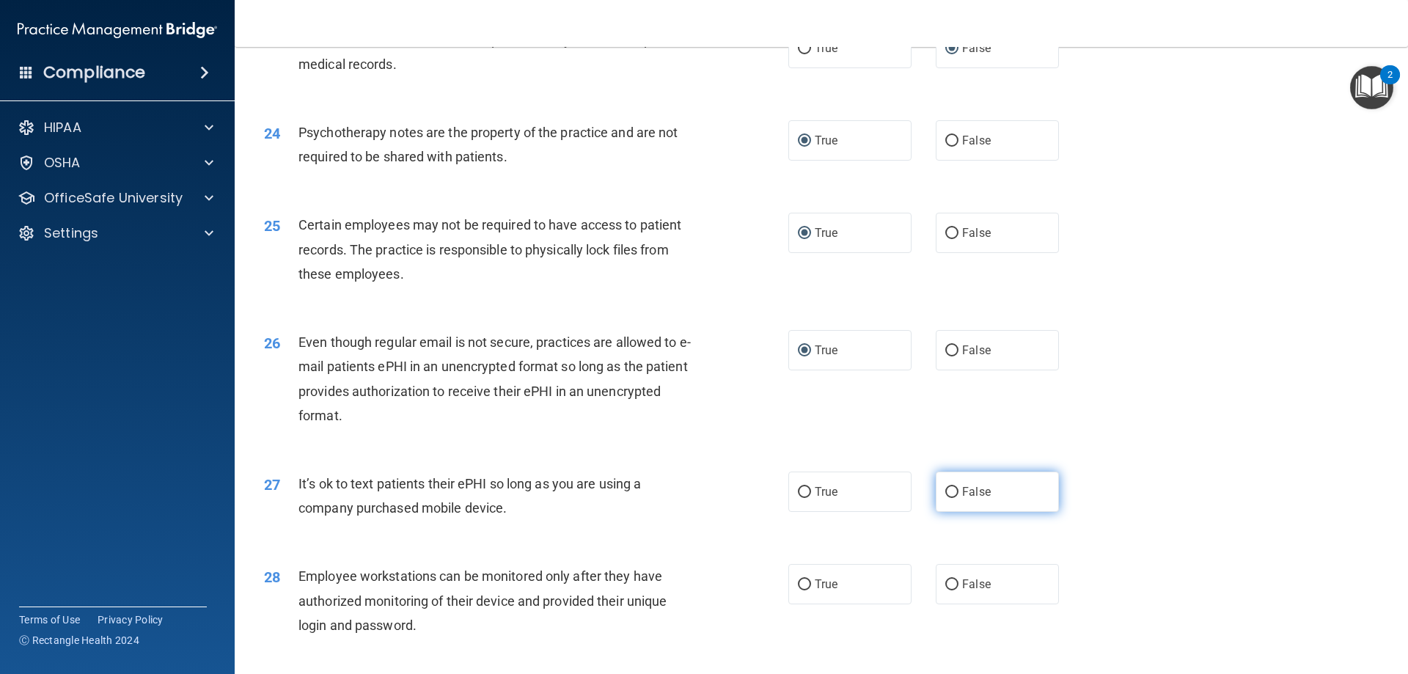
click at [945, 498] on input "False" at bounding box center [951, 492] width 13 height 11
radio input "true"
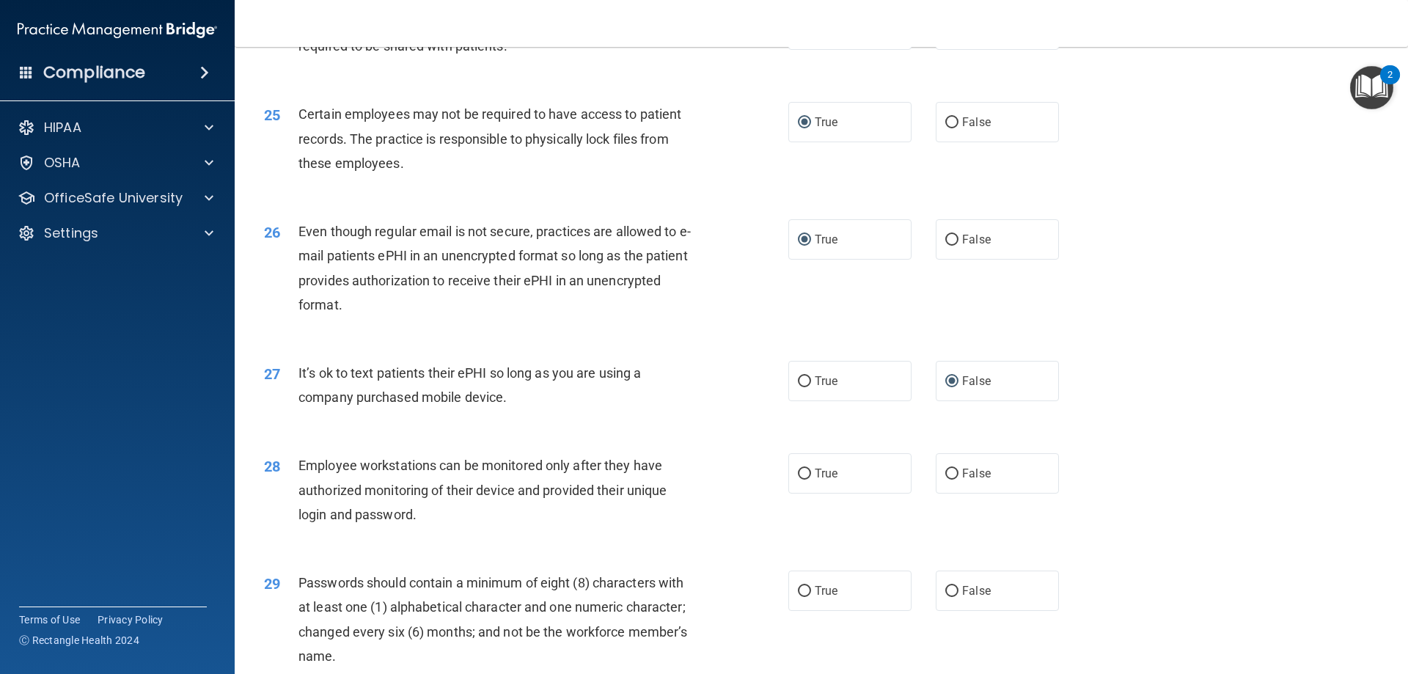
scroll to position [2786, 0]
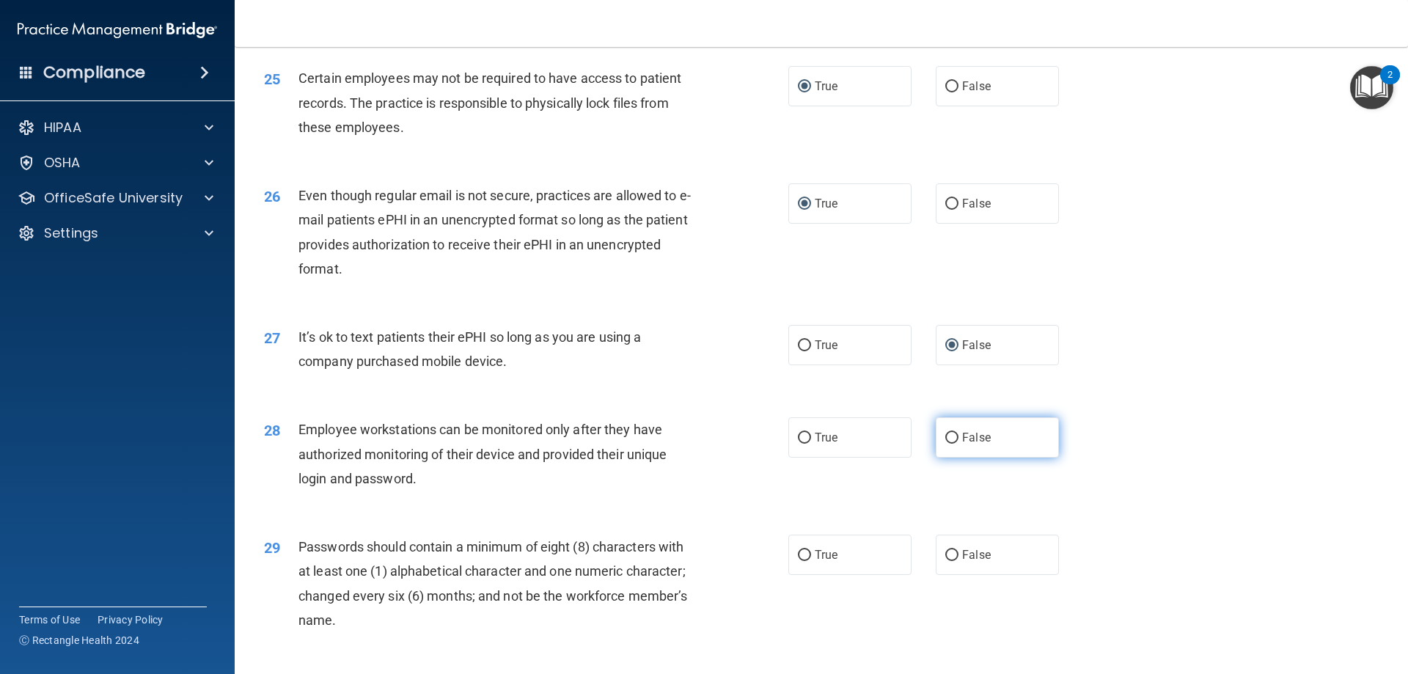
click at [948, 444] on input "False" at bounding box center [951, 438] width 13 height 11
radio input "true"
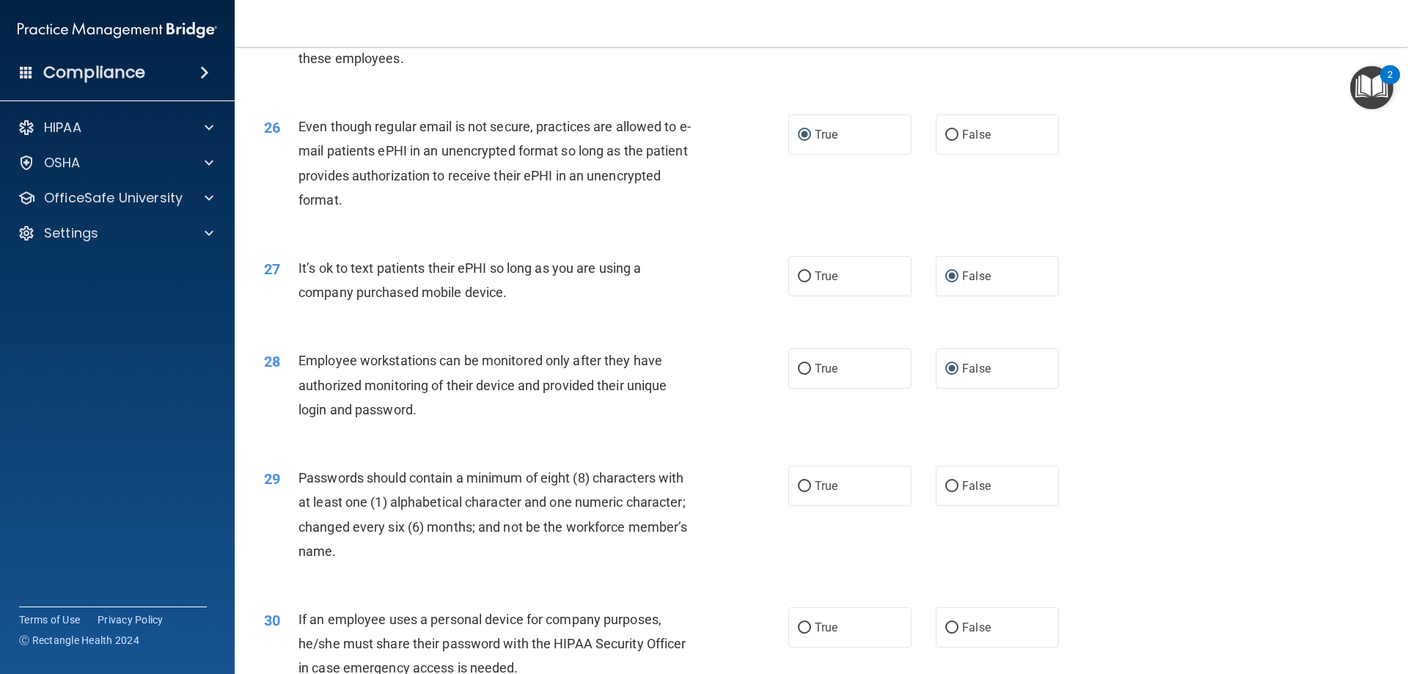
scroll to position [3006, 0]
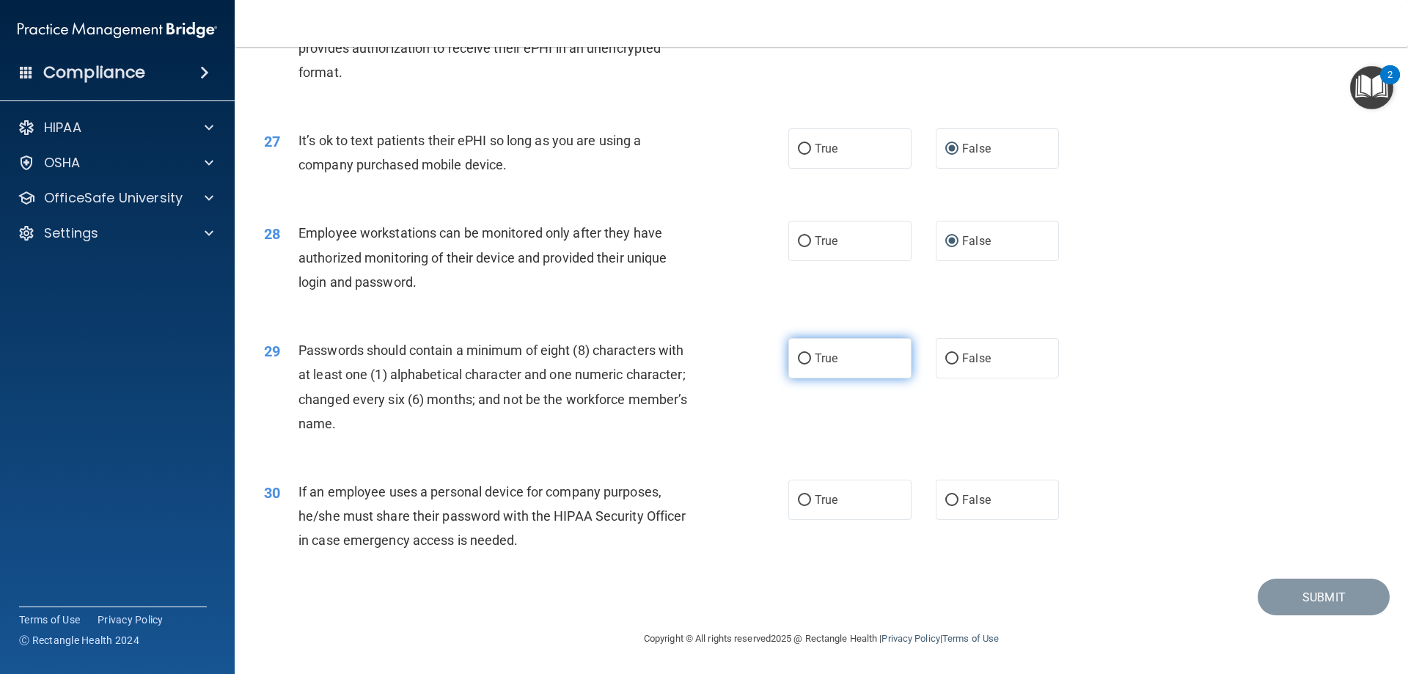
click at [799, 360] on input "True" at bounding box center [804, 358] width 13 height 11
radio input "true"
click at [945, 499] on input "False" at bounding box center [951, 500] width 13 height 11
radio input "true"
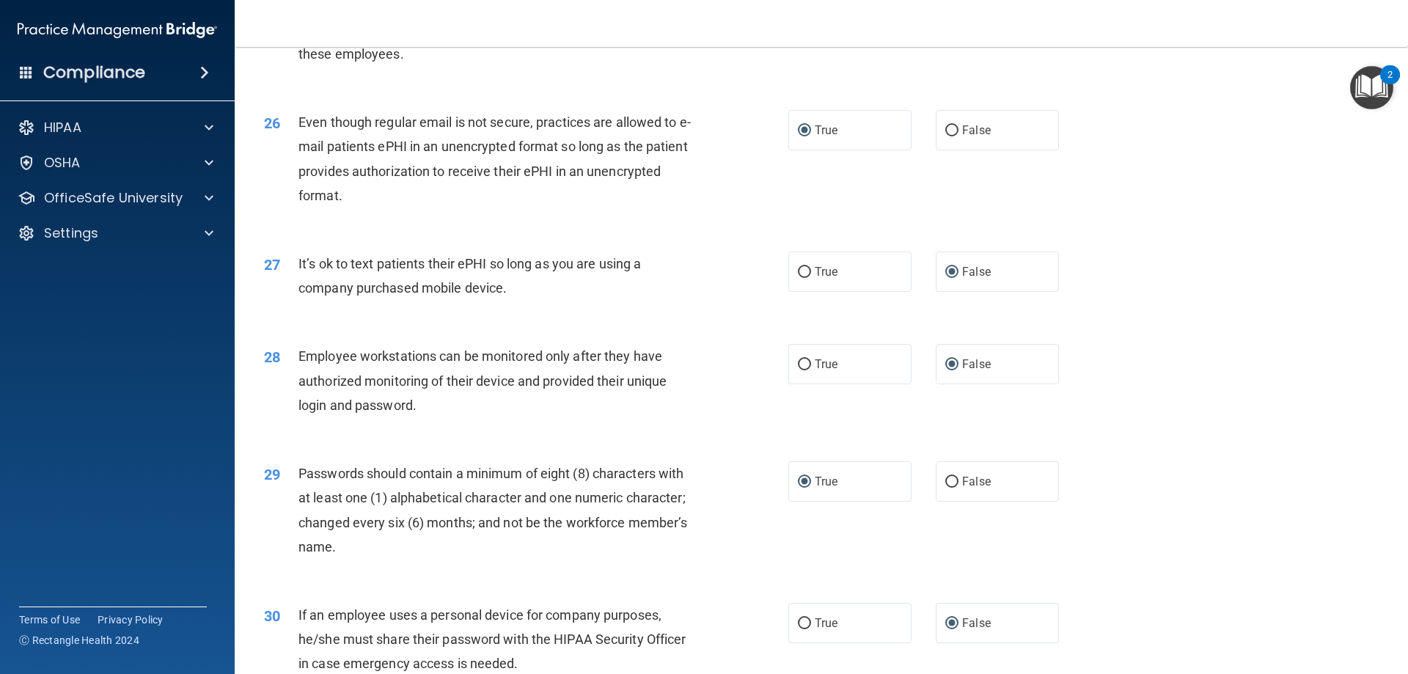
scroll to position [3007, 0]
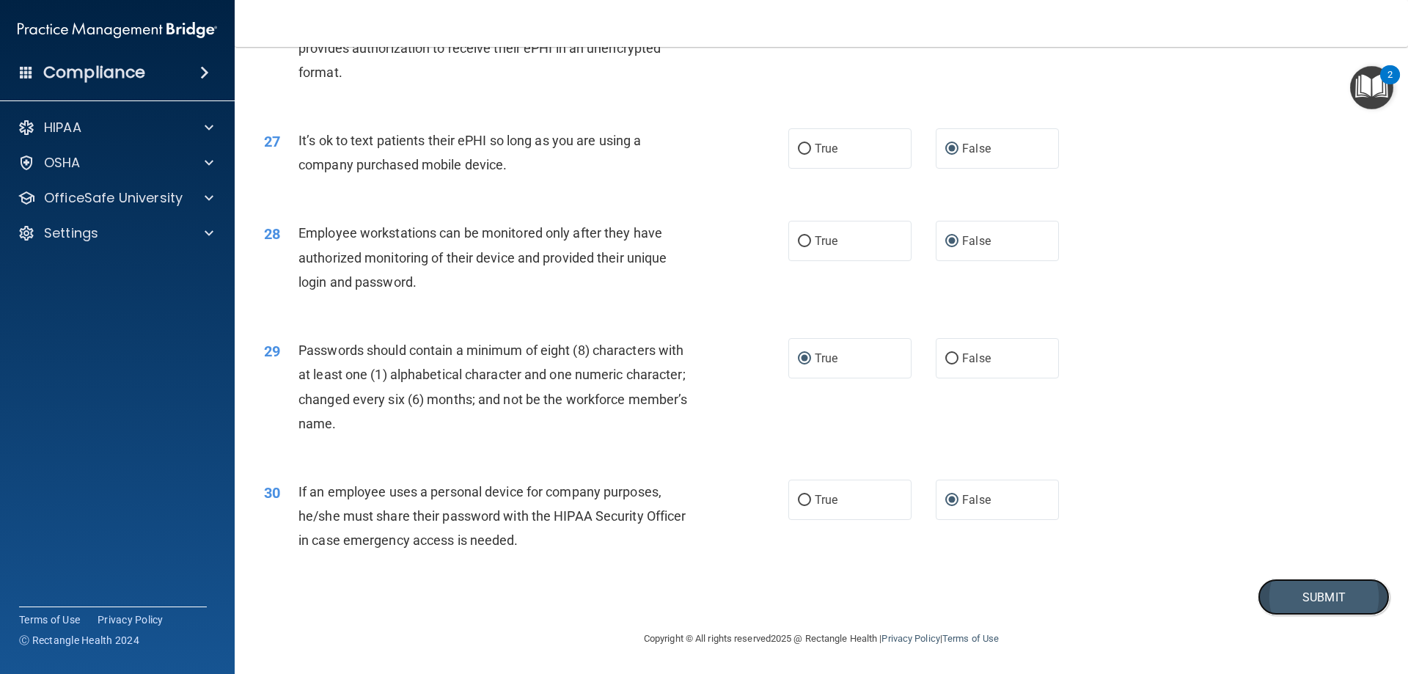
click at [1281, 595] on button "Submit" at bounding box center [1323, 596] width 132 height 37
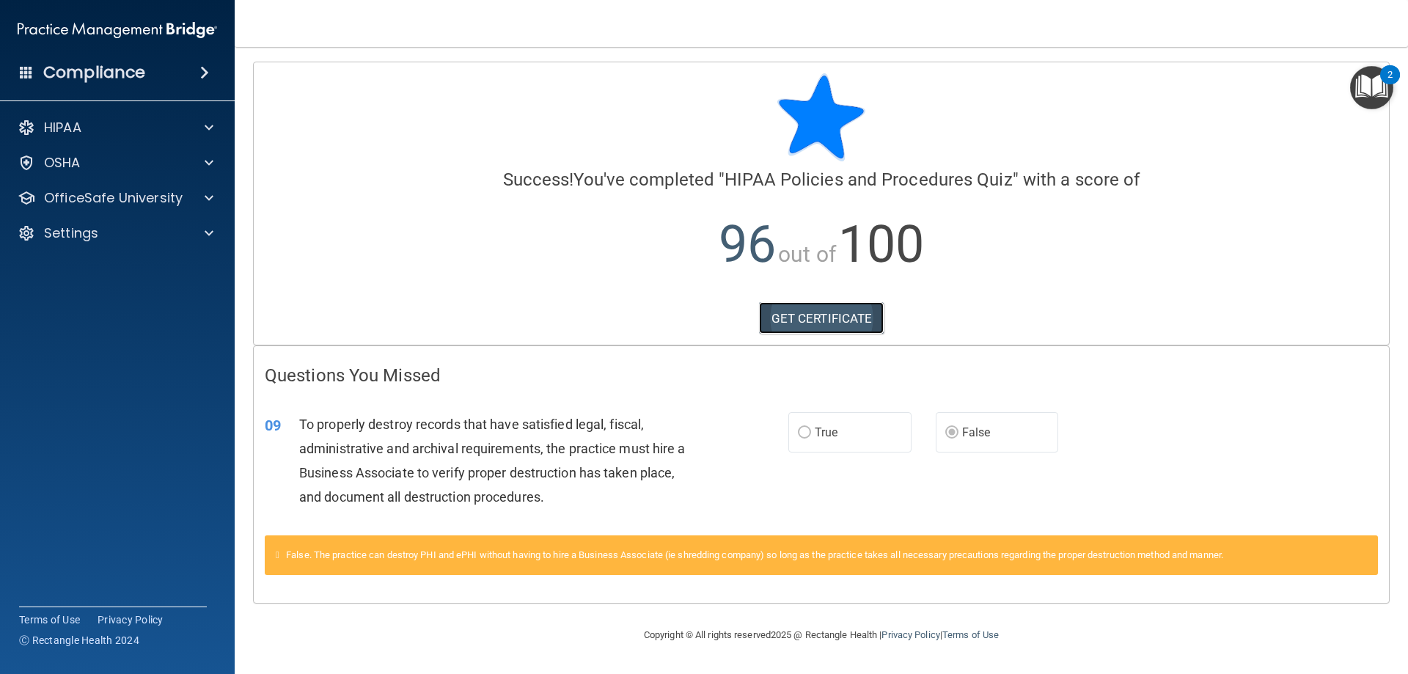
click at [795, 315] on link "GET CERTIFICATE" at bounding box center [821, 318] width 125 height 32
